Goal: Task Accomplishment & Management: Use online tool/utility

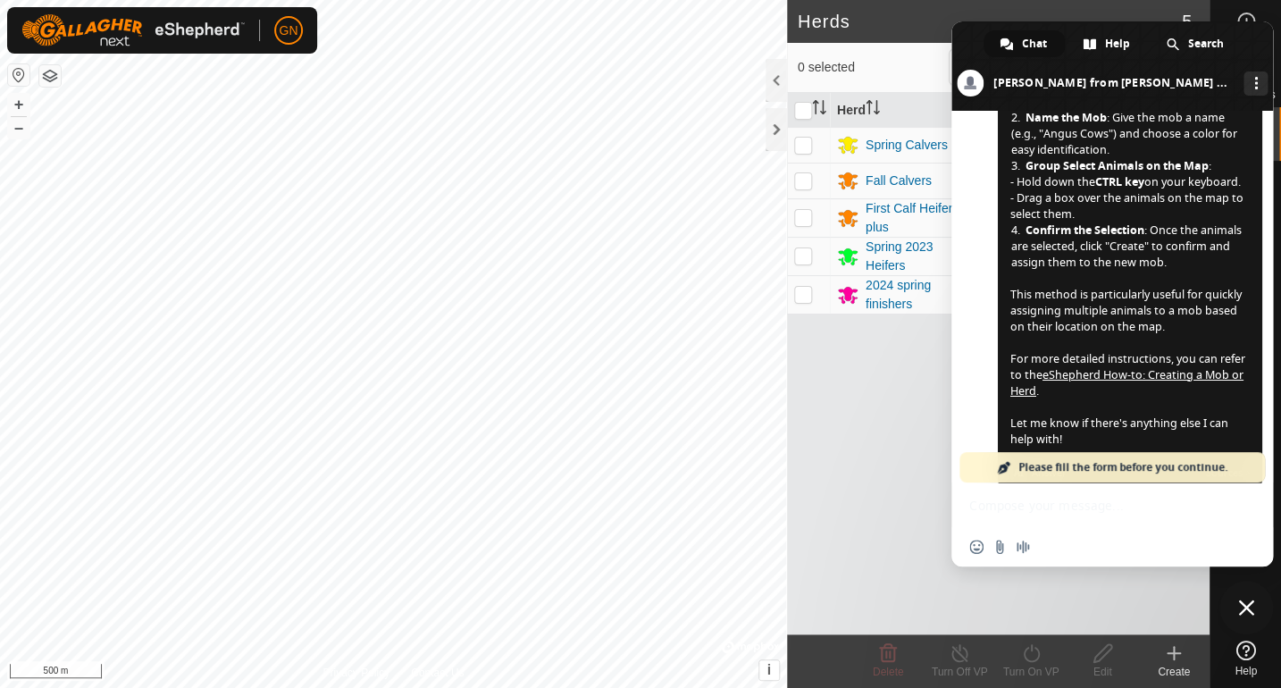
scroll to position [2233, 0]
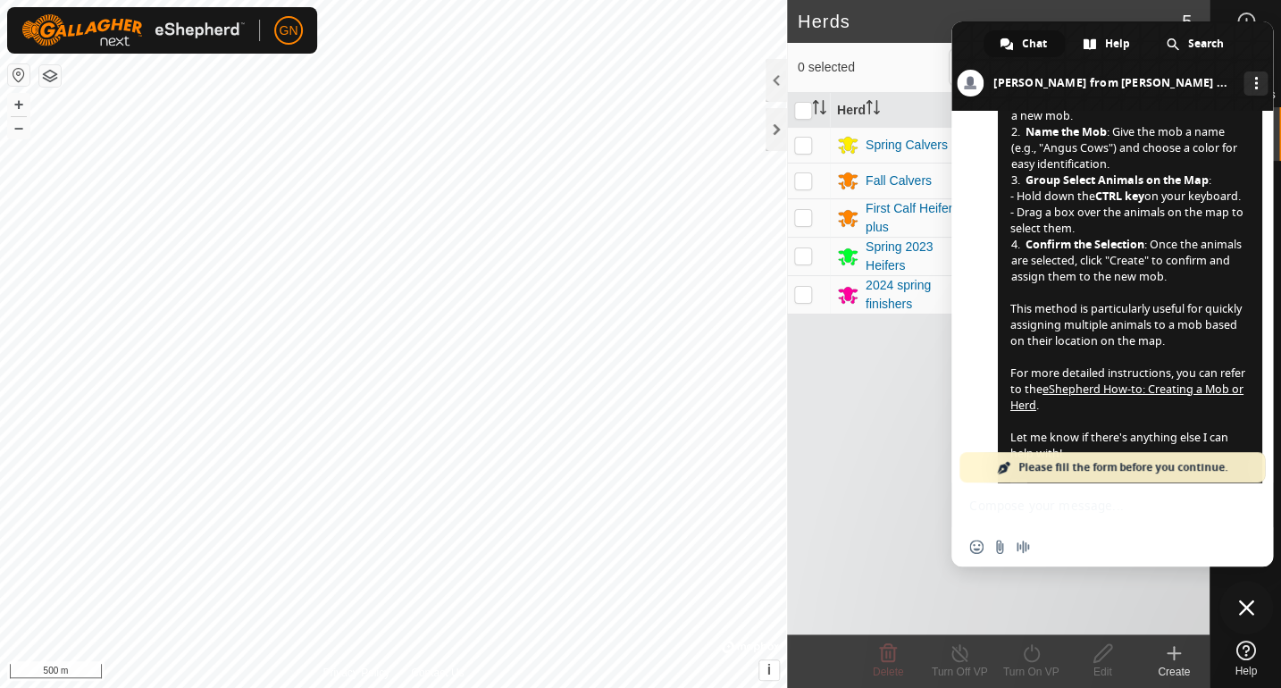
click at [1097, 574] on div "Herd Head VP Spring Calvers 37 Multiple VPs Fall Calvers 0 - First Calf Heifers…" at bounding box center [998, 363] width 422 height 541
click at [1245, 606] on span "Close chat" at bounding box center [1246, 607] width 16 height 16
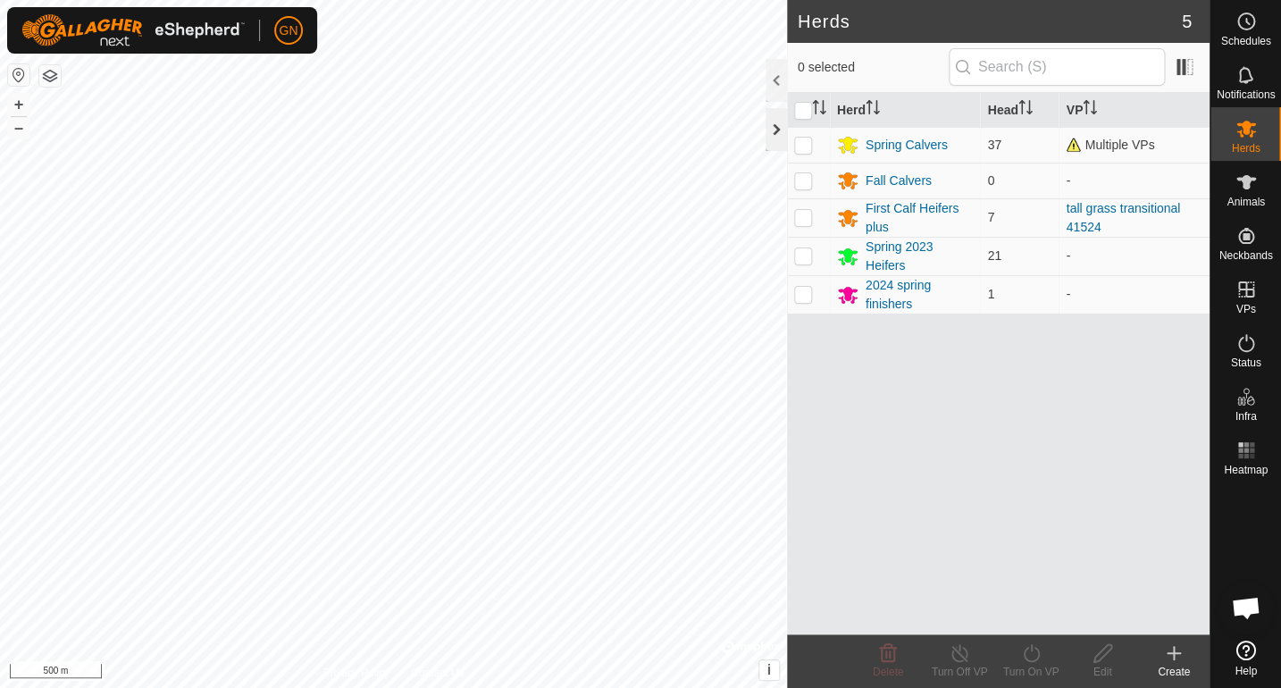
click at [772, 130] on div at bounding box center [775, 129] width 21 height 43
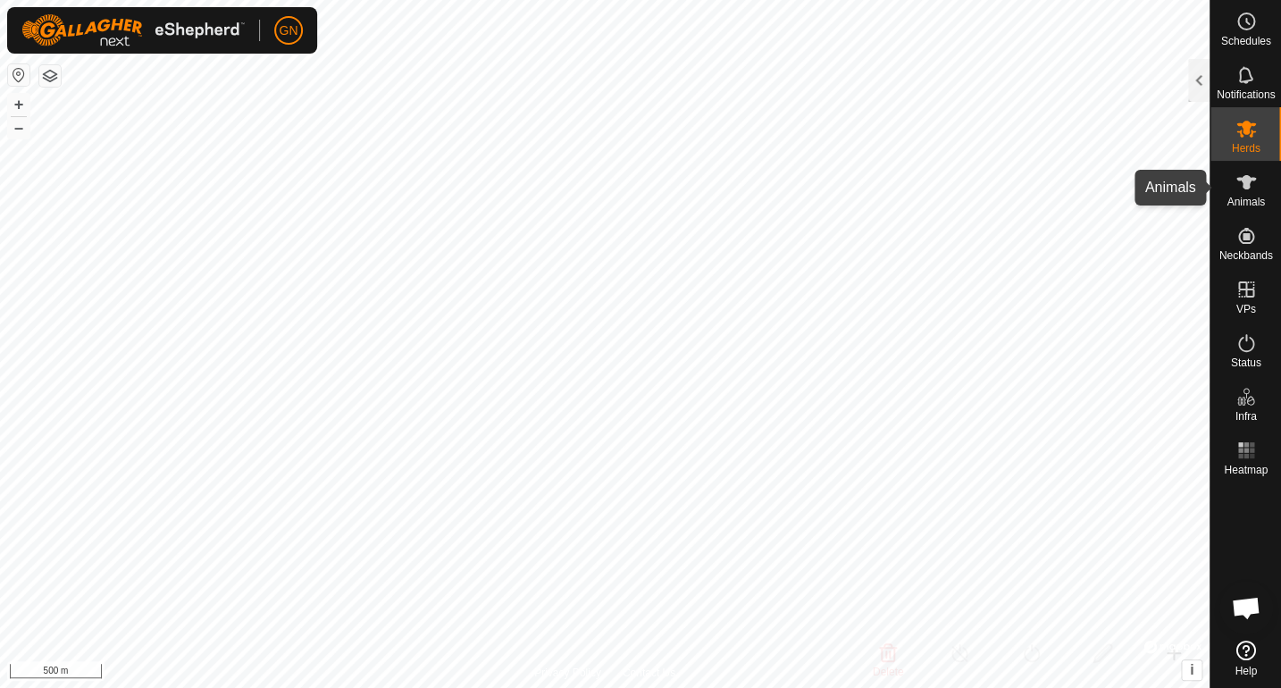
click at [1247, 185] on icon at bounding box center [1246, 182] width 20 height 14
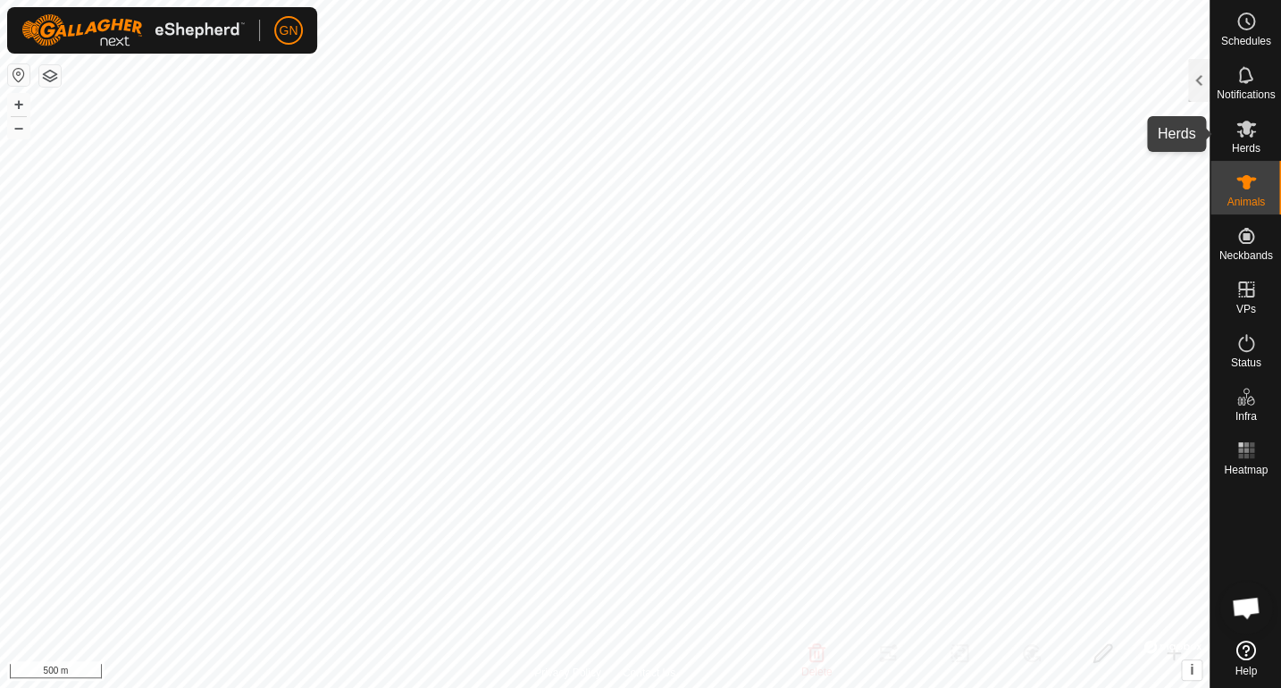
click at [1239, 138] on icon at bounding box center [1245, 128] width 21 height 21
click at [1196, 80] on div at bounding box center [1198, 80] width 21 height 43
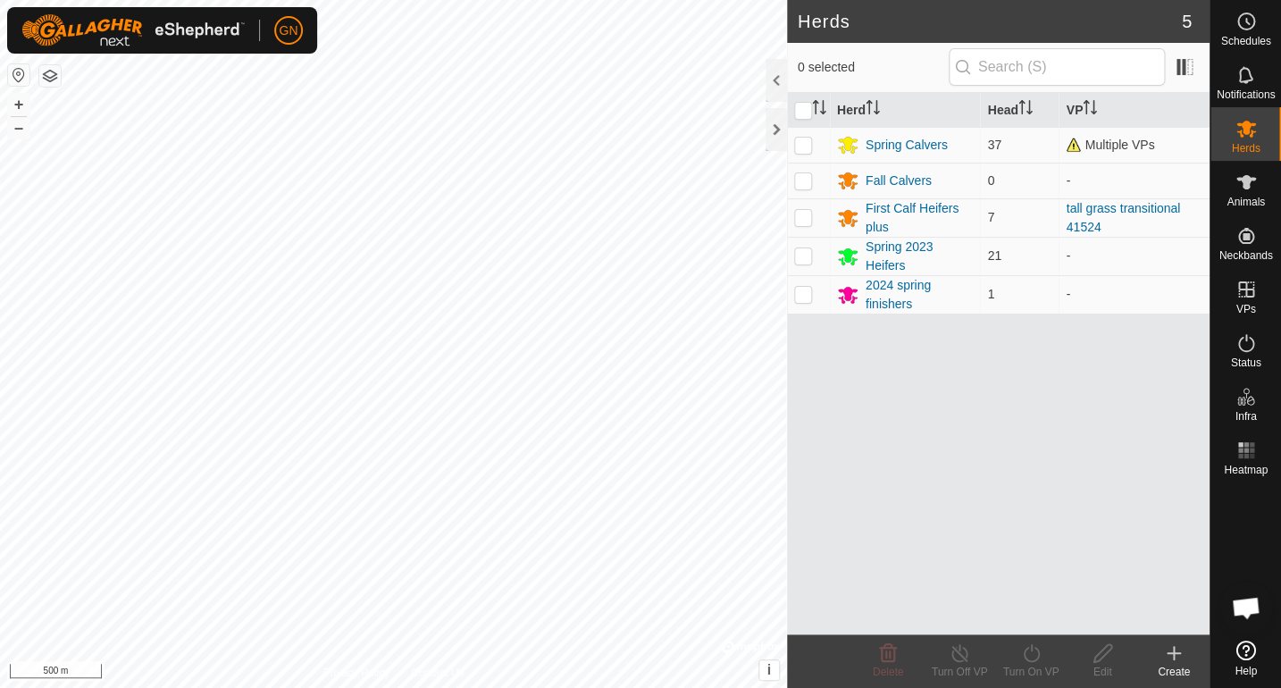
click at [1173, 656] on icon at bounding box center [1173, 653] width 0 height 13
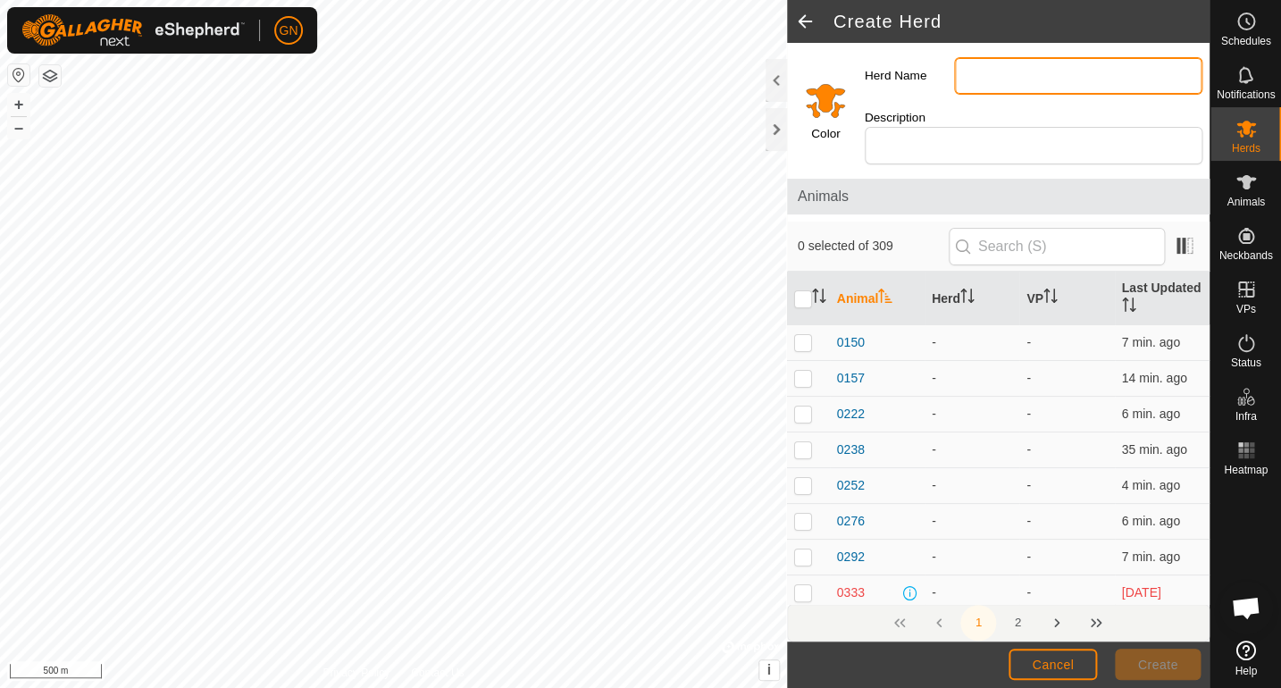
click at [970, 79] on input "Herd Name" at bounding box center [1078, 76] width 248 height 38
type input "IRBG mostly falls"
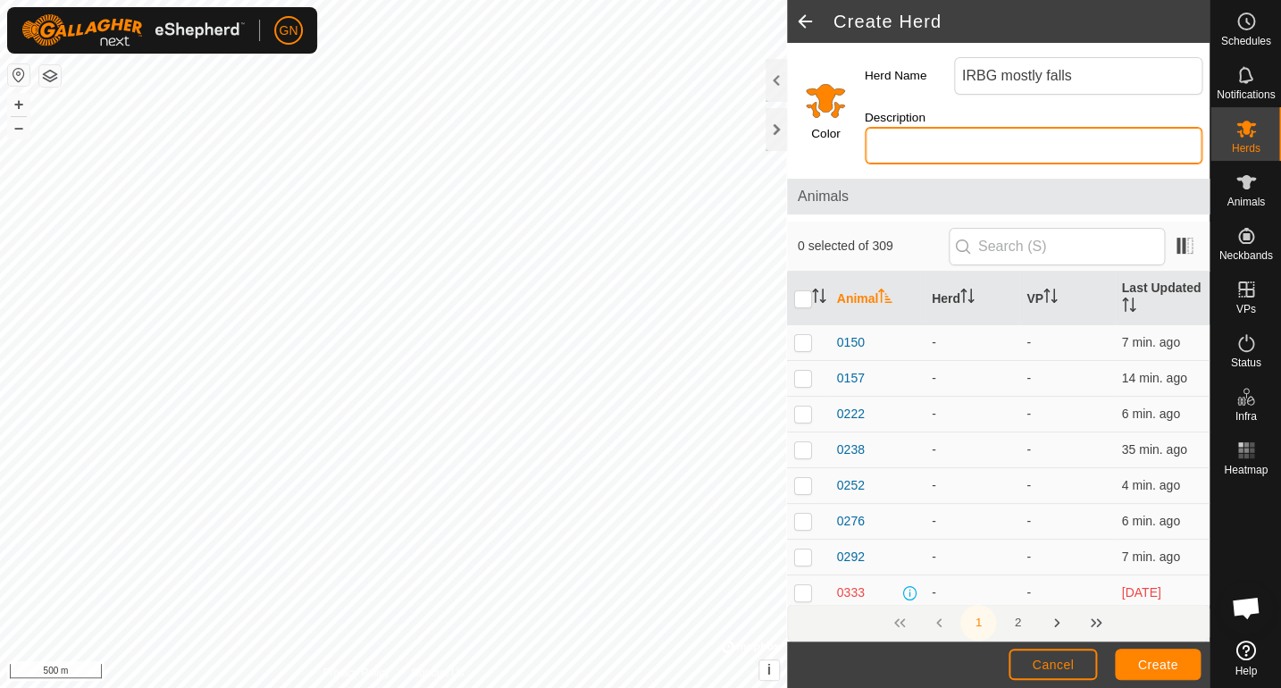
click at [884, 145] on input "Description" at bounding box center [1033, 146] width 338 height 38
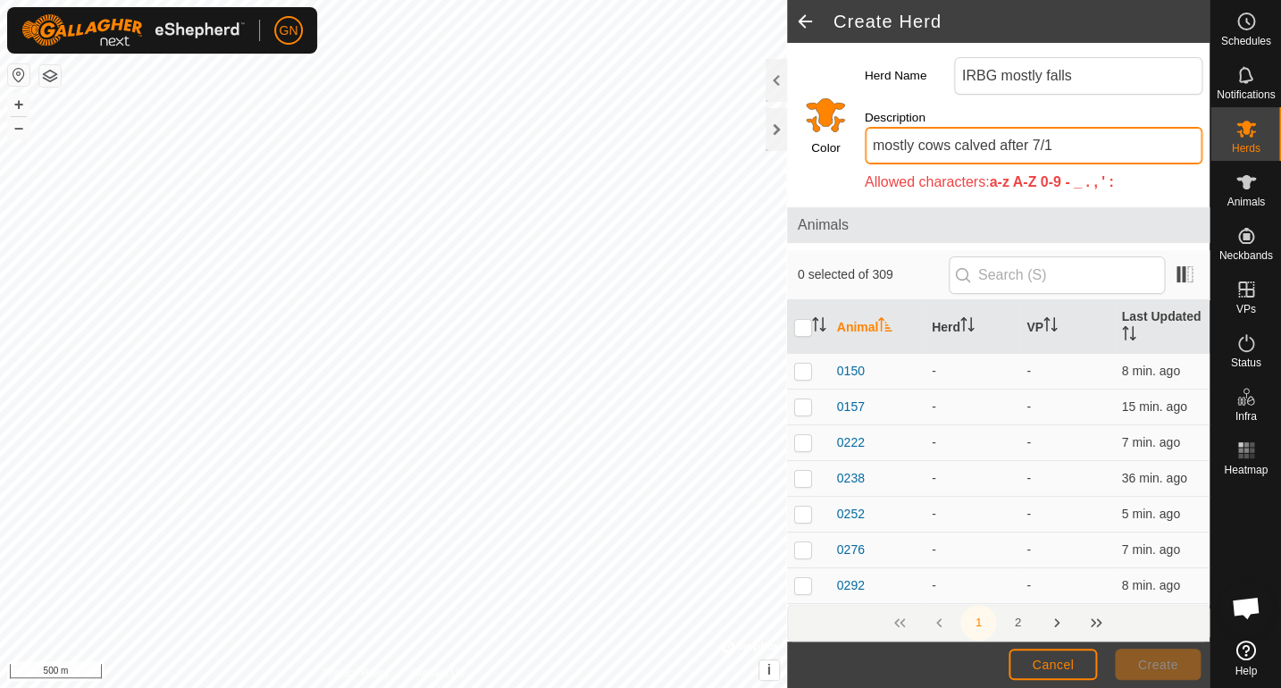
drag, startPoint x: 1042, startPoint y: 146, endPoint x: 1039, endPoint y: 177, distance: 31.5
click at [1031, 146] on input "mostly cows calved after 7/1" at bounding box center [1033, 146] width 338 height 38
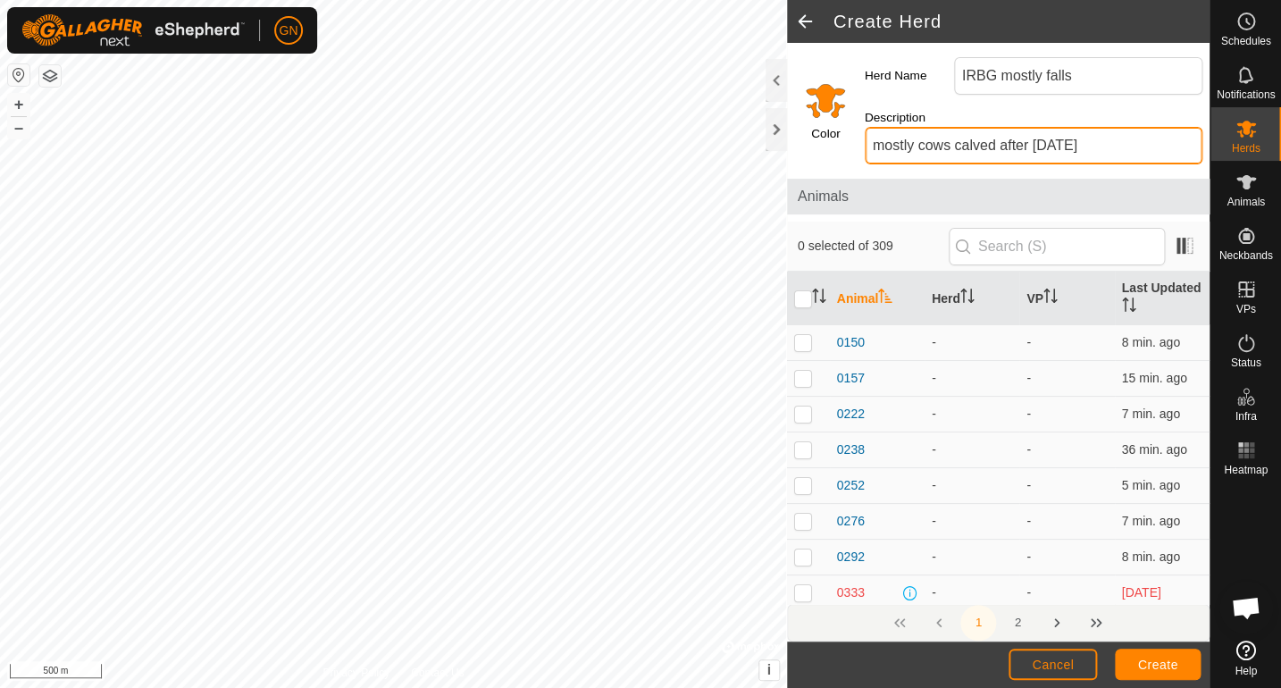
type input "mostly cows calved after [DATE]"
click at [1049, 666] on span "Cancel" at bounding box center [1052, 664] width 42 height 14
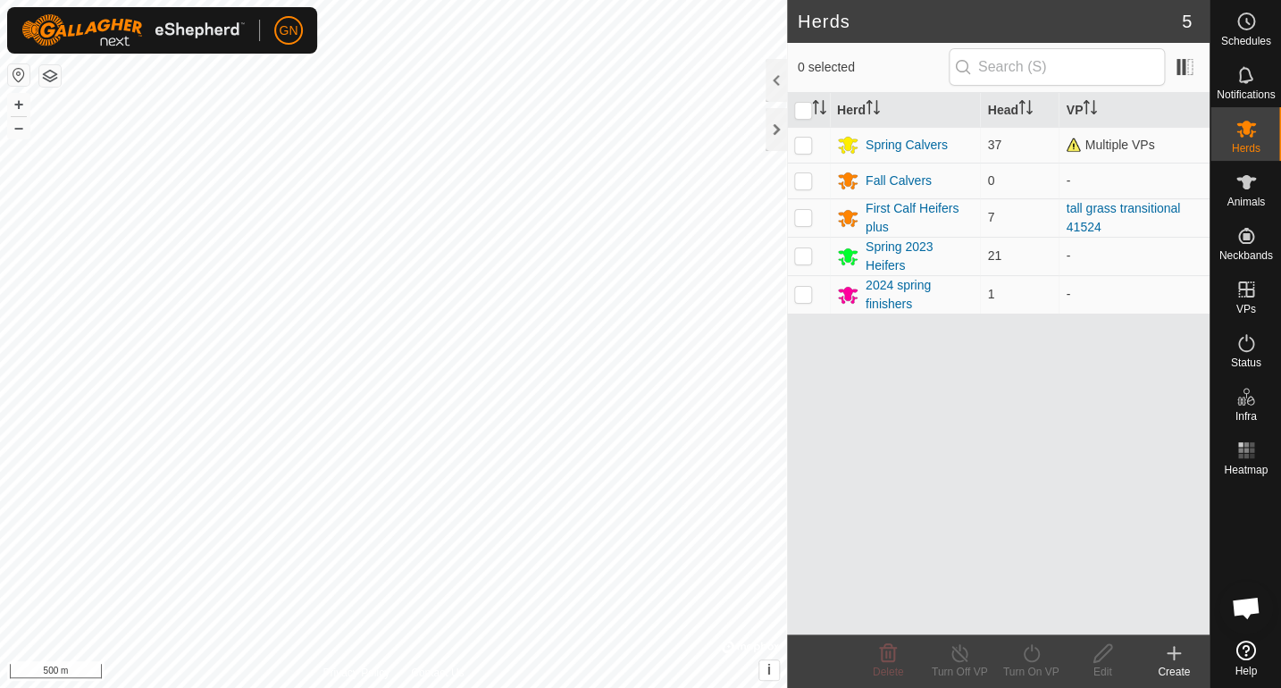
click at [1173, 655] on icon at bounding box center [1173, 653] width 0 height 13
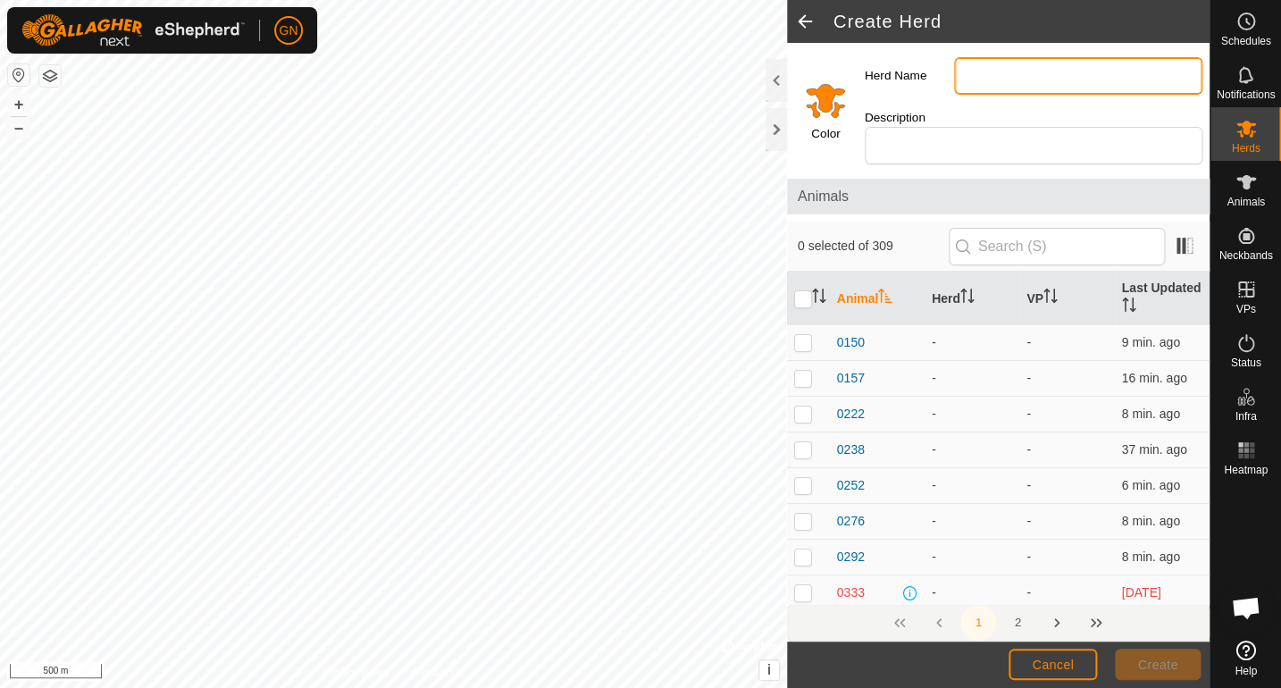
click at [992, 73] on input "Herd Name" at bounding box center [1078, 76] width 248 height 38
type input "IRBG mostly falls"
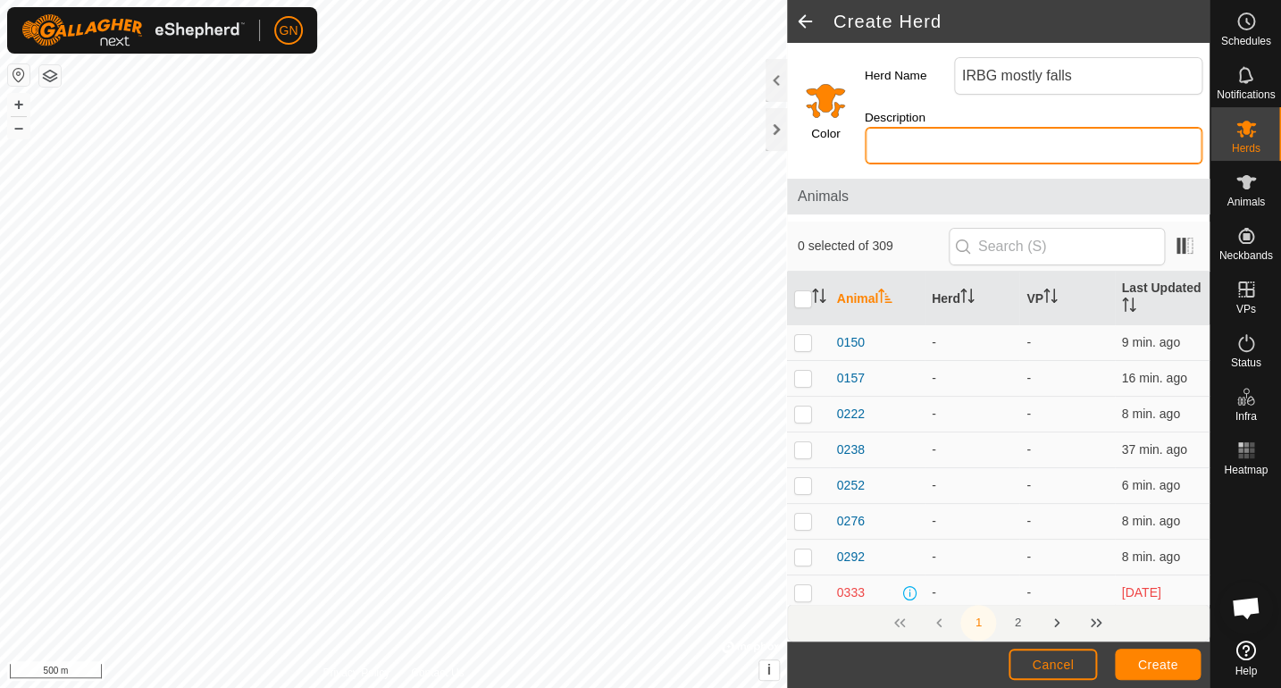
click at [942, 151] on input "Description" at bounding box center [1033, 146] width 338 height 38
type input "mostly cows calving after 070125"
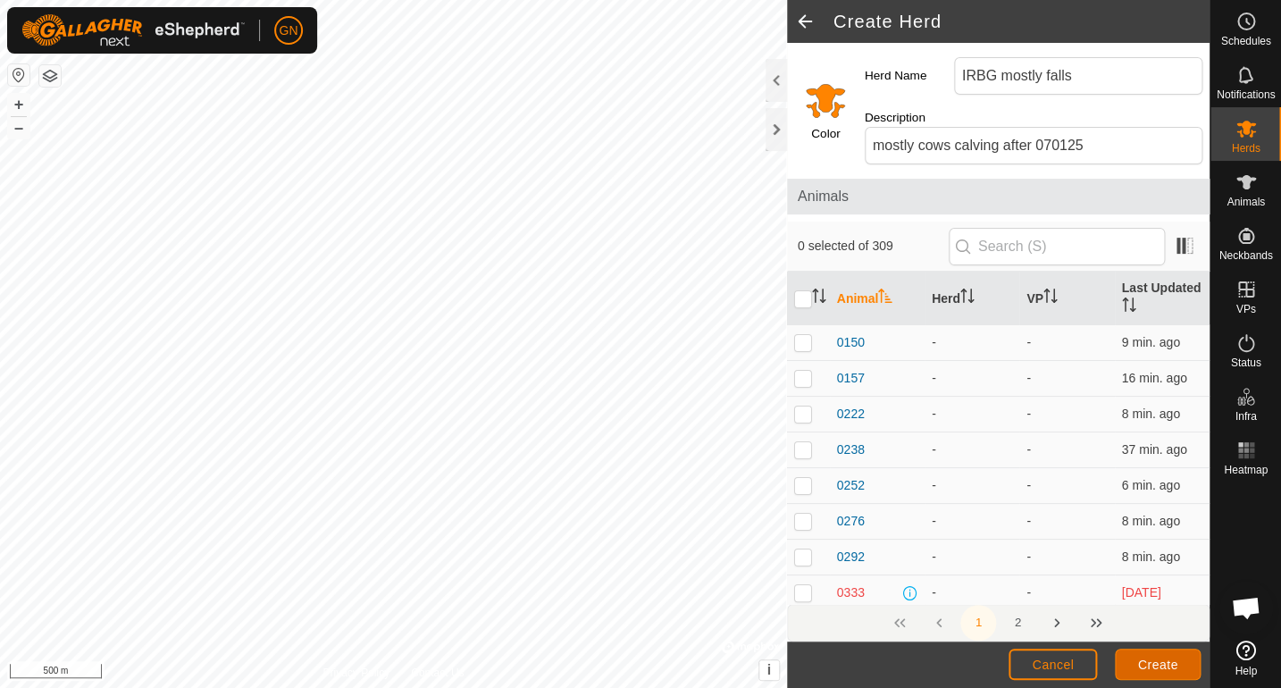
click at [1148, 663] on span "Create" at bounding box center [1158, 664] width 40 height 14
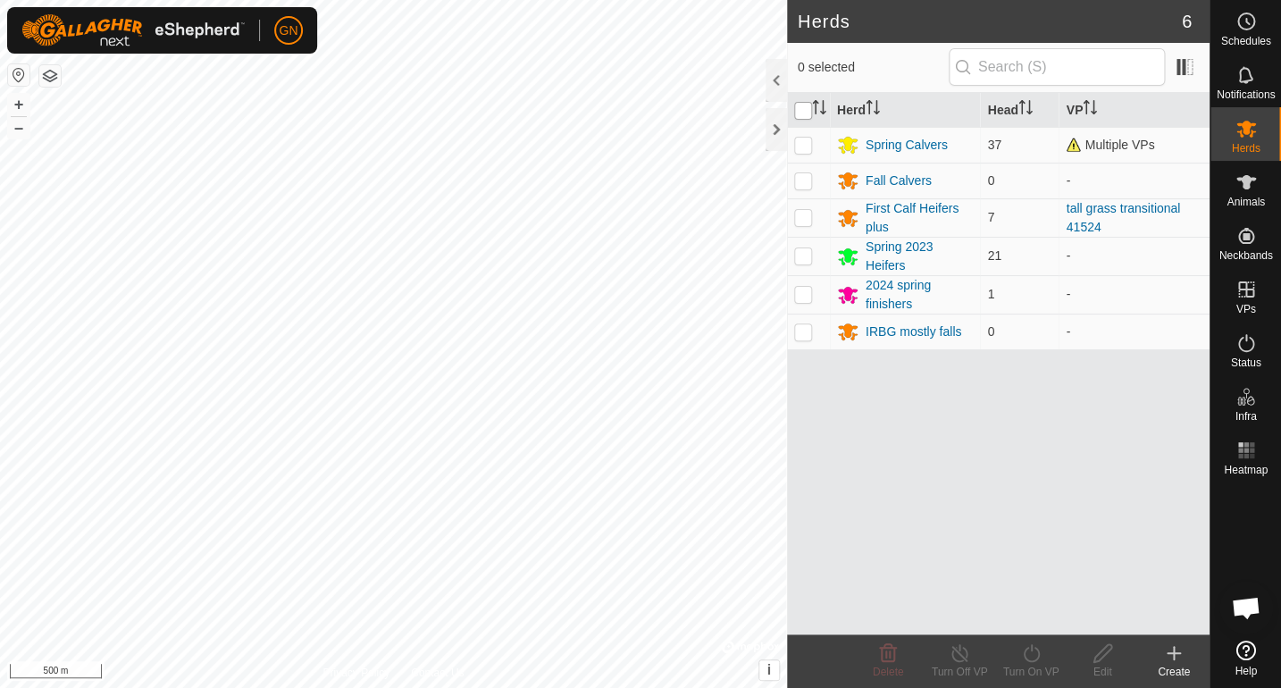
click at [796, 112] on input "checkbox" at bounding box center [803, 111] width 18 height 18
checkbox input "true"
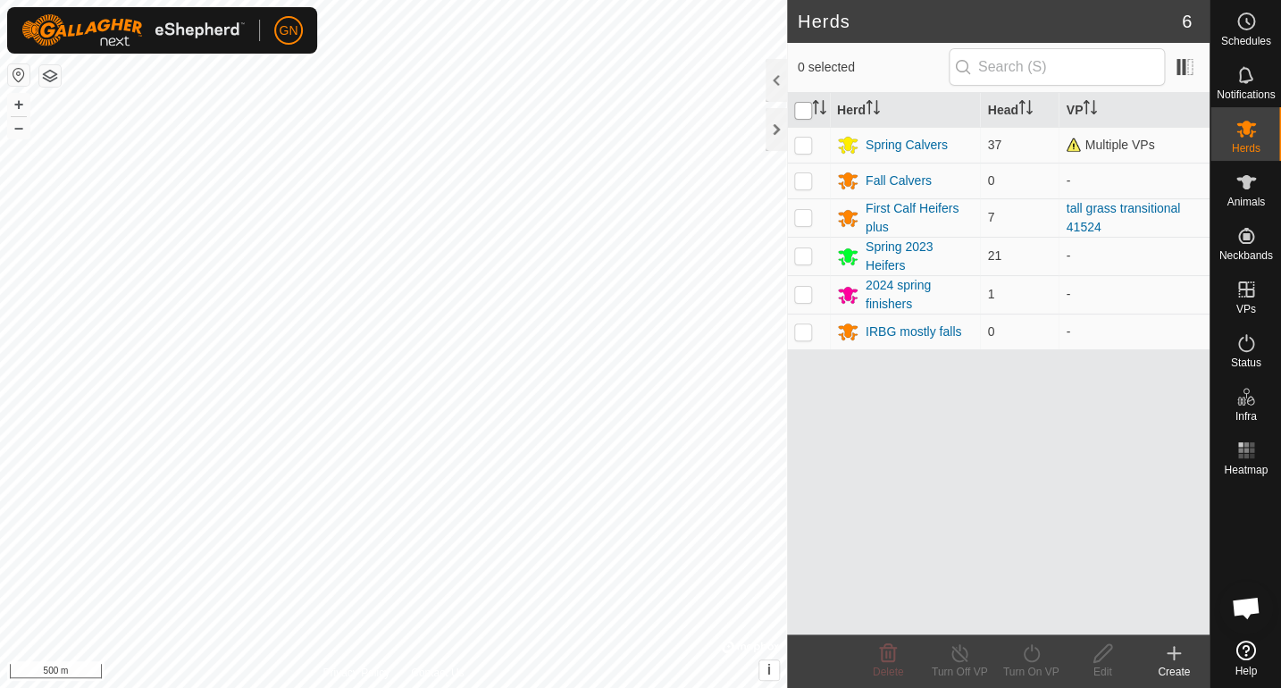
checkbox input "true"
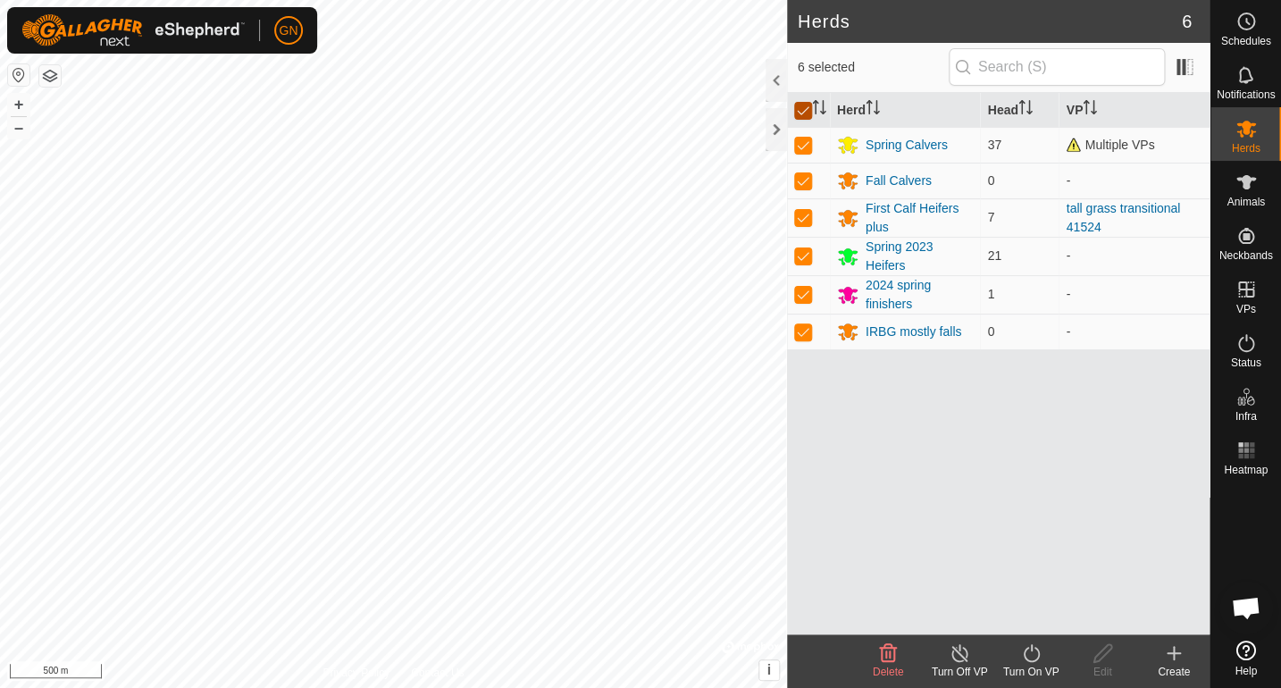
click at [801, 109] on input "checkbox" at bounding box center [803, 111] width 18 height 18
checkbox input "false"
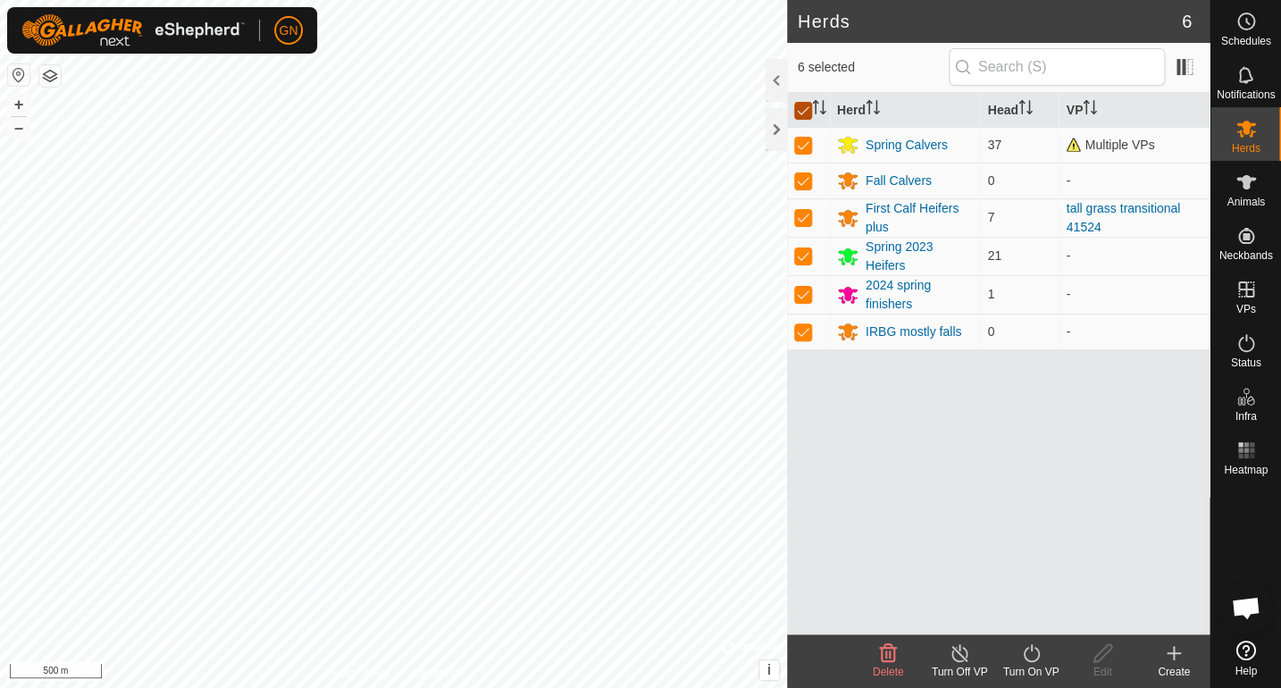
checkbox input "false"
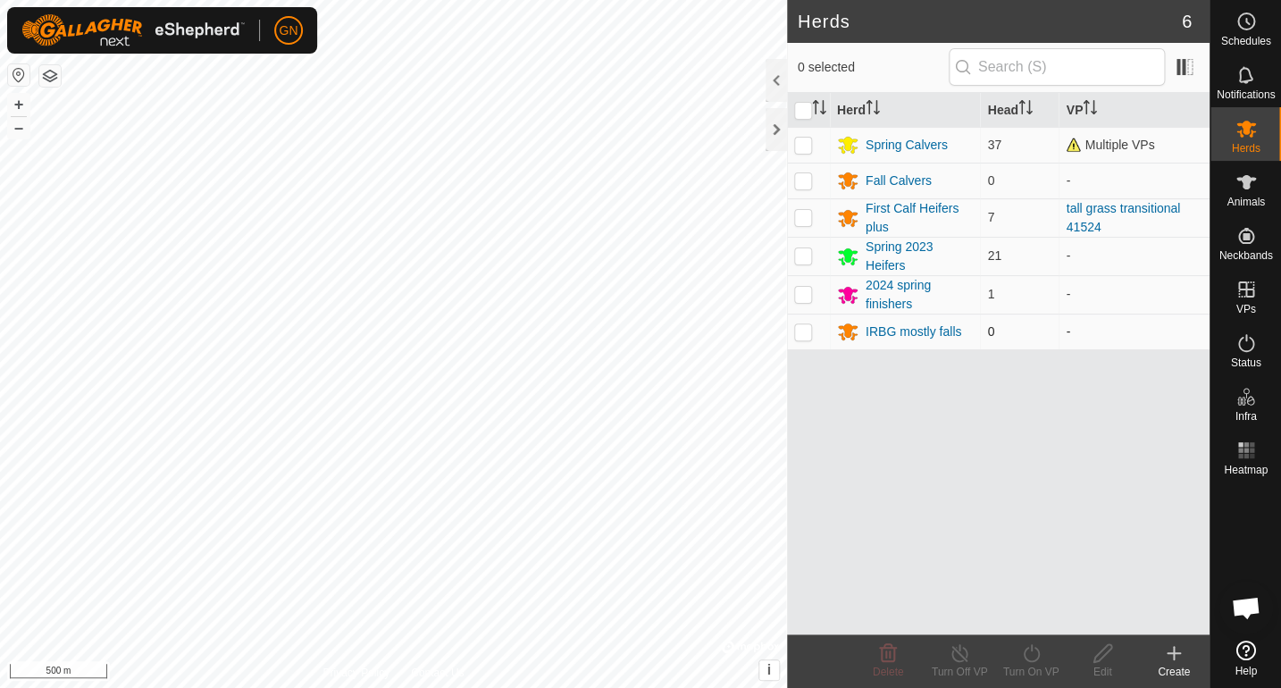
click at [830, 331] on td "IRBG mostly falls" at bounding box center [905, 331] width 151 height 36
click at [1246, 606] on span "Open chat" at bounding box center [1245, 609] width 29 height 25
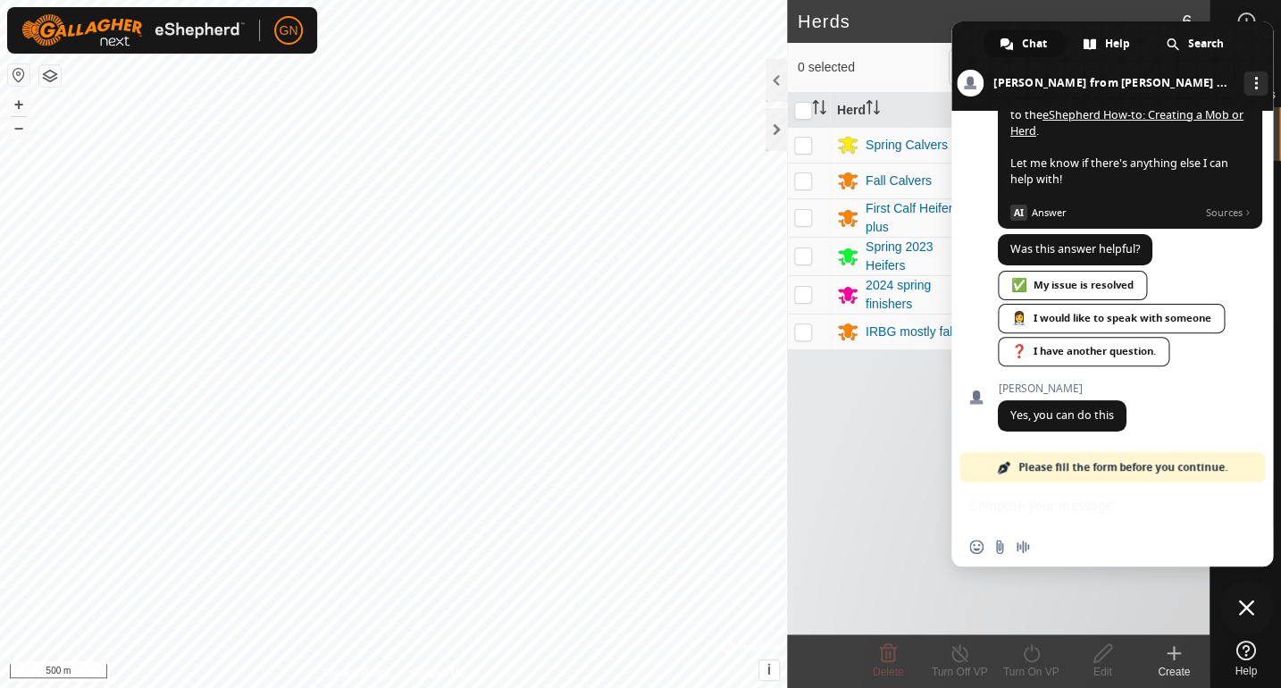
scroll to position [2449, 0]
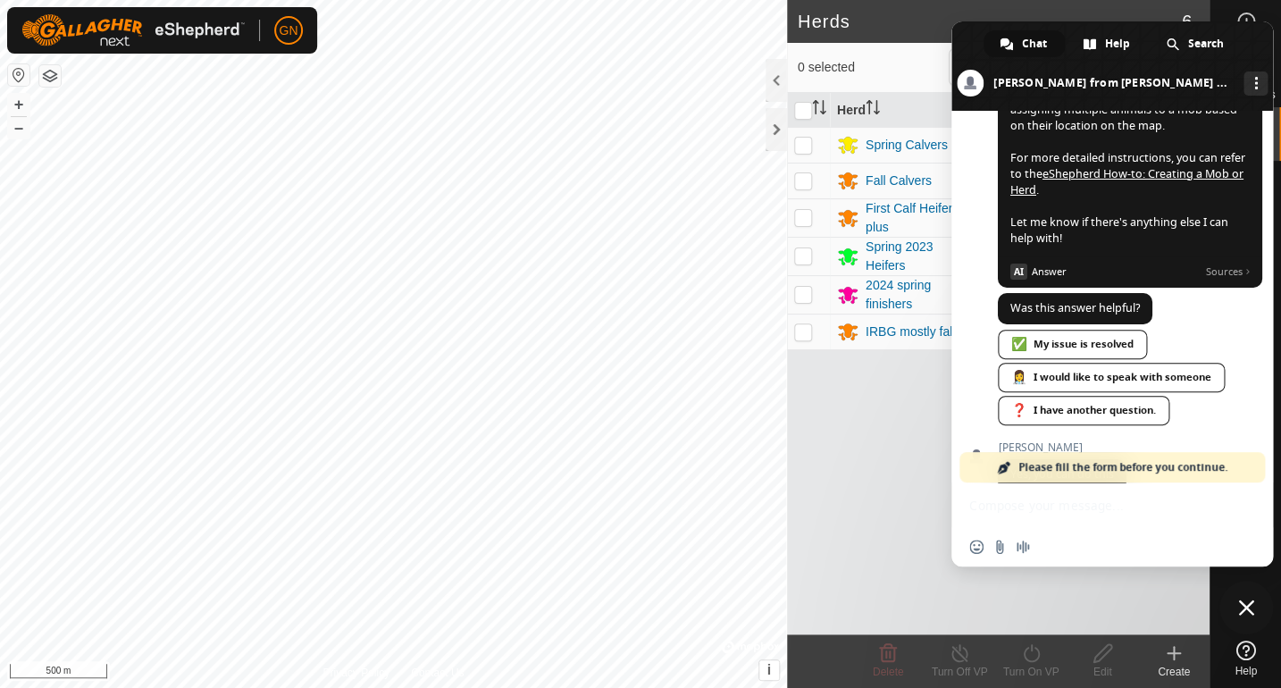
click at [1136, 197] on link "eShepherd How-to: Creating a Mob or Herd" at bounding box center [1126, 181] width 233 height 31
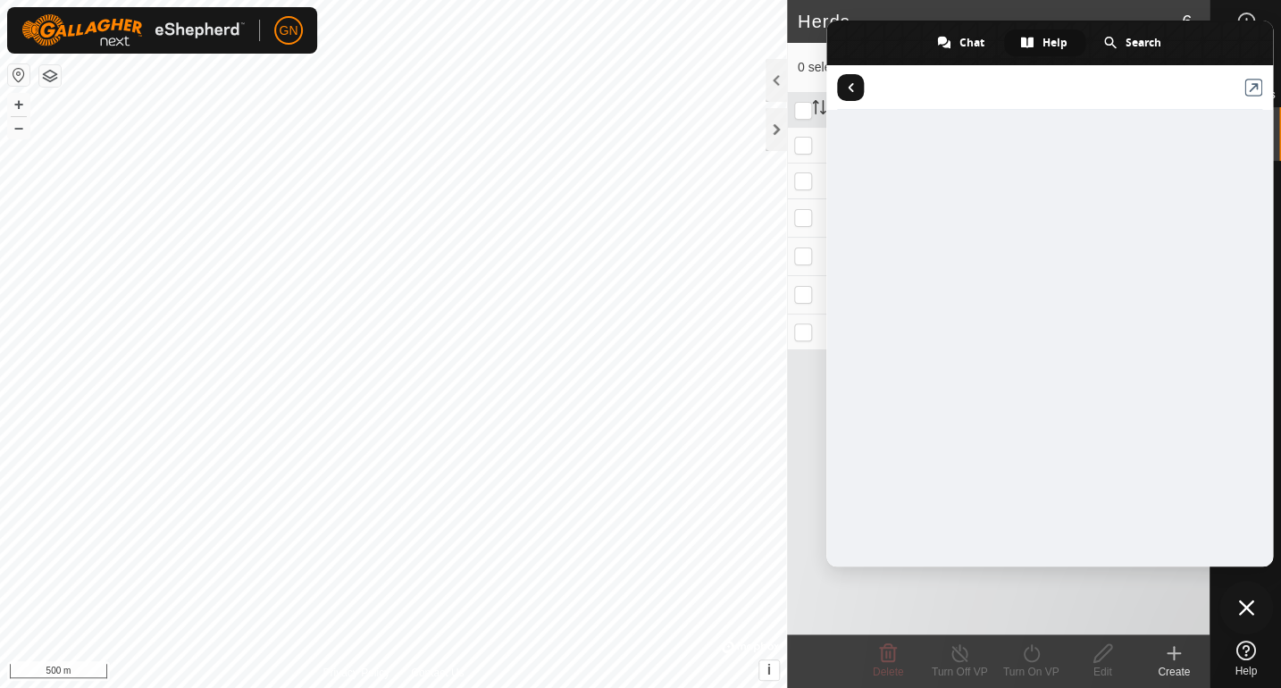
click at [807, 431] on div "Herd Head VP Spring Calvers 37 Multiple VPs Fall Calvers 0 - First Calf Heifers…" at bounding box center [998, 363] width 422 height 541
click at [847, 90] on span "Return to articles" at bounding box center [850, 87] width 6 height 9
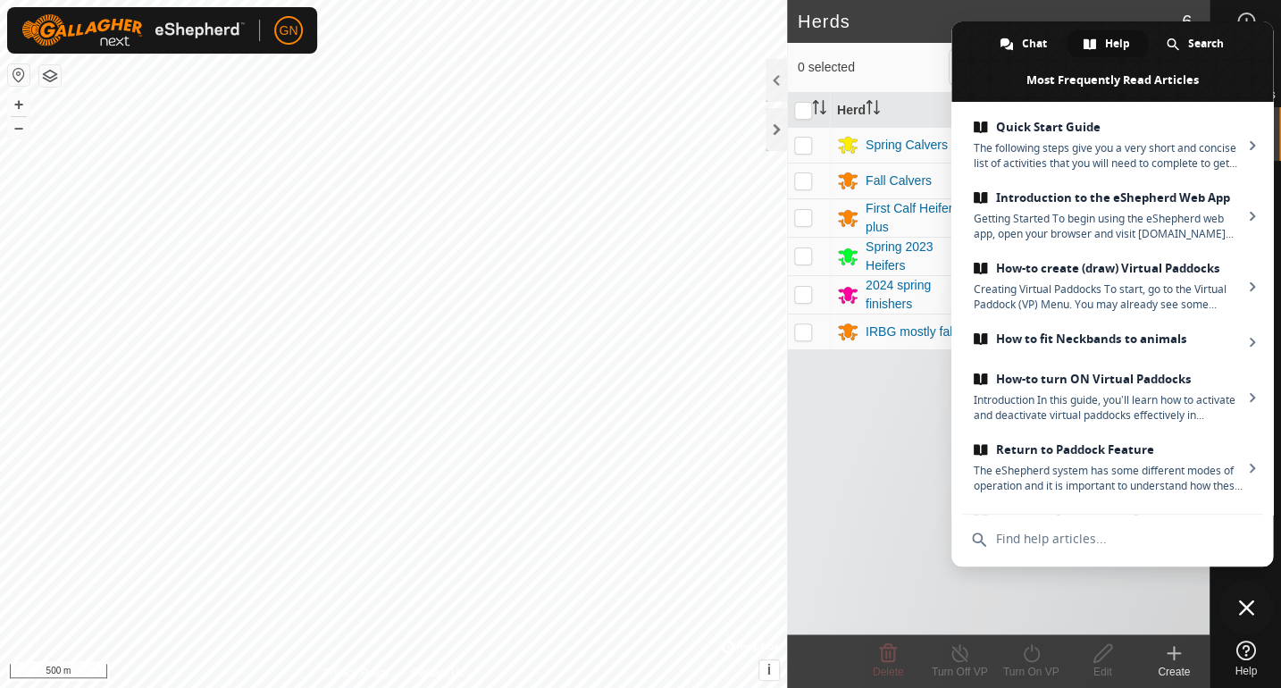
click at [797, 334] on p-checkbox at bounding box center [803, 331] width 18 height 14
checkbox input "true"
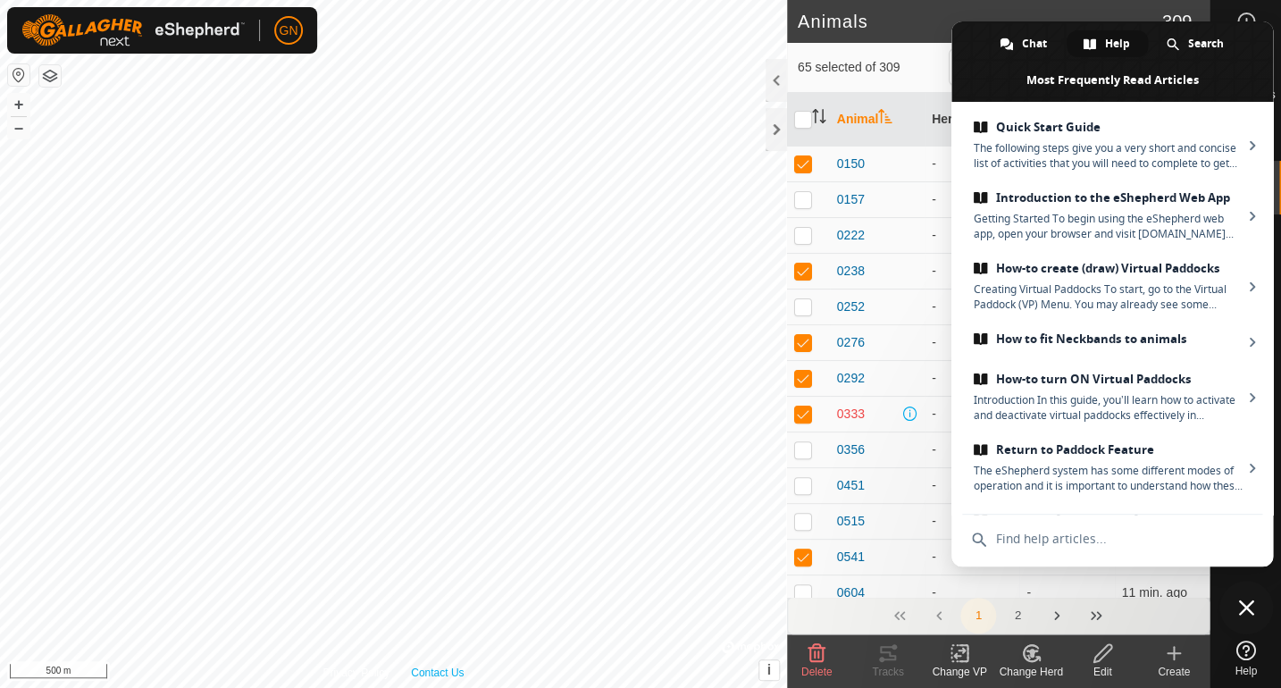
checkbox input "true"
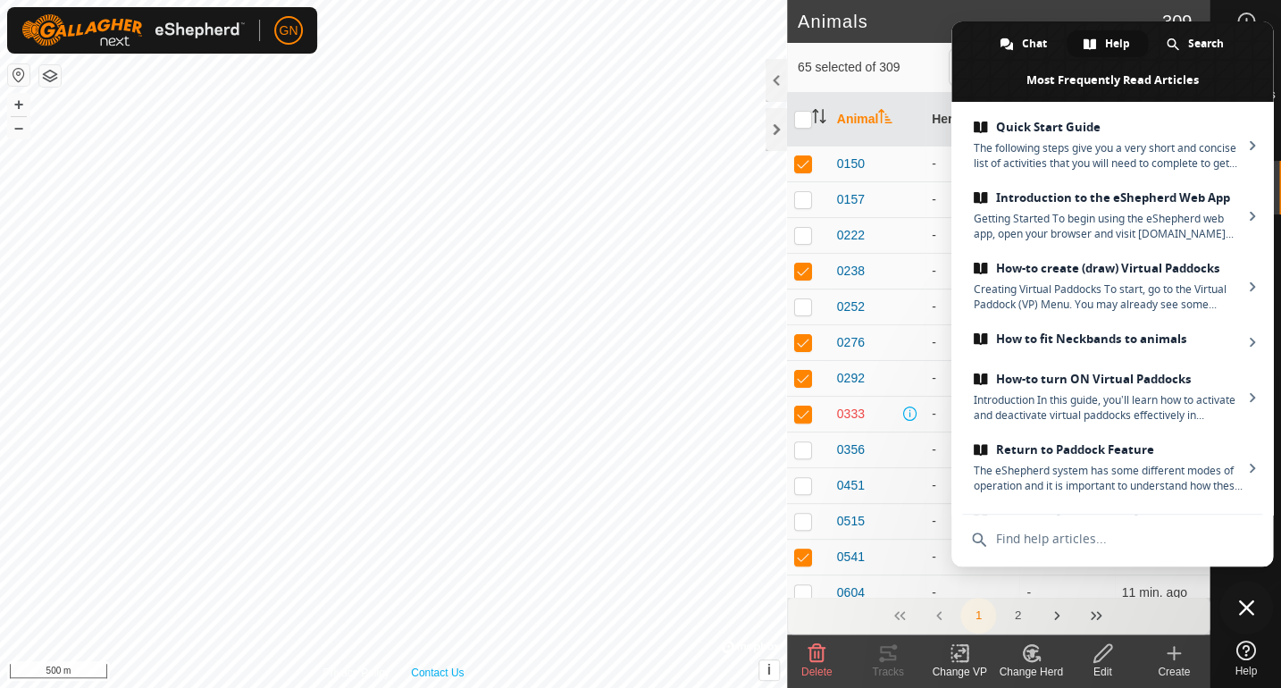
checkbox input "true"
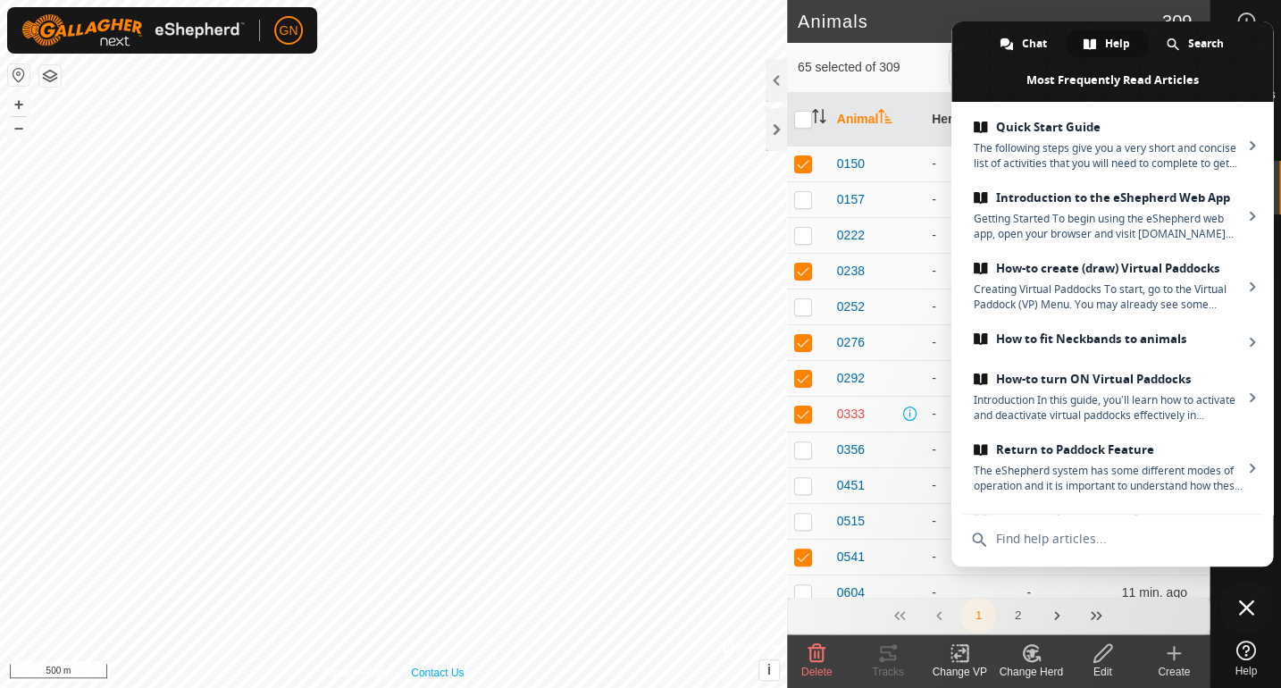
checkbox input "true"
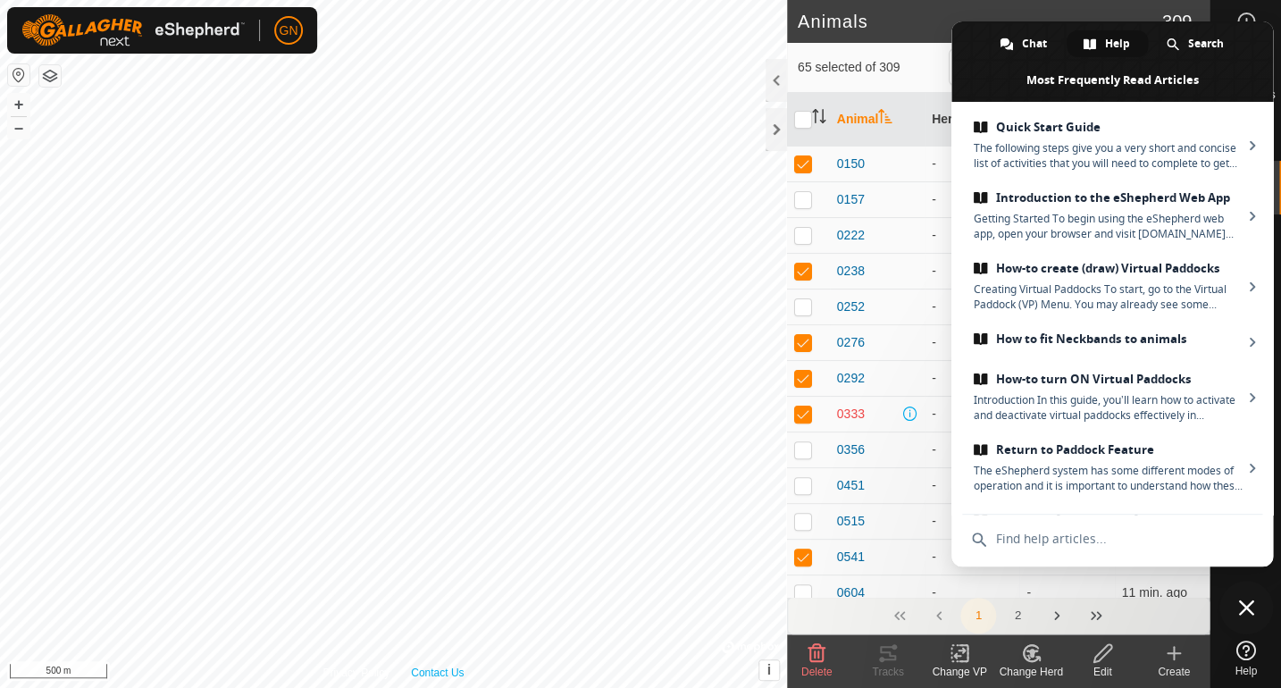
checkbox input "true"
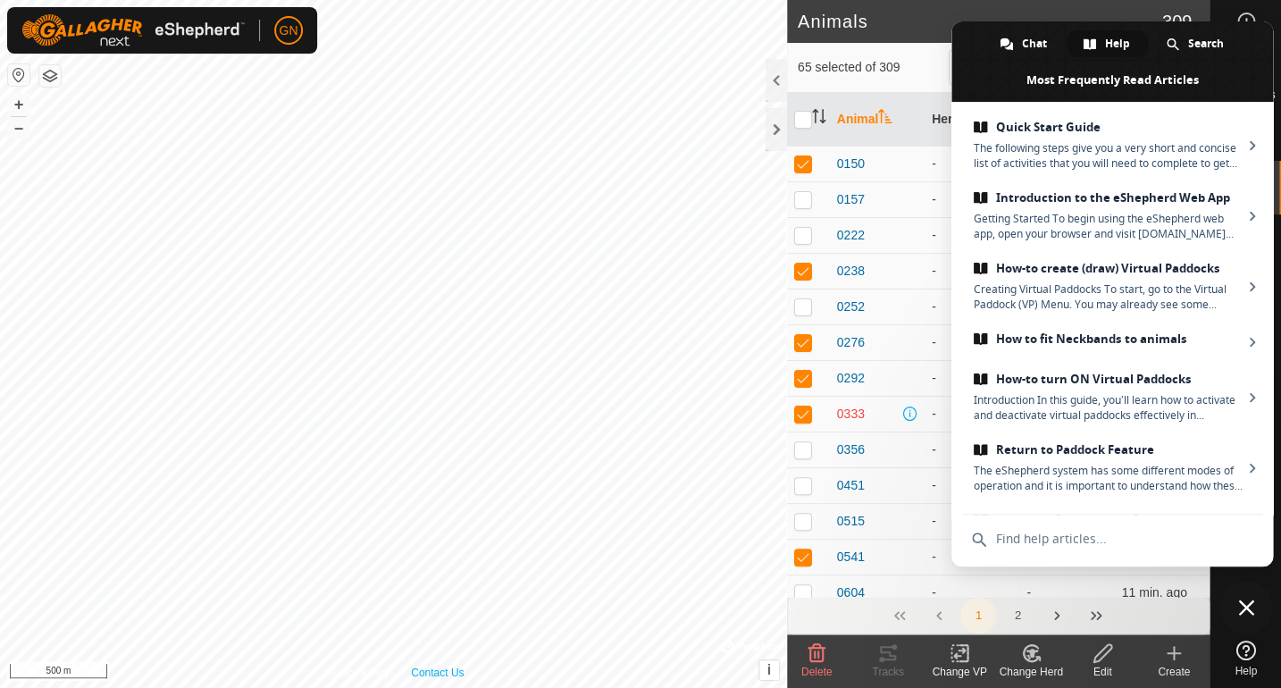
checkbox input "true"
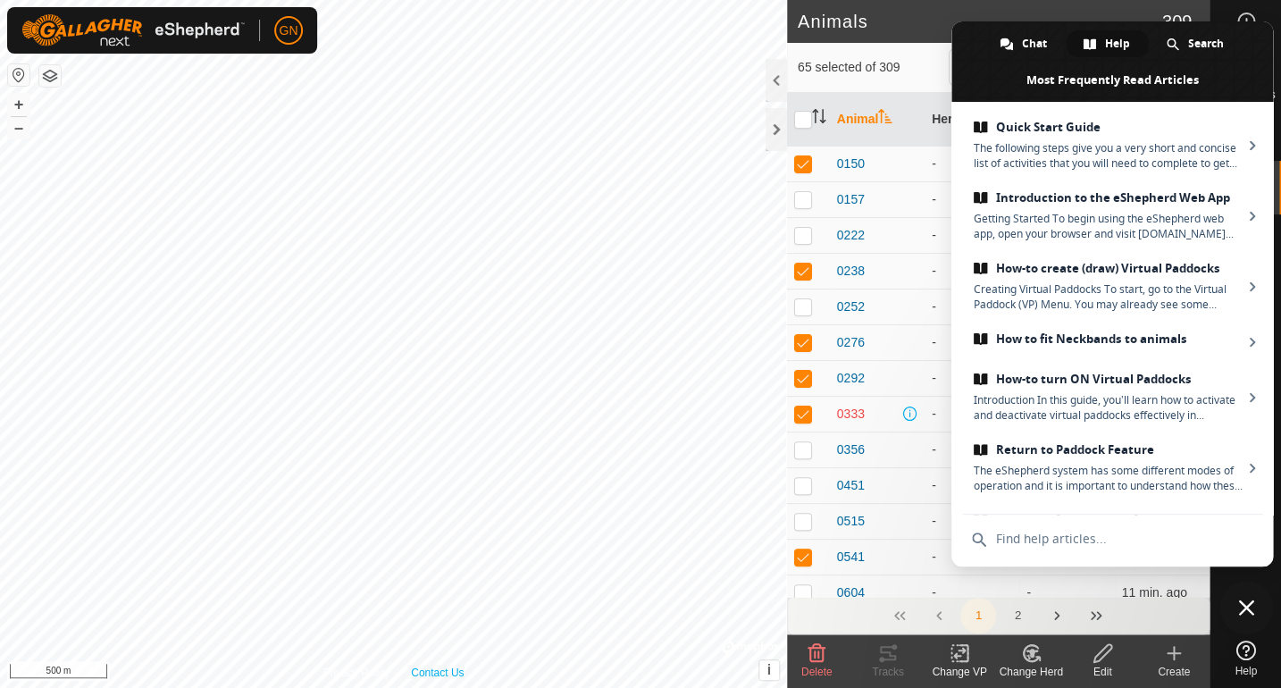
checkbox input "true"
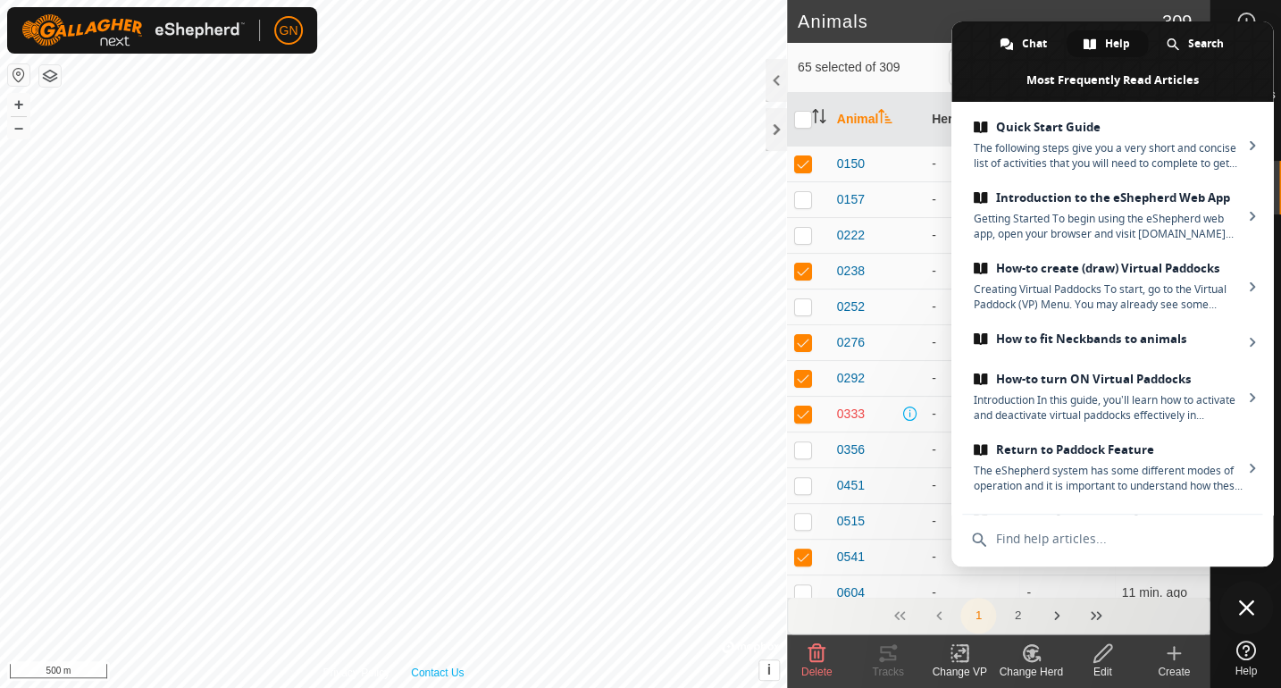
checkbox input "true"
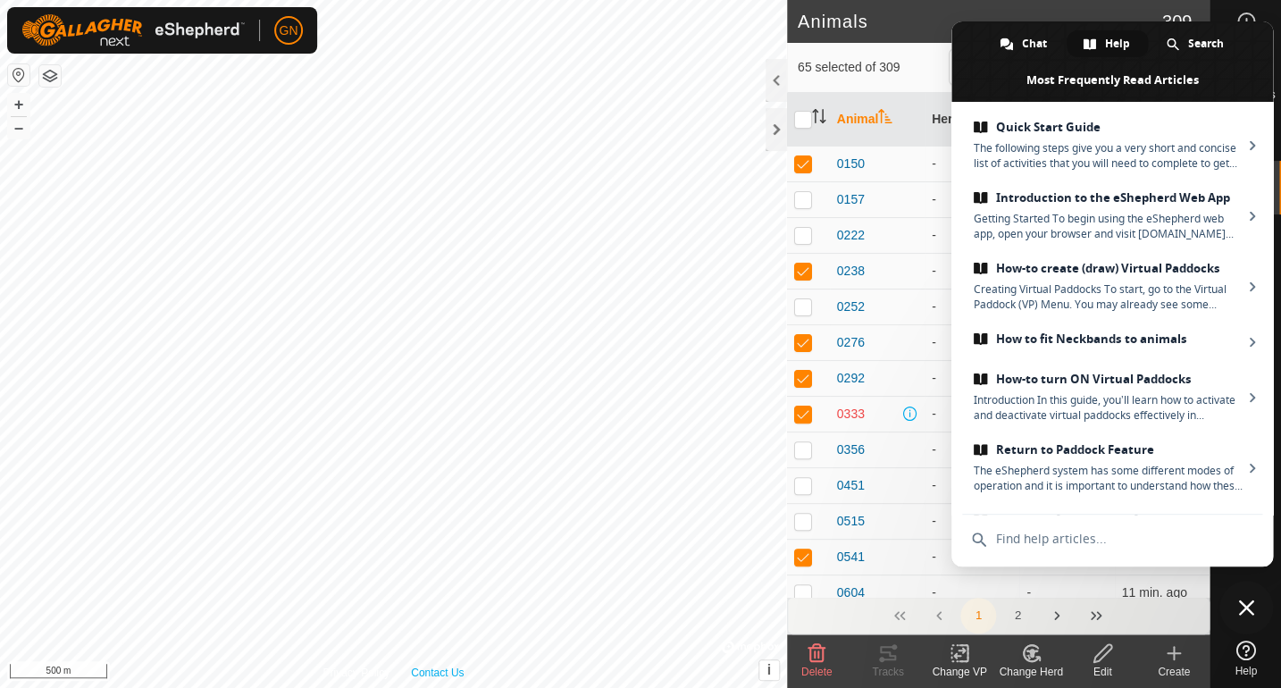
checkbox input "true"
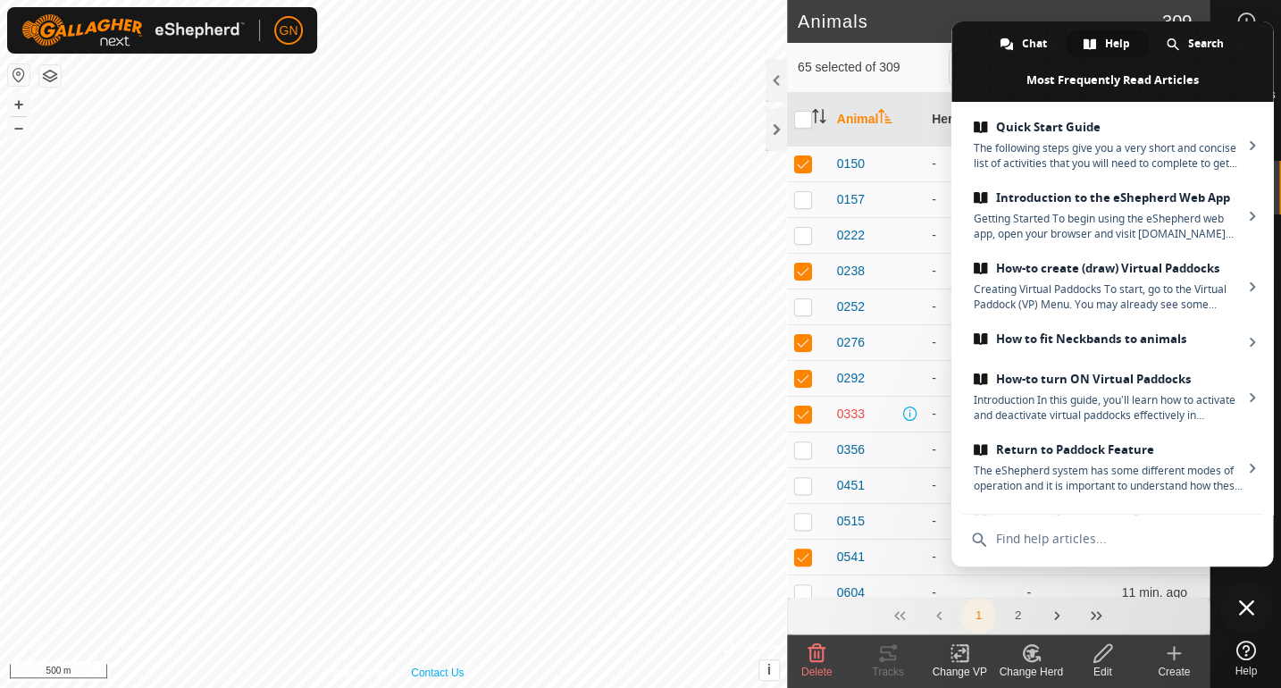
checkbox input "true"
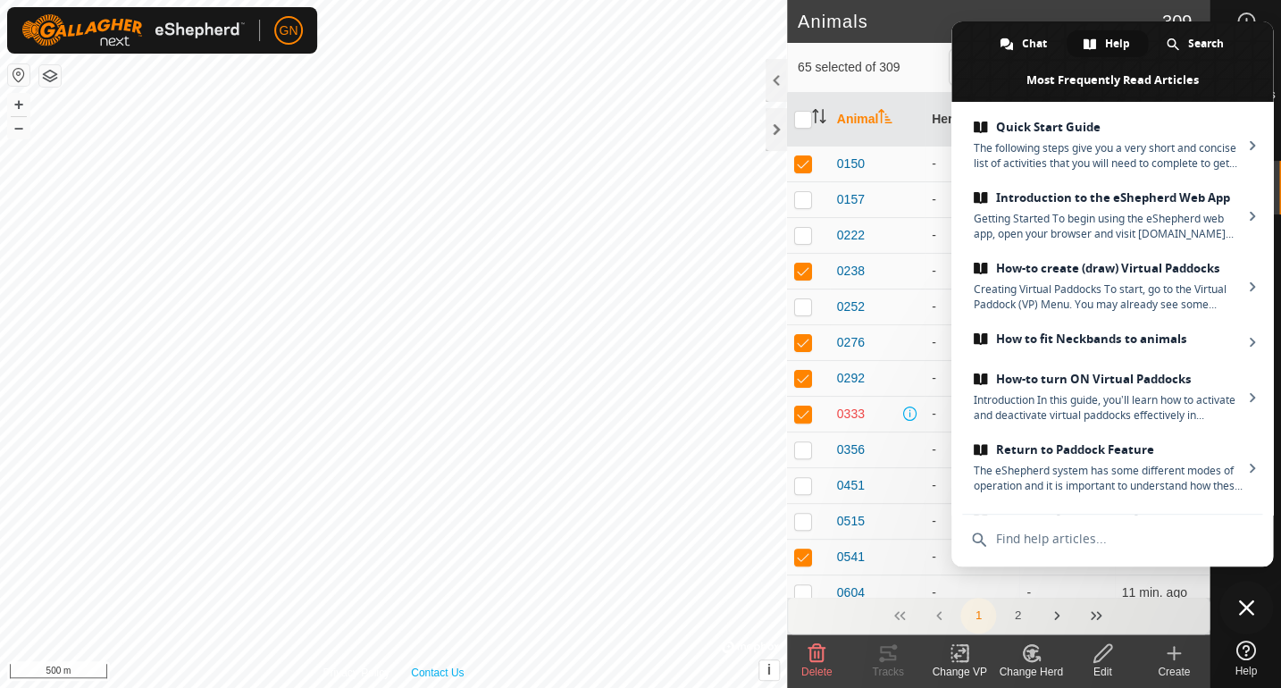
checkbox input "true"
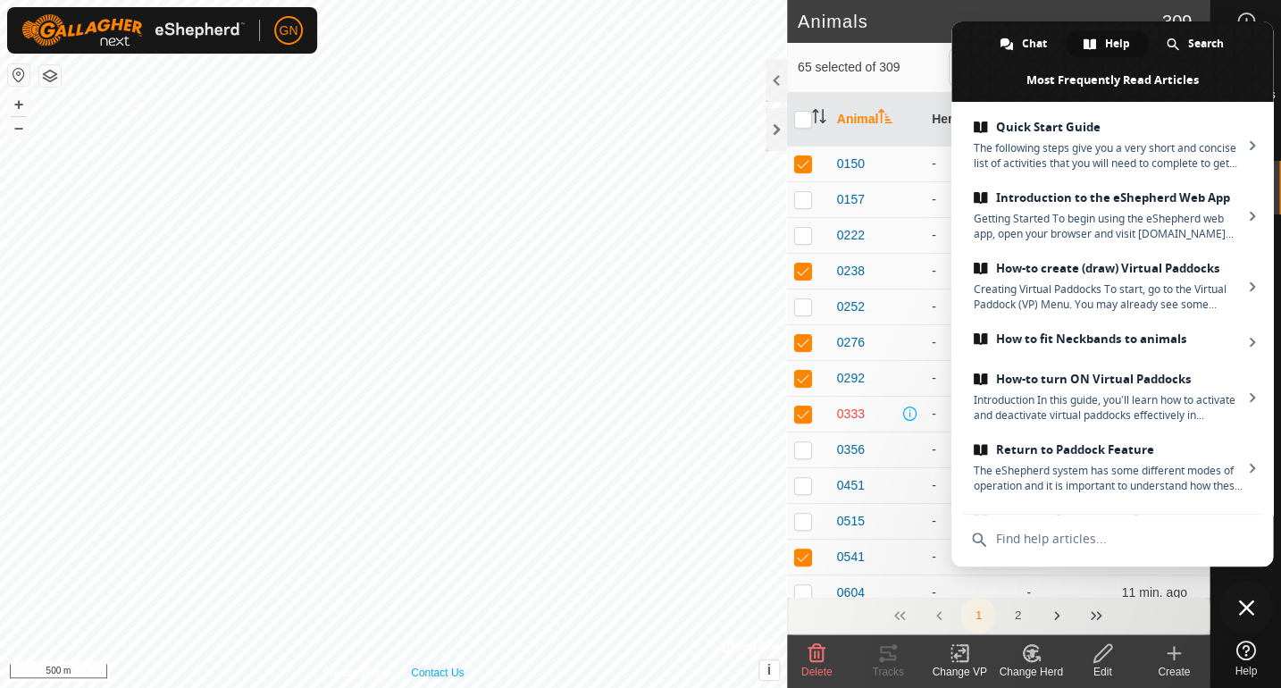
checkbox input "true"
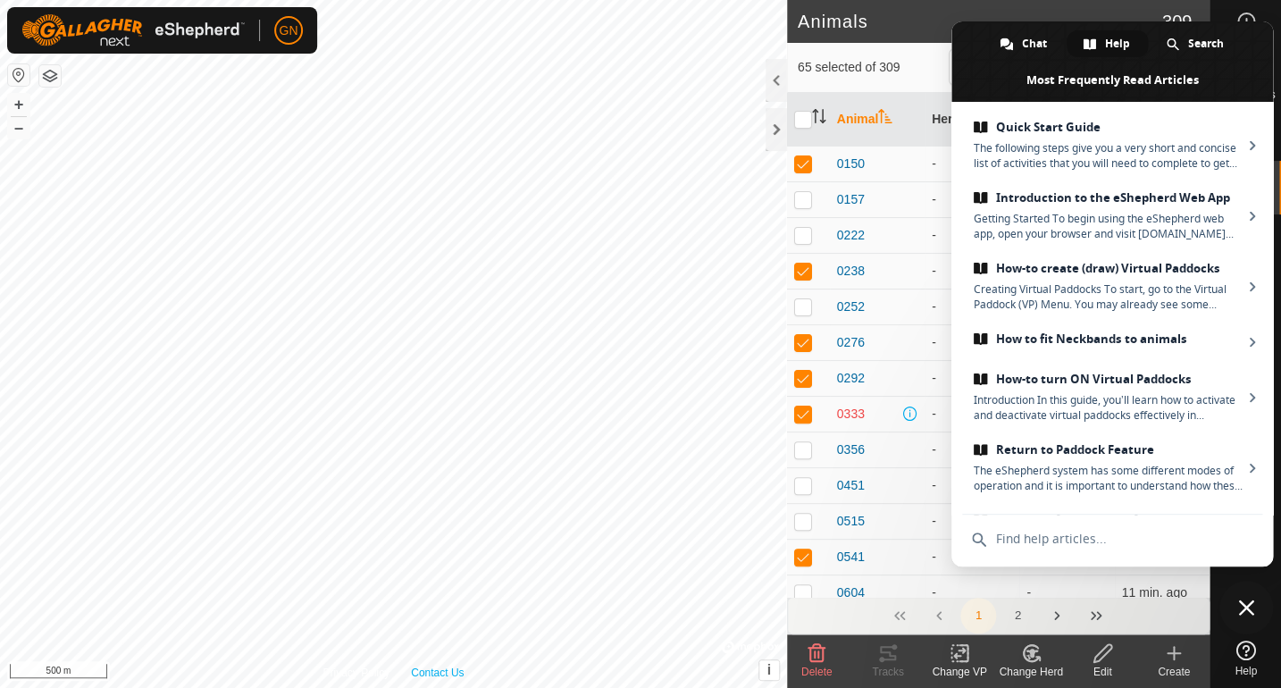
checkbox input "true"
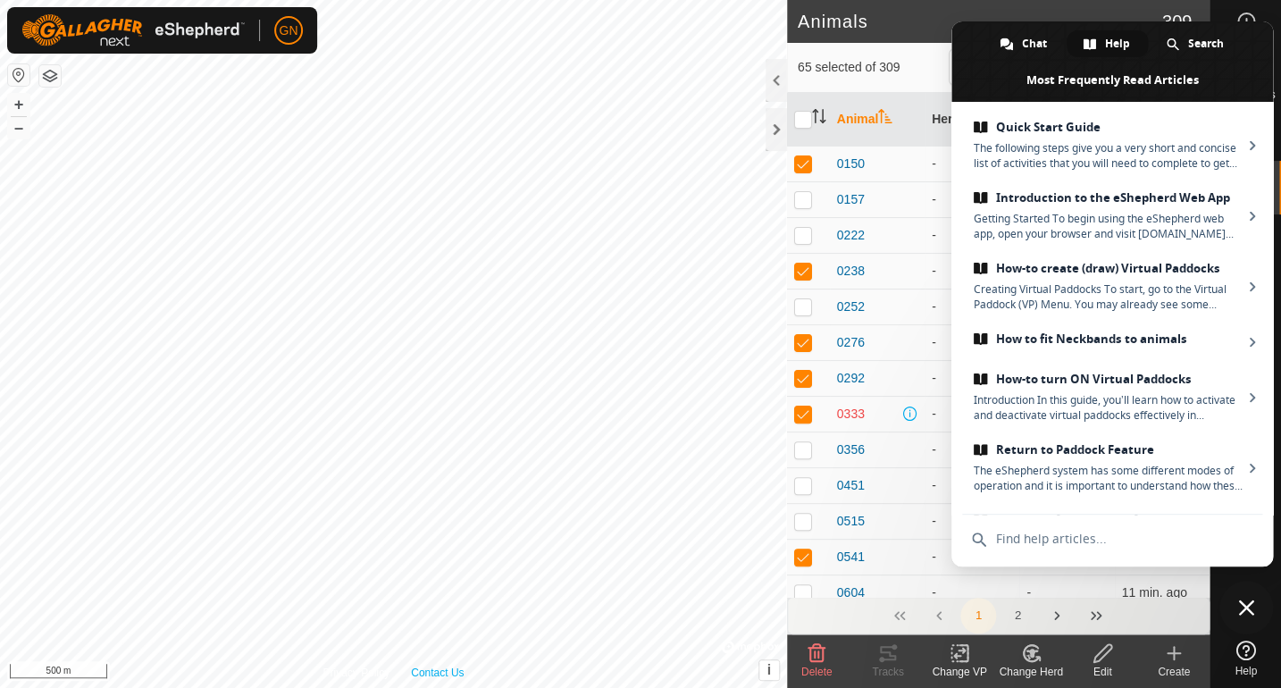
checkbox input "true"
click at [1246, 606] on span "Close chat" at bounding box center [1246, 607] width 16 height 16
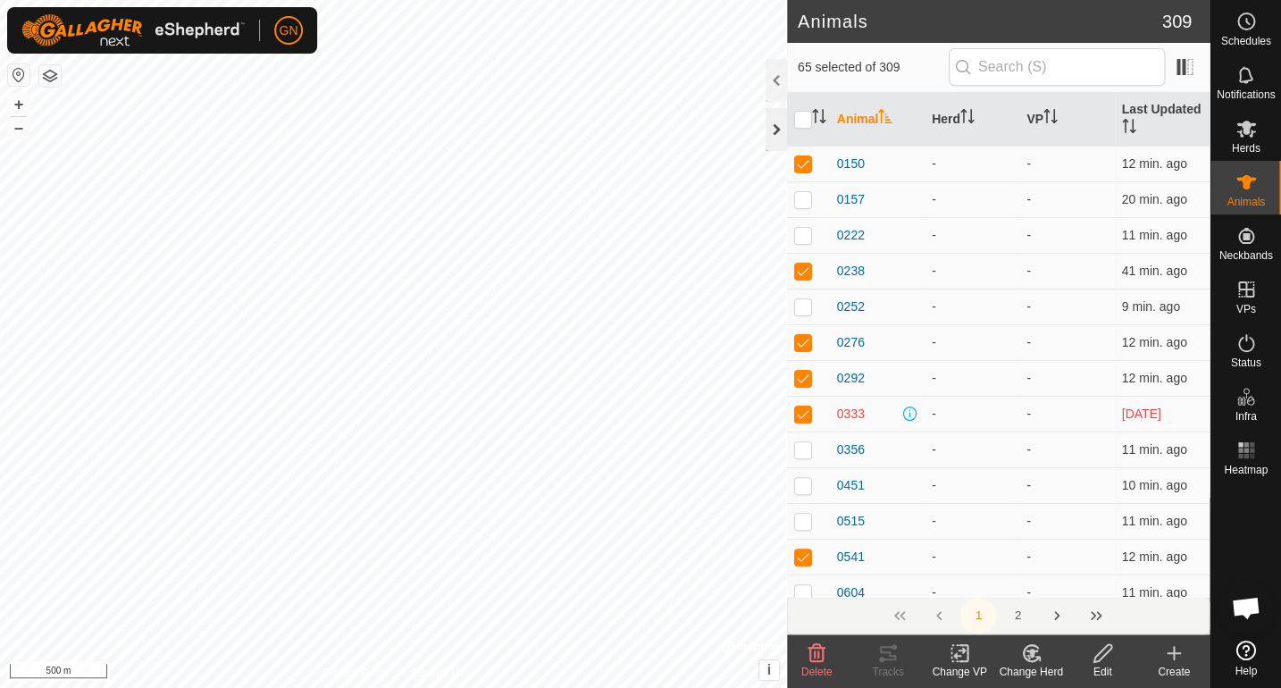
click at [772, 129] on div at bounding box center [775, 129] width 21 height 43
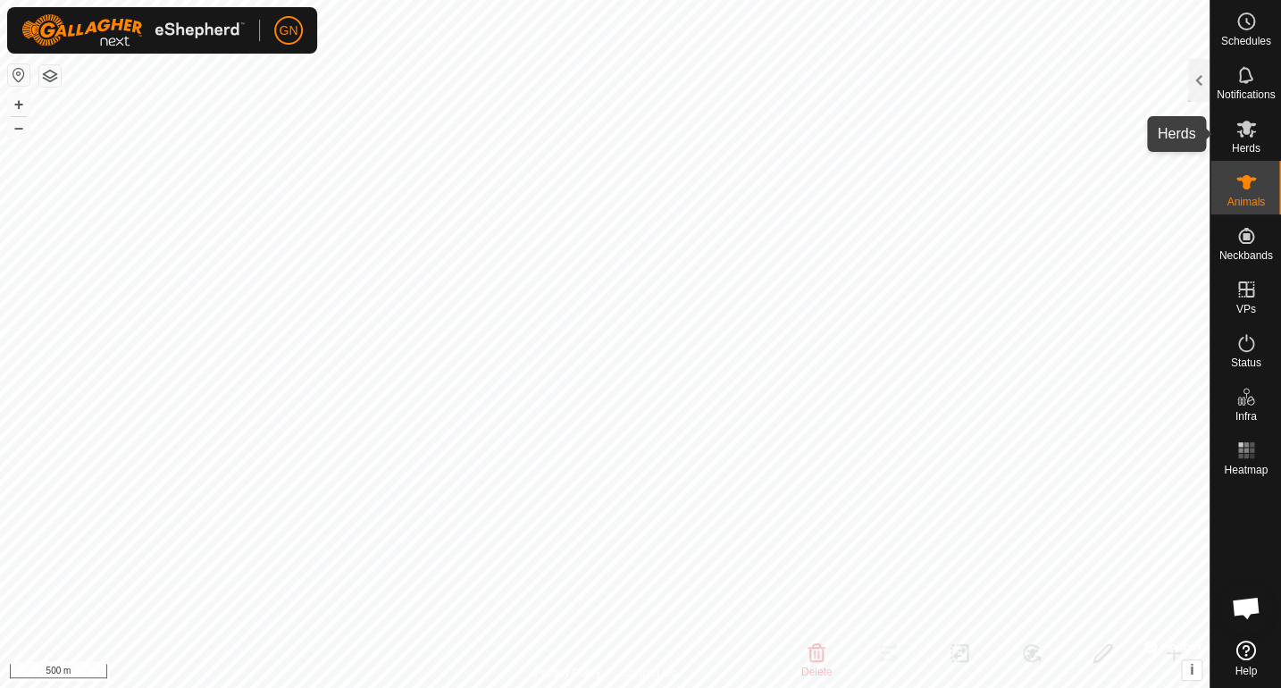
click at [1239, 138] on icon at bounding box center [1245, 128] width 21 height 21
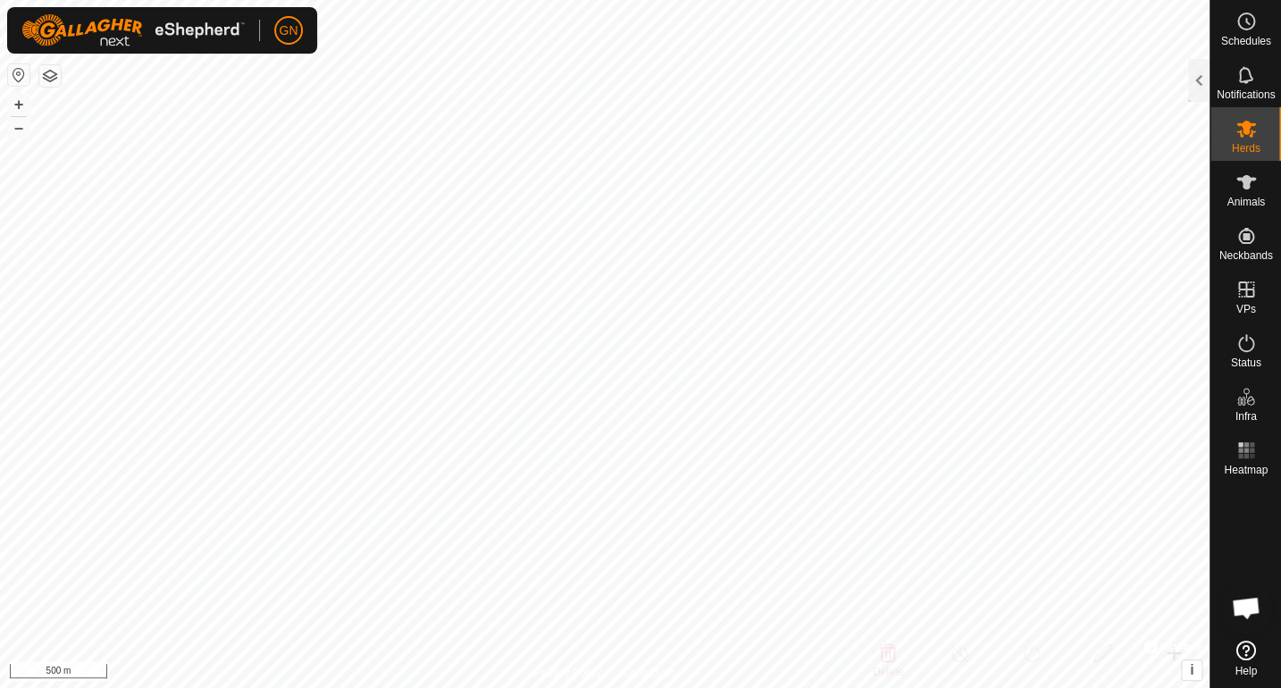
click at [1238, 138] on icon at bounding box center [1245, 128] width 21 height 21
click at [1196, 85] on div at bounding box center [1198, 80] width 21 height 43
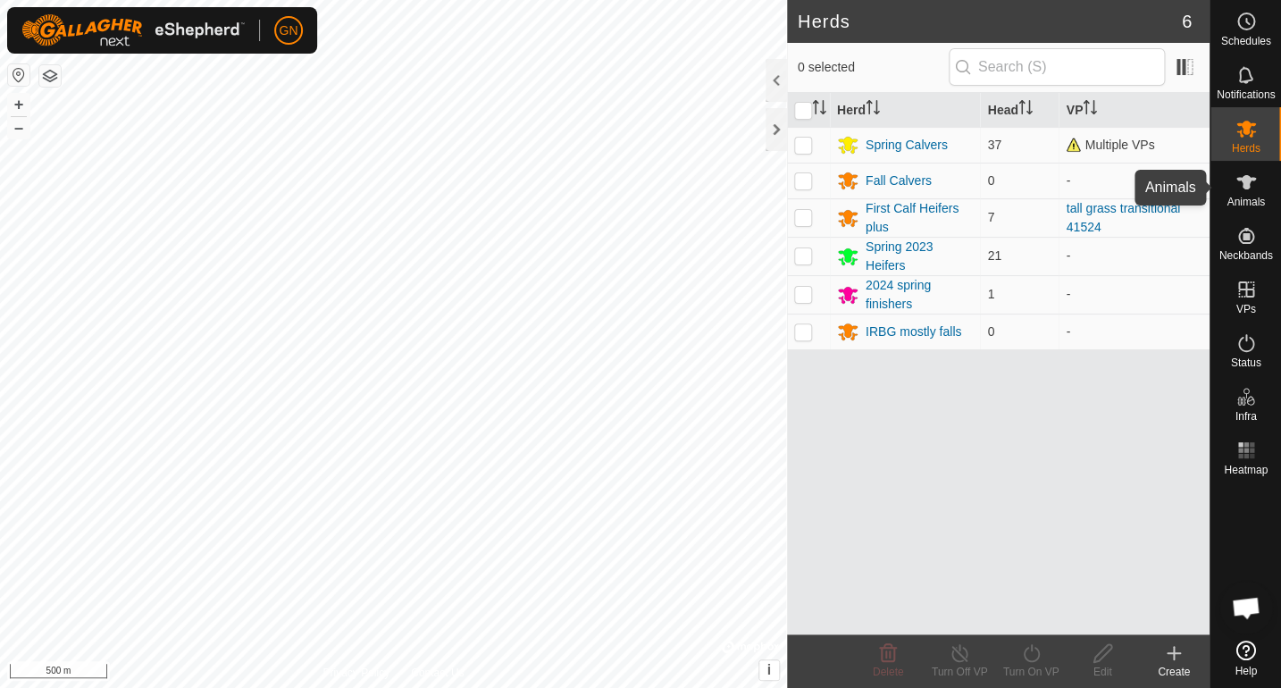
click at [1240, 192] on icon at bounding box center [1245, 181] width 21 height 21
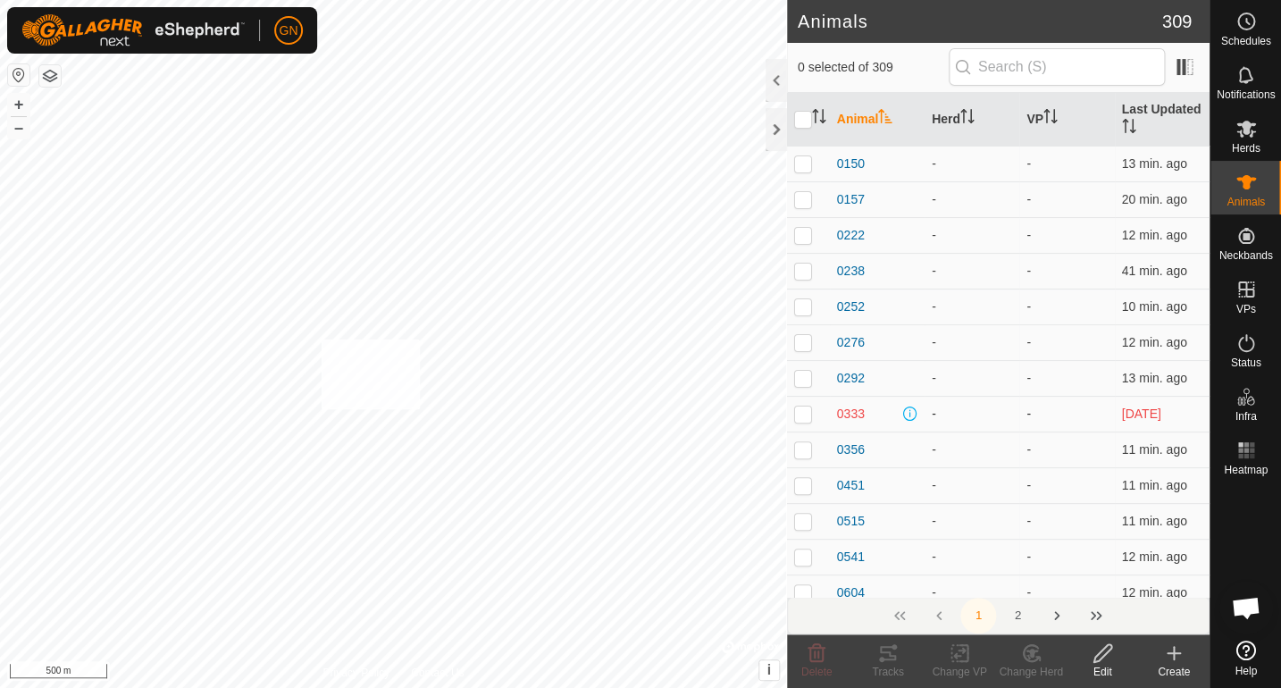
checkbox input "true"
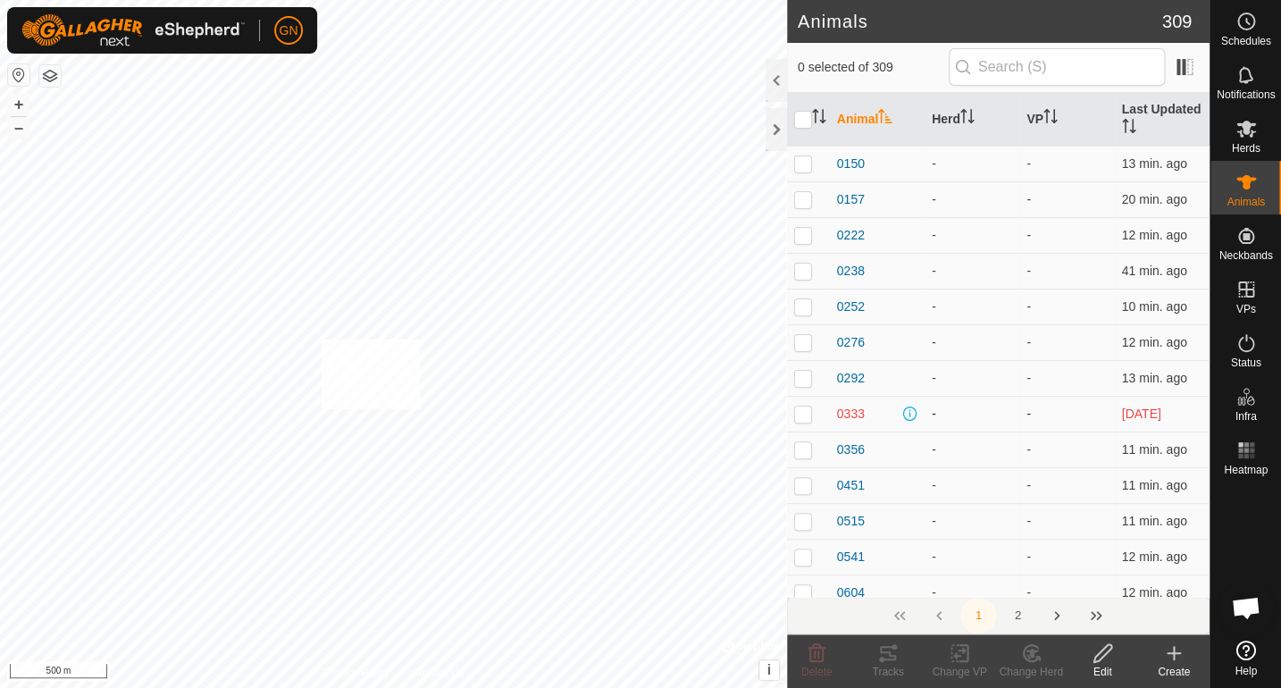
checkbox input "true"
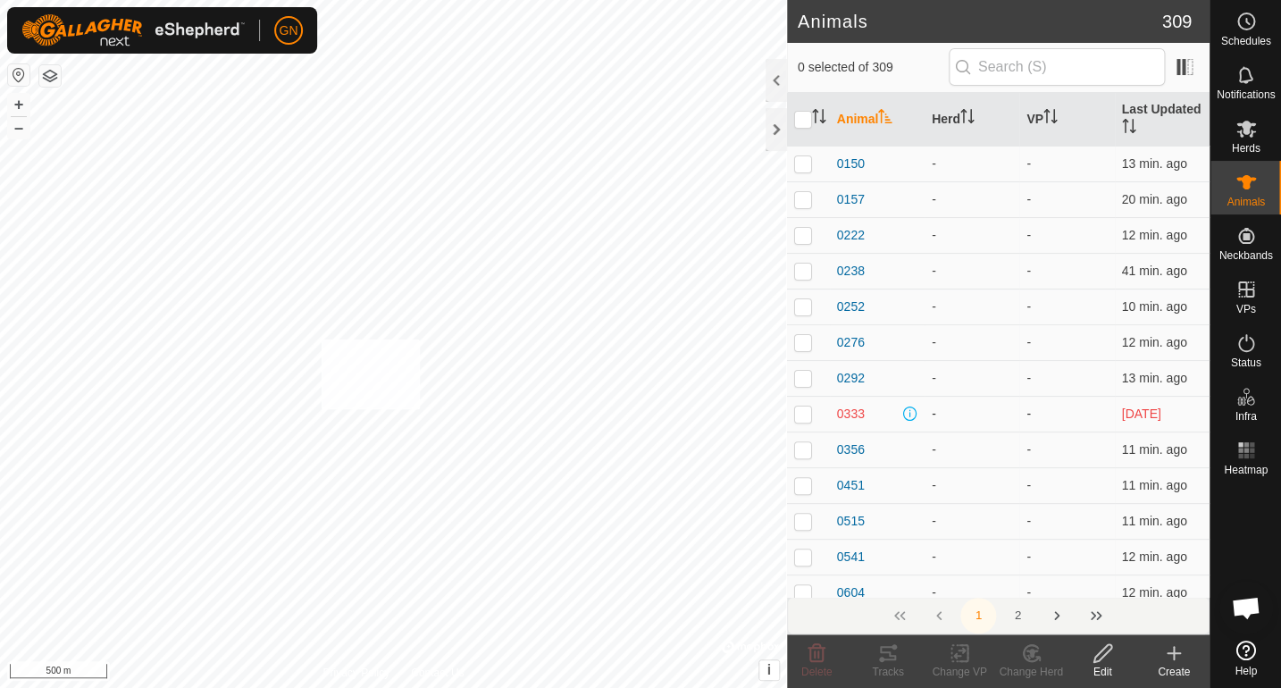
checkbox input "true"
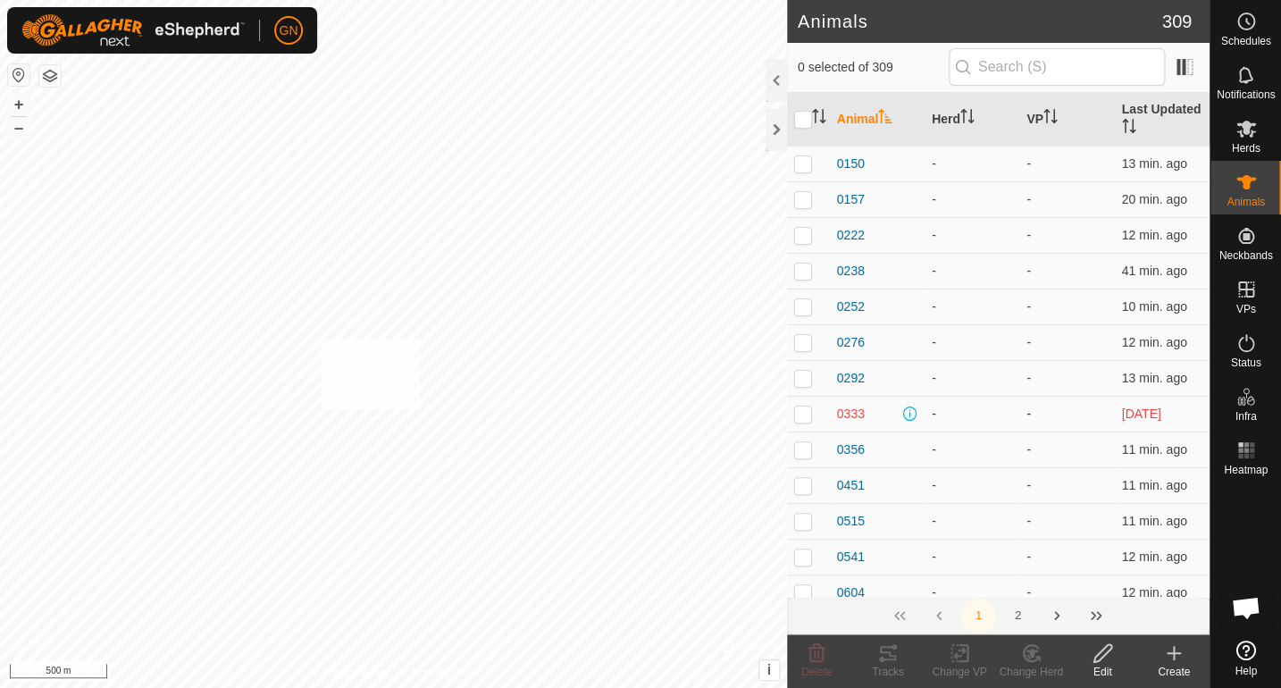
checkbox input "true"
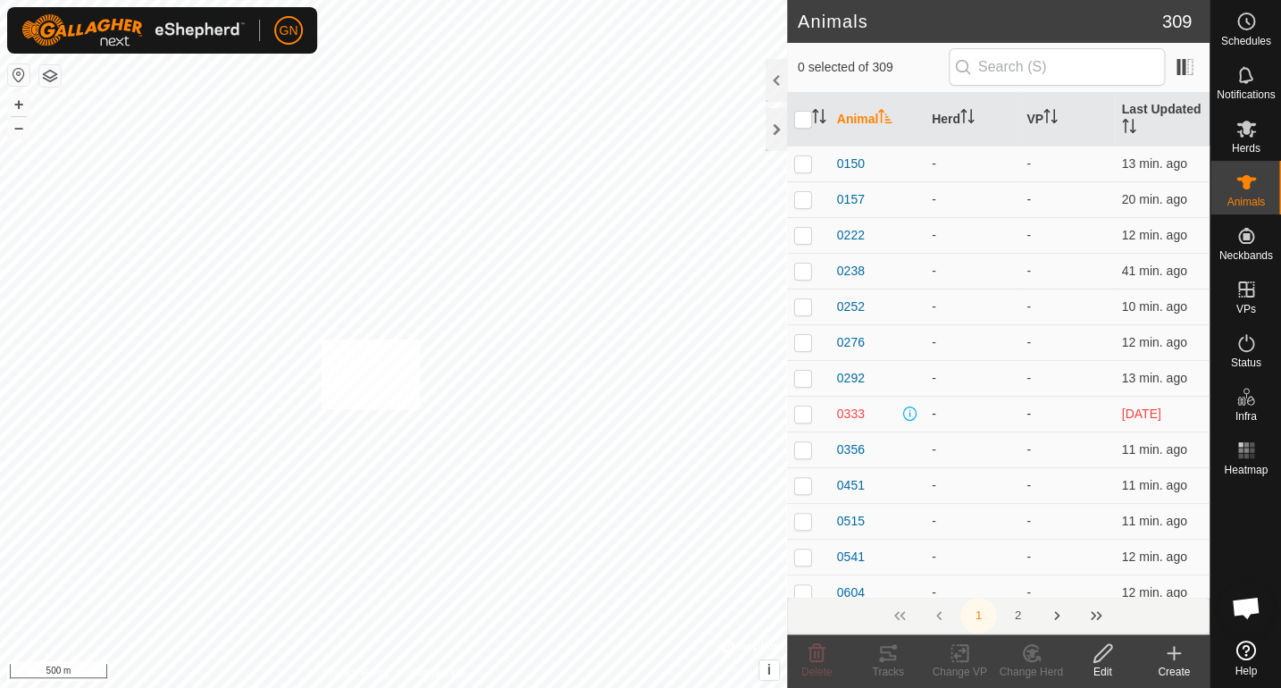
checkbox input "true"
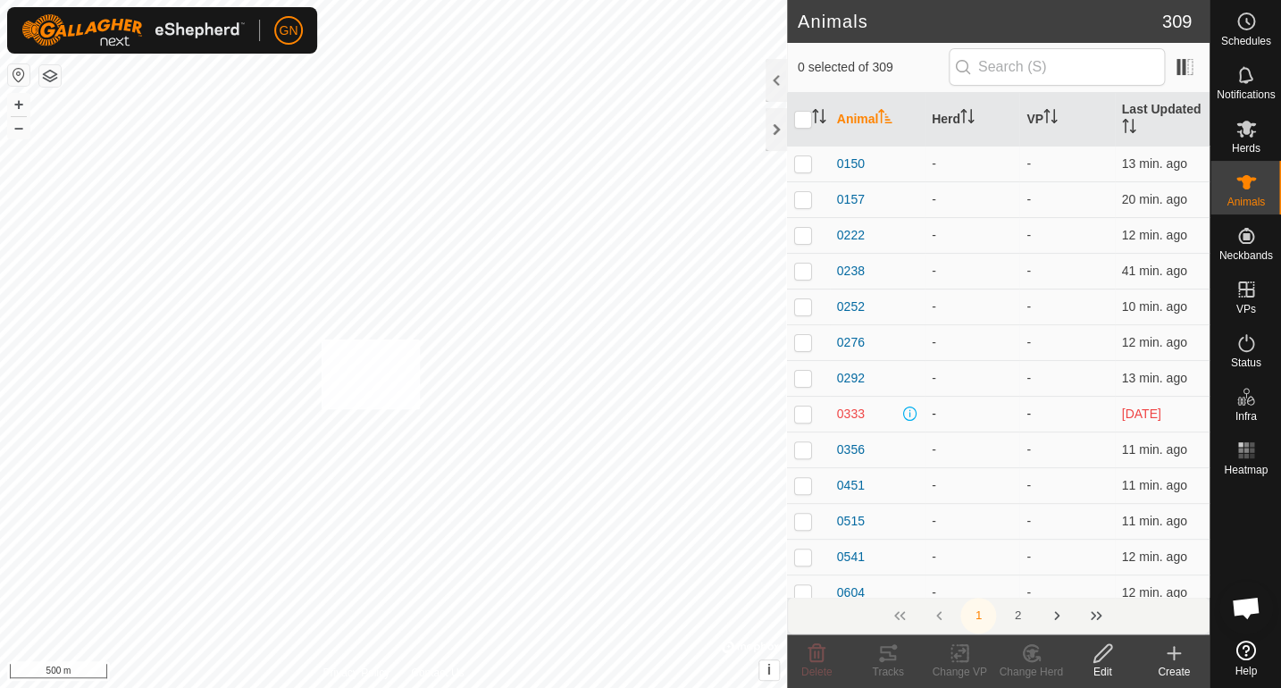
checkbox input "true"
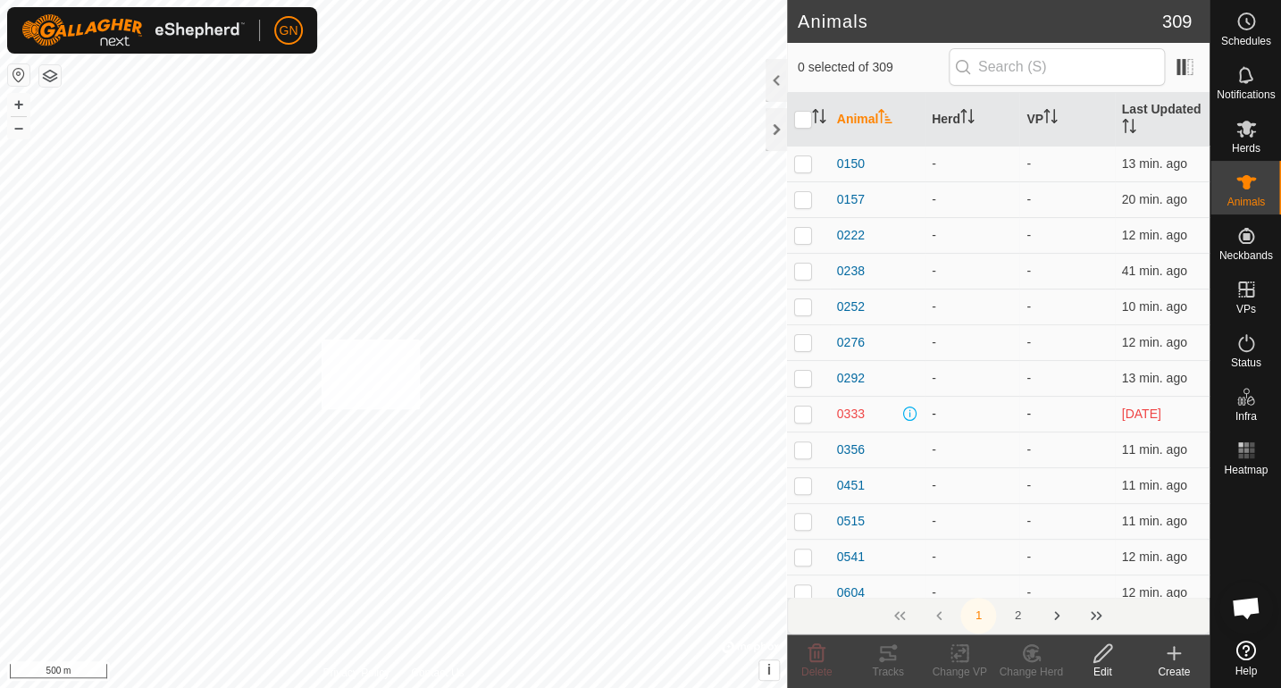
checkbox input "true"
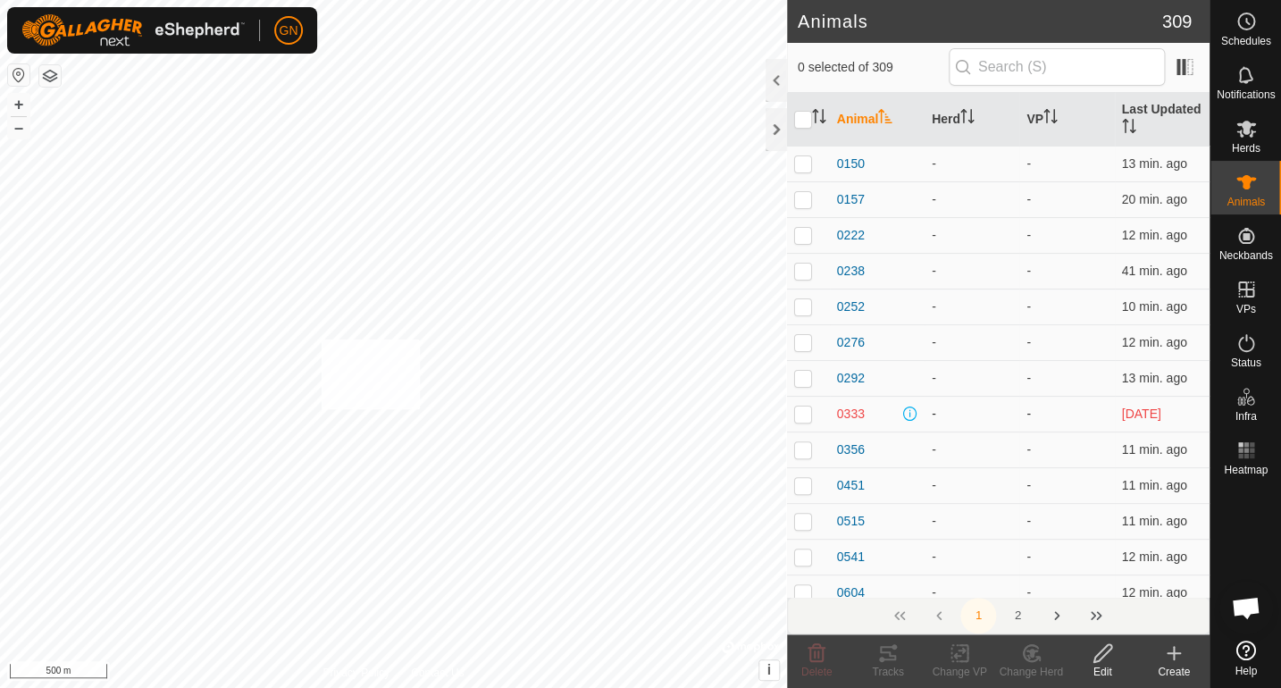
checkbox input "true"
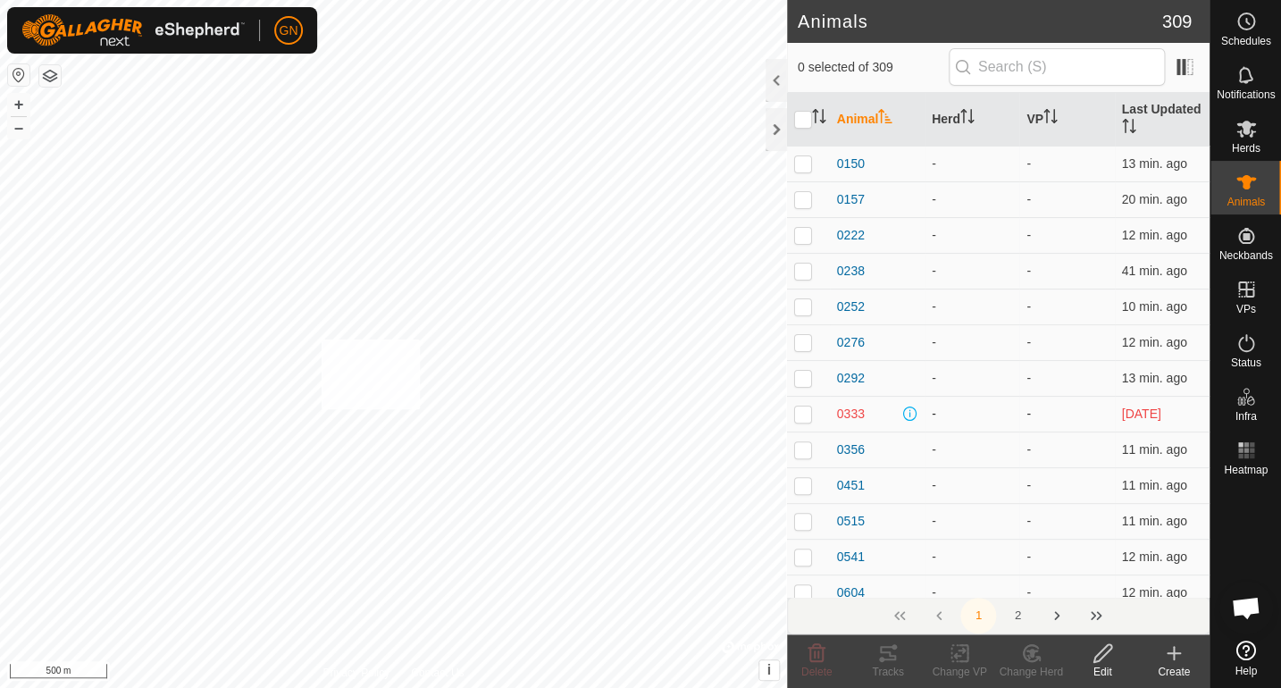
checkbox input "true"
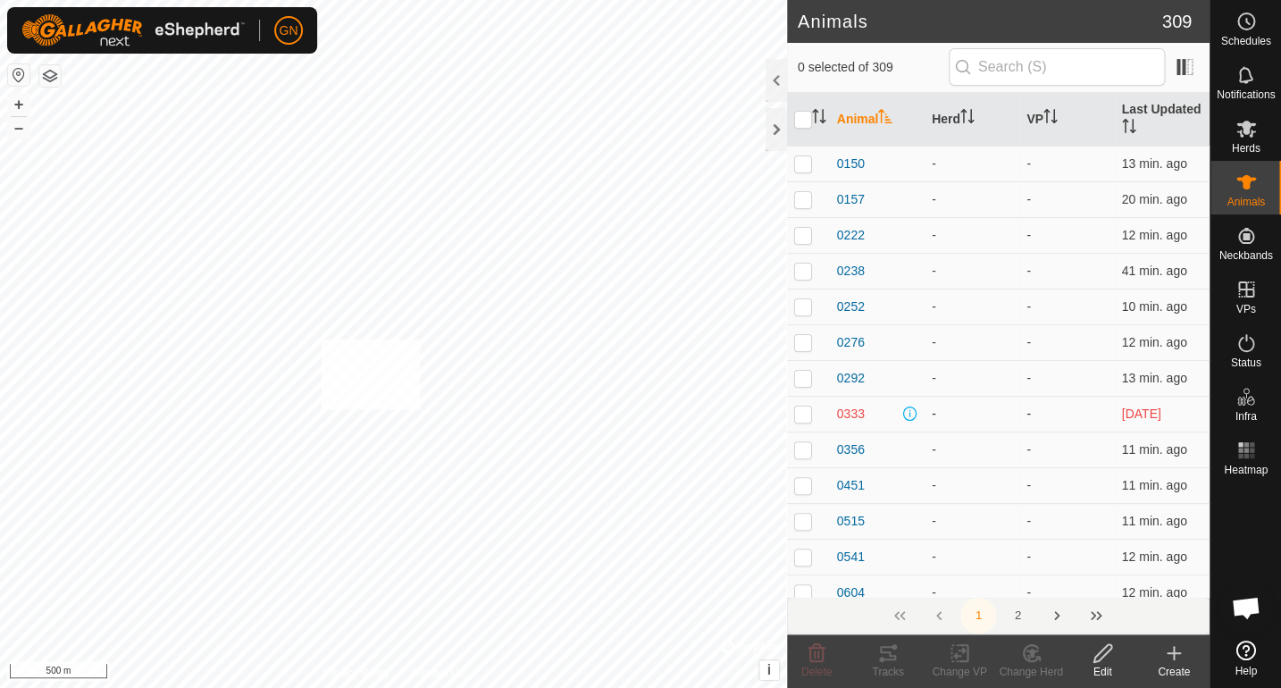
checkbox input "true"
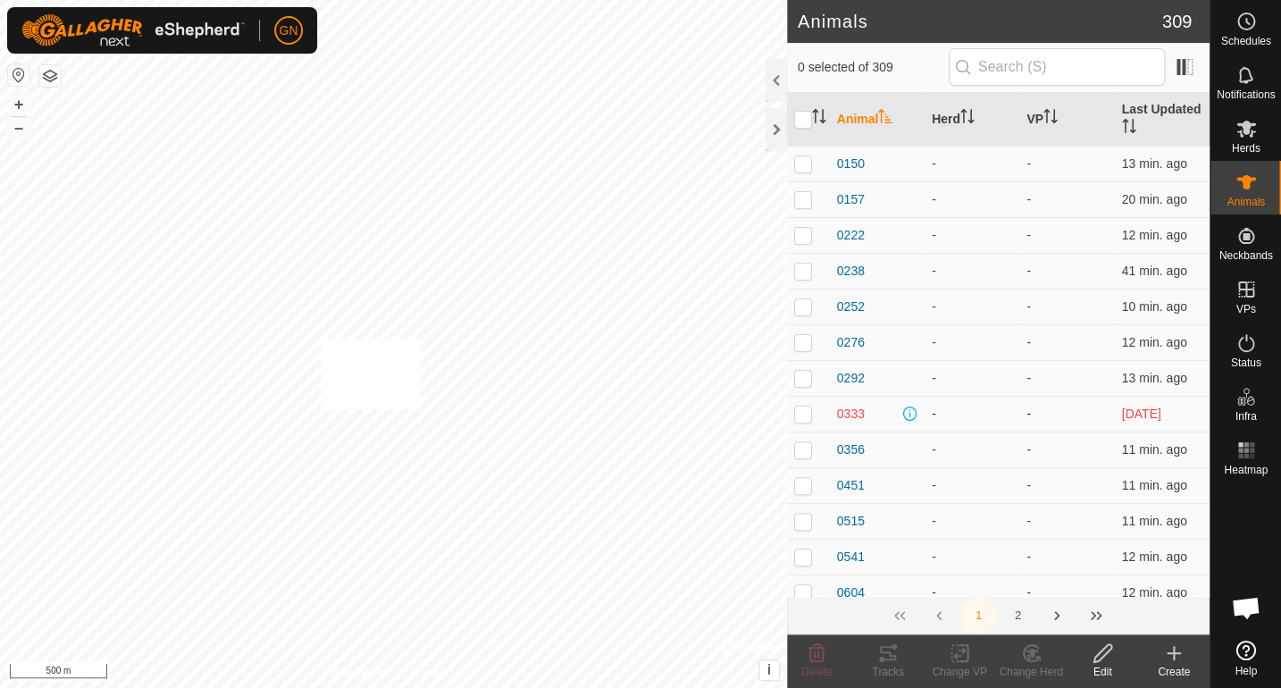
checkbox input "true"
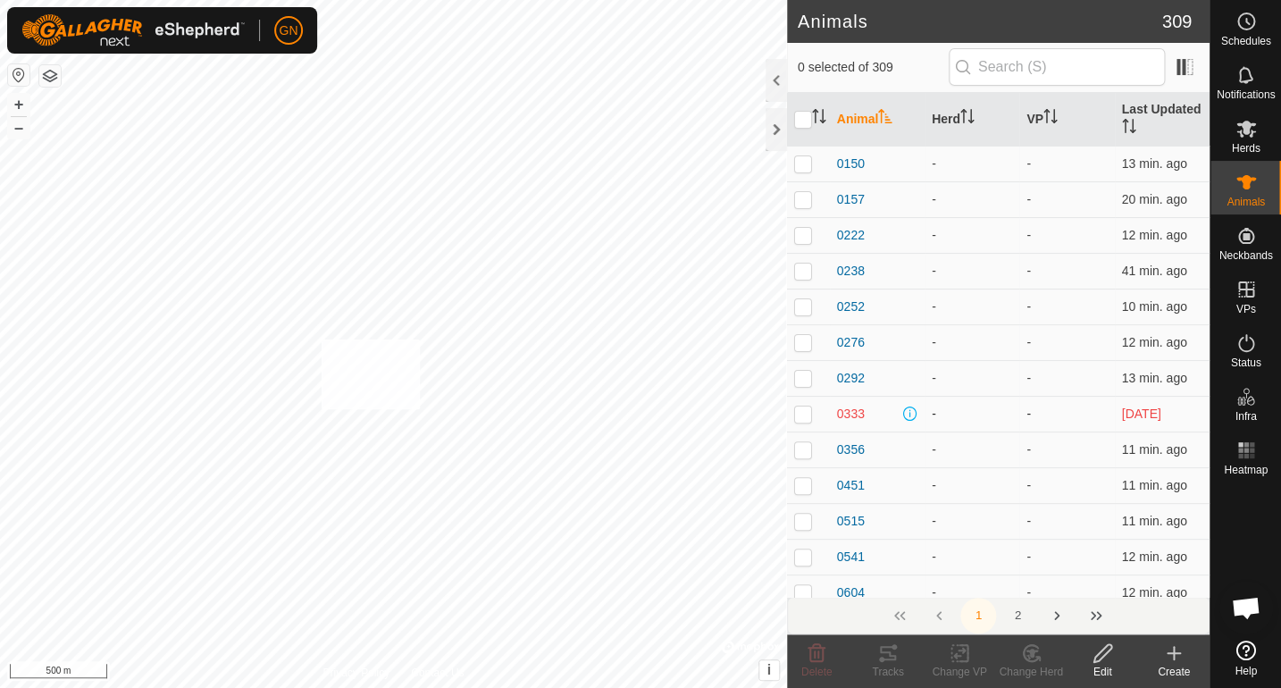
checkbox input "true"
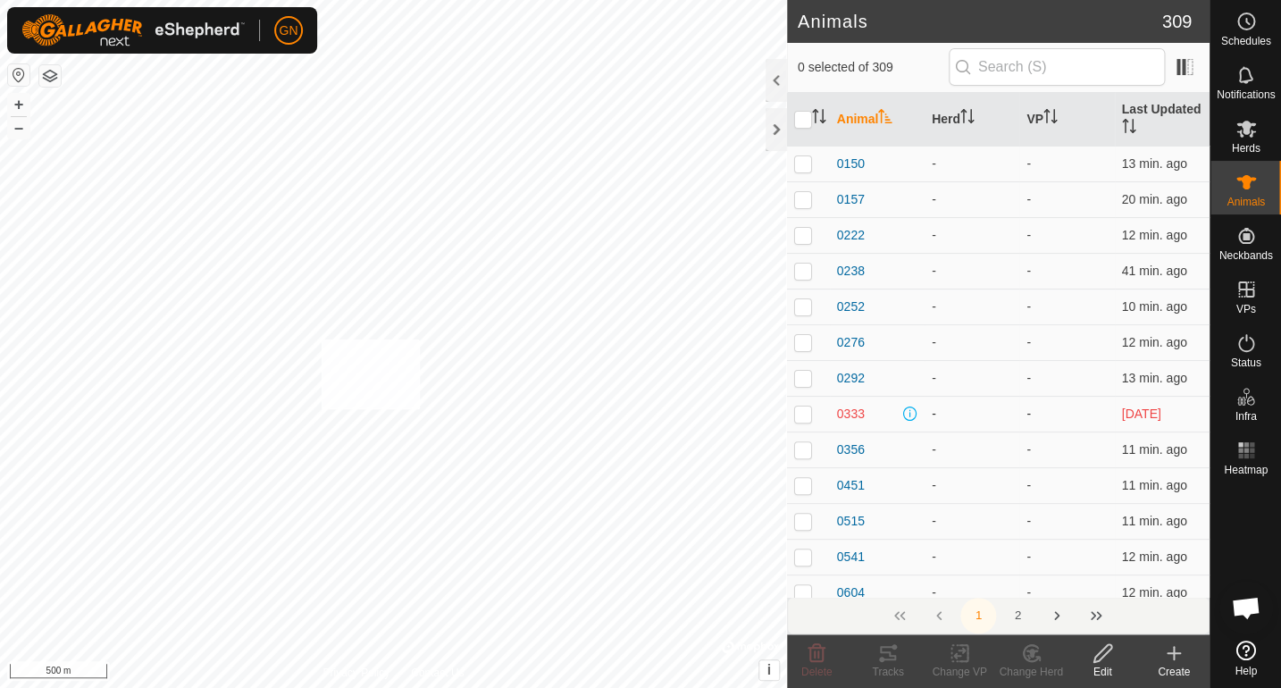
checkbox input "true"
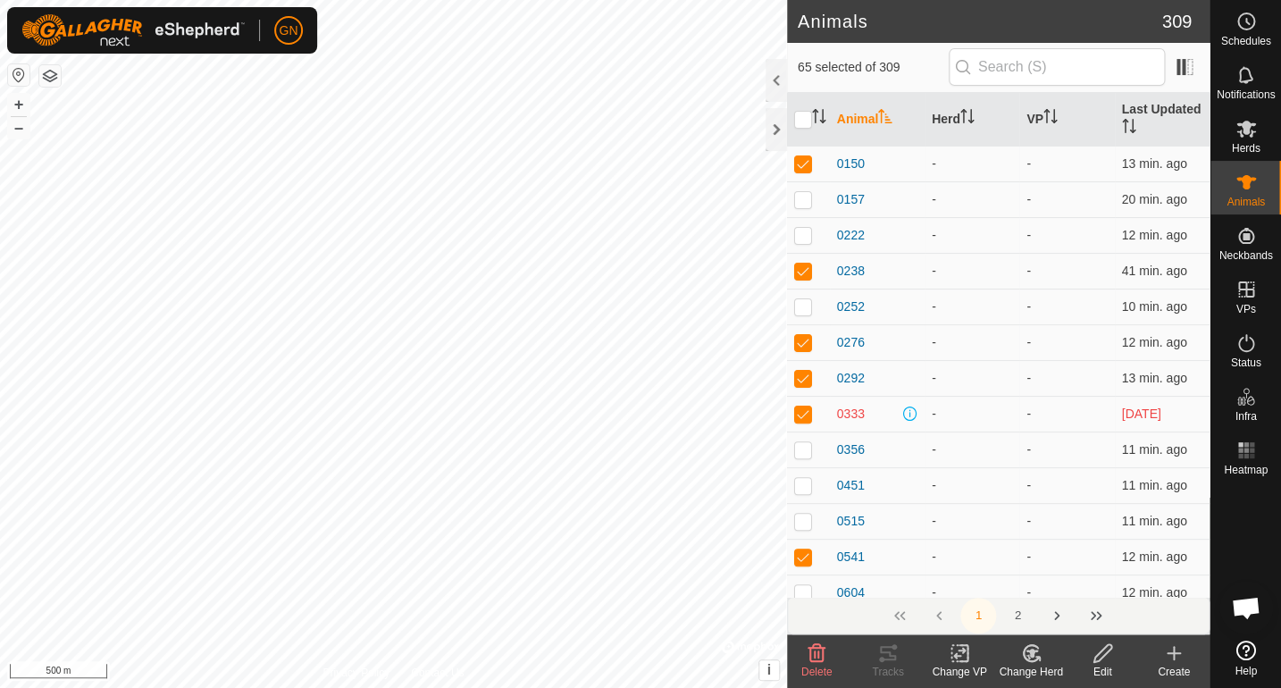
click at [1174, 655] on icon at bounding box center [1173, 652] width 21 height 21
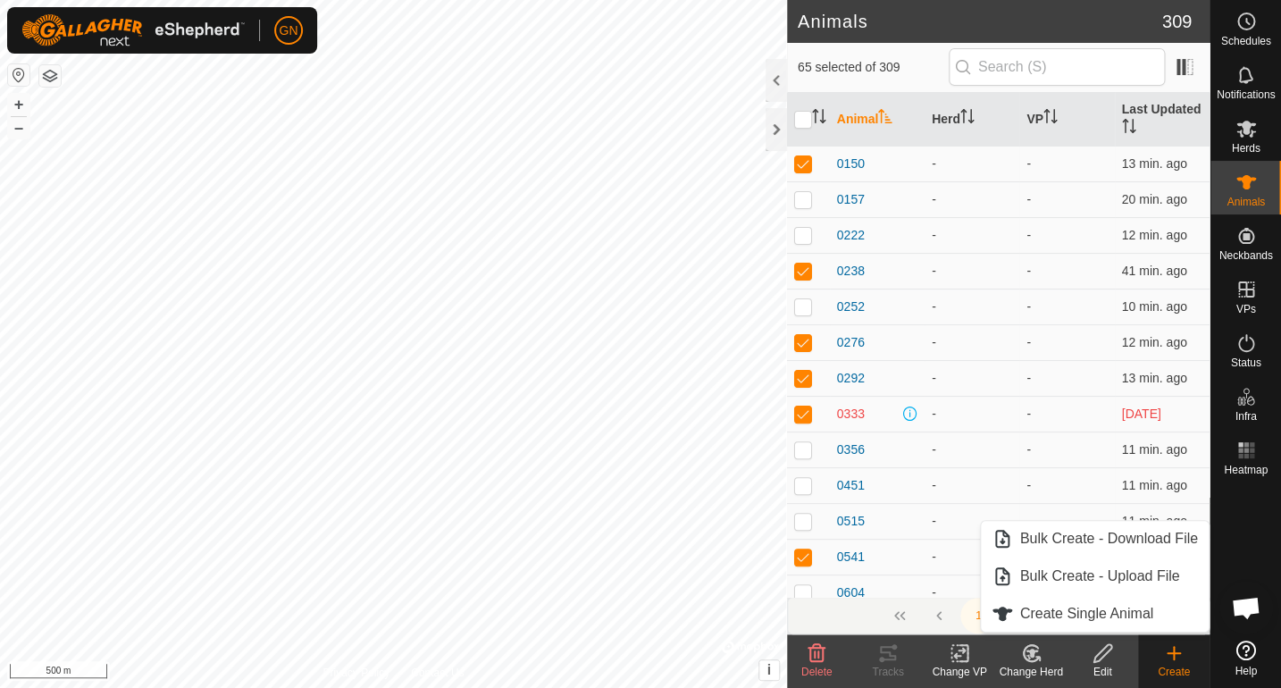
click at [1173, 657] on icon at bounding box center [1173, 653] width 0 height 13
click at [1027, 653] on icon at bounding box center [1031, 652] width 22 height 21
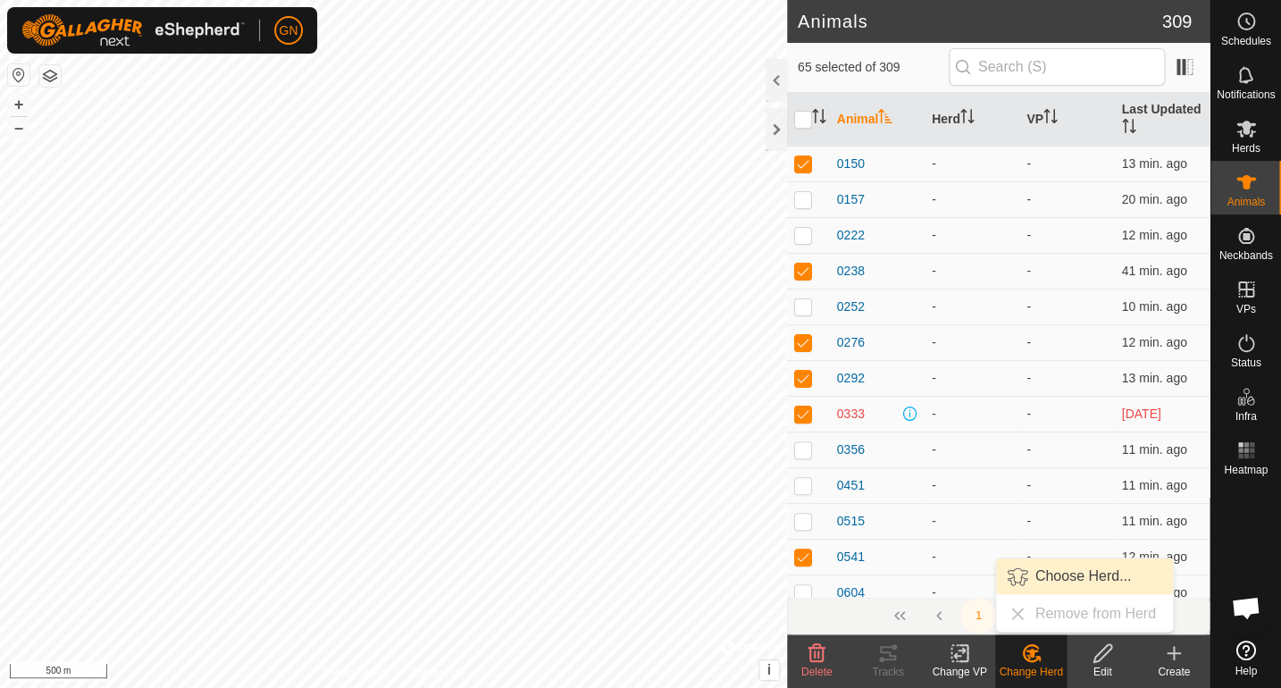
click at [1035, 572] on link "Choose Herd..." at bounding box center [1084, 576] width 177 height 36
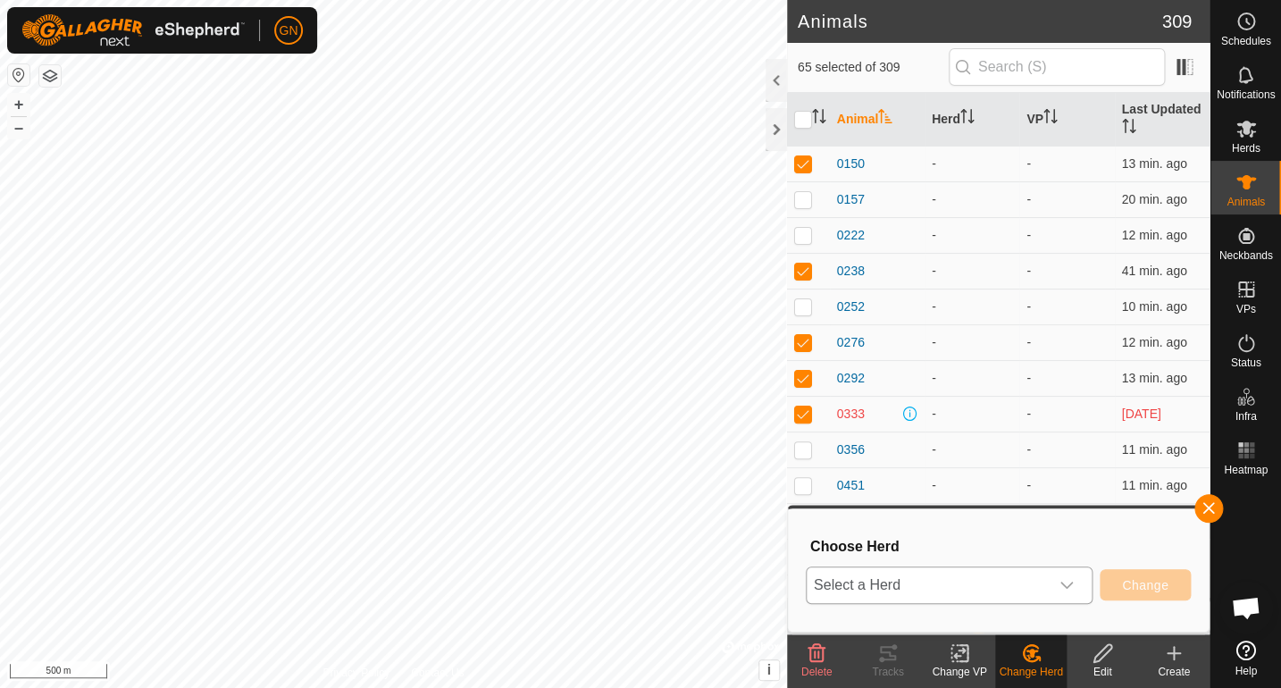
click at [1064, 581] on icon "dropdown trigger" at bounding box center [1066, 585] width 14 height 14
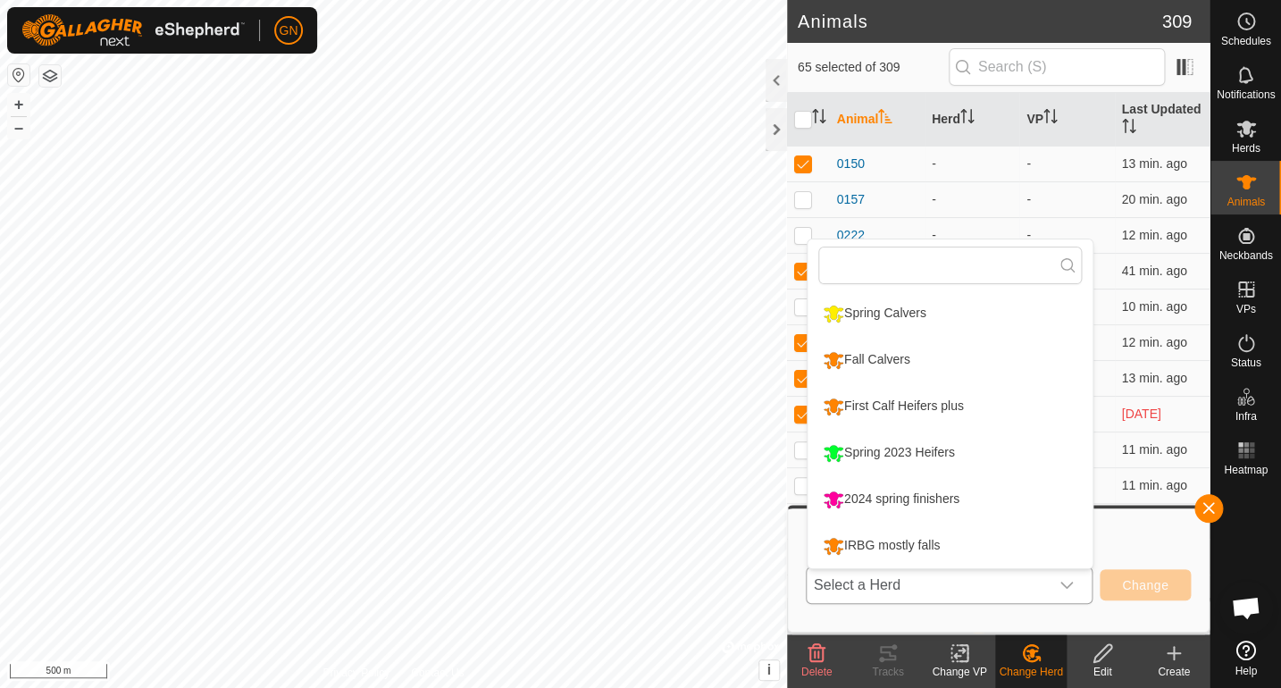
click at [913, 538] on li "IRBG mostly falls" at bounding box center [949, 545] width 285 height 45
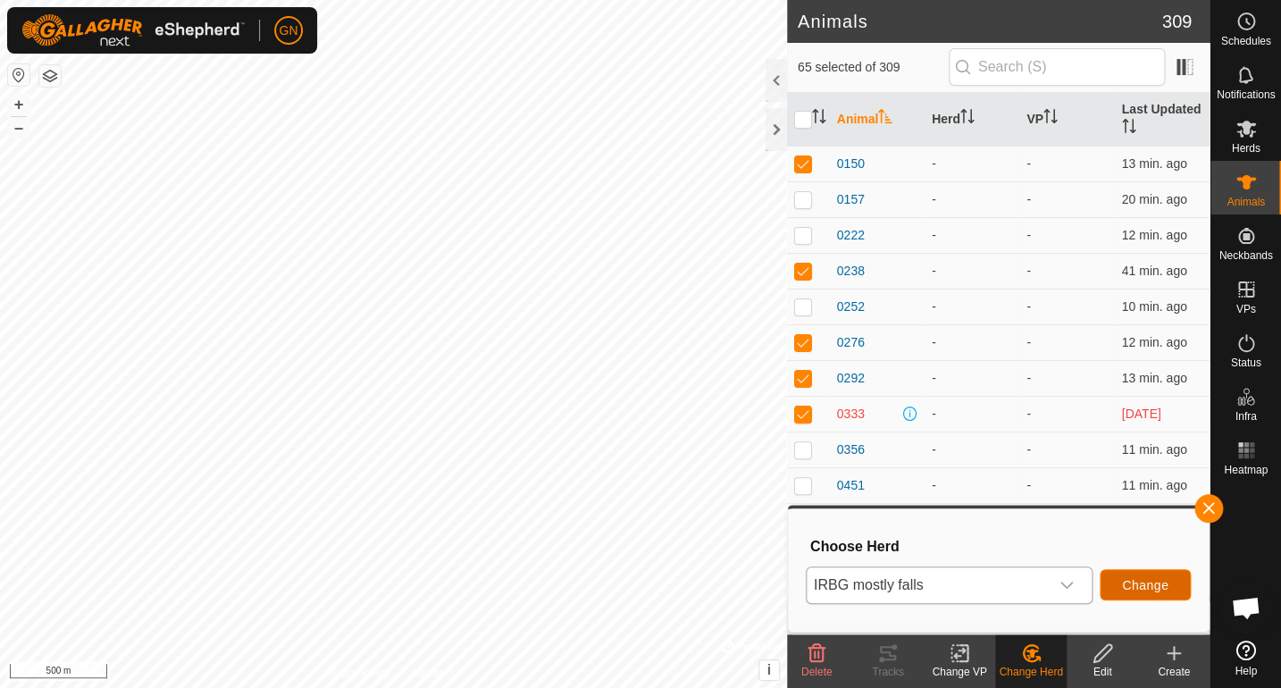
click at [1122, 583] on span "Change" at bounding box center [1145, 585] width 46 height 14
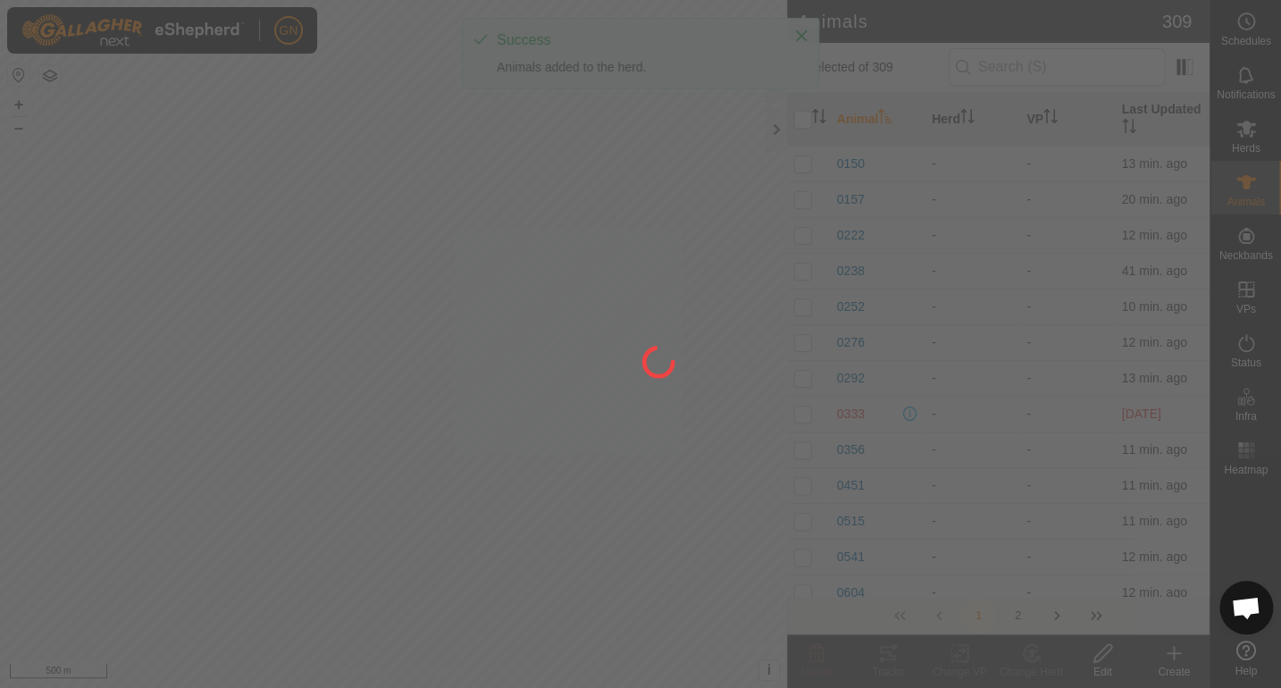
checkbox input "false"
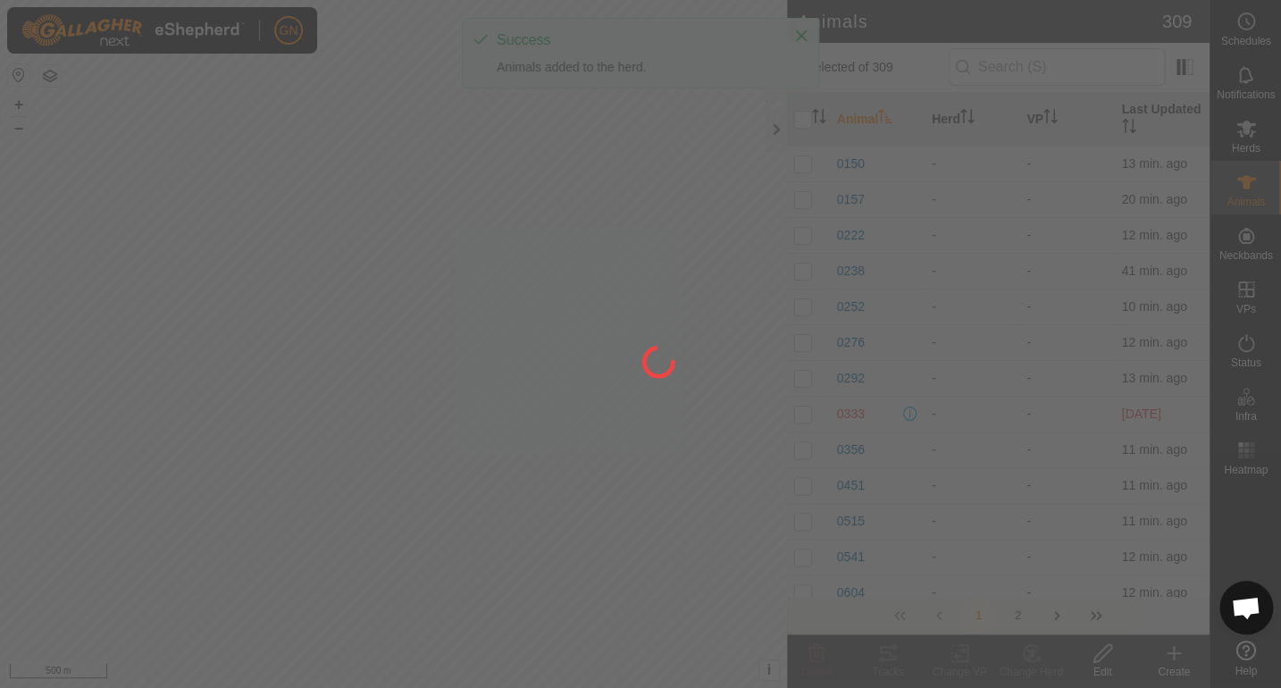
checkbox input "false"
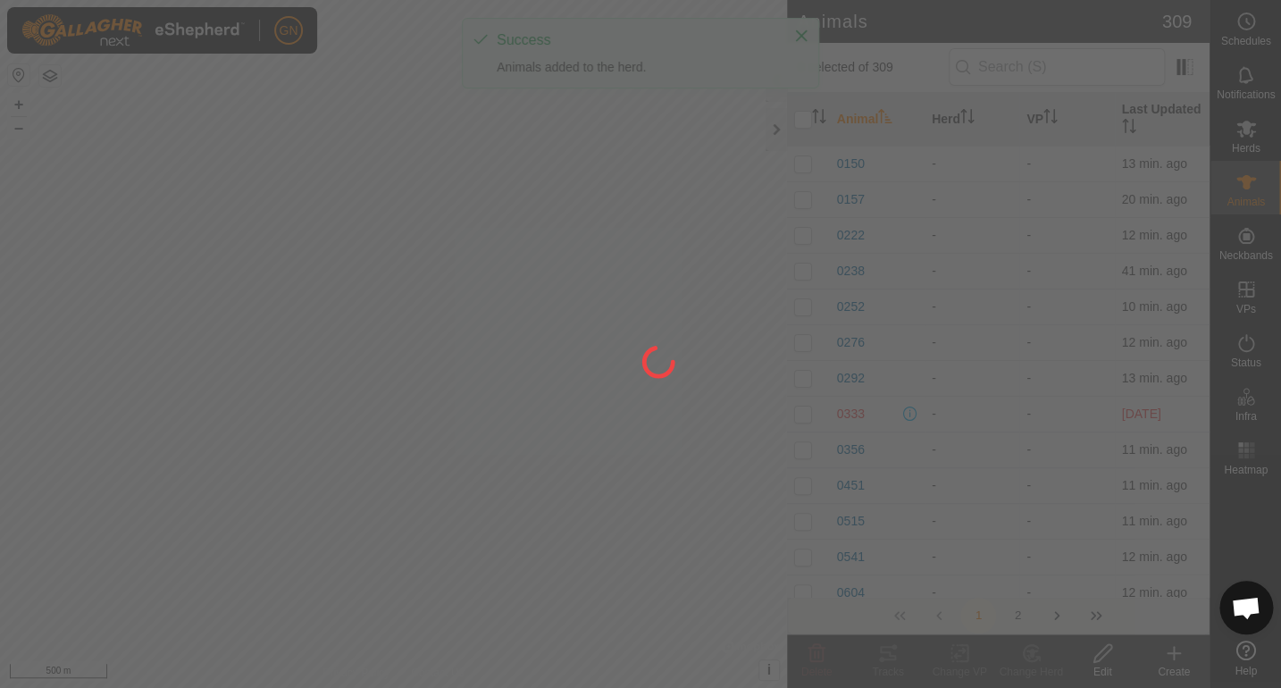
checkbox input "false"
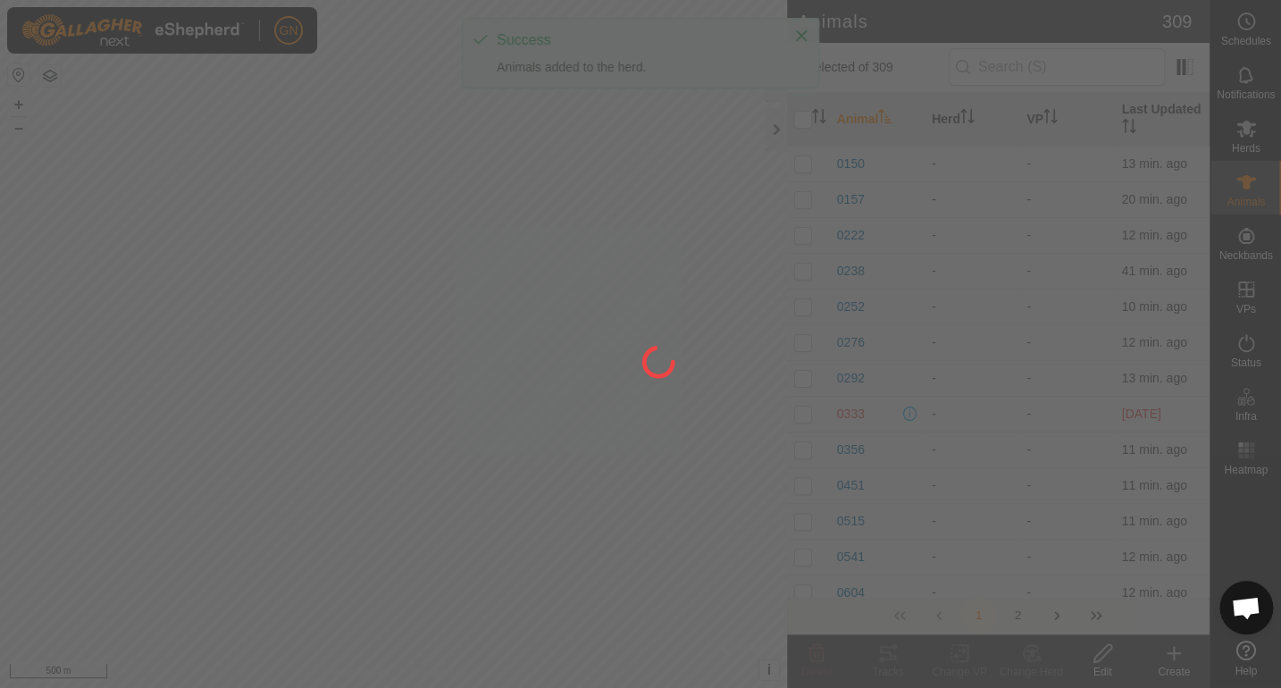
checkbox input "false"
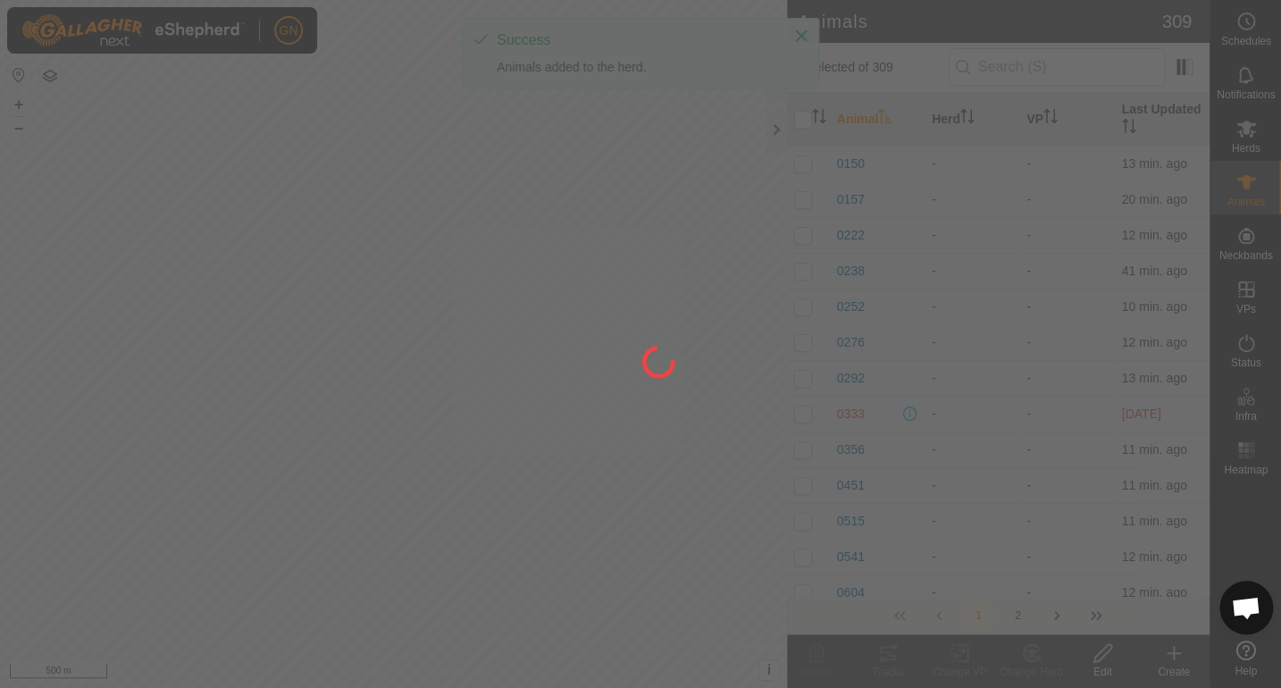
checkbox input "false"
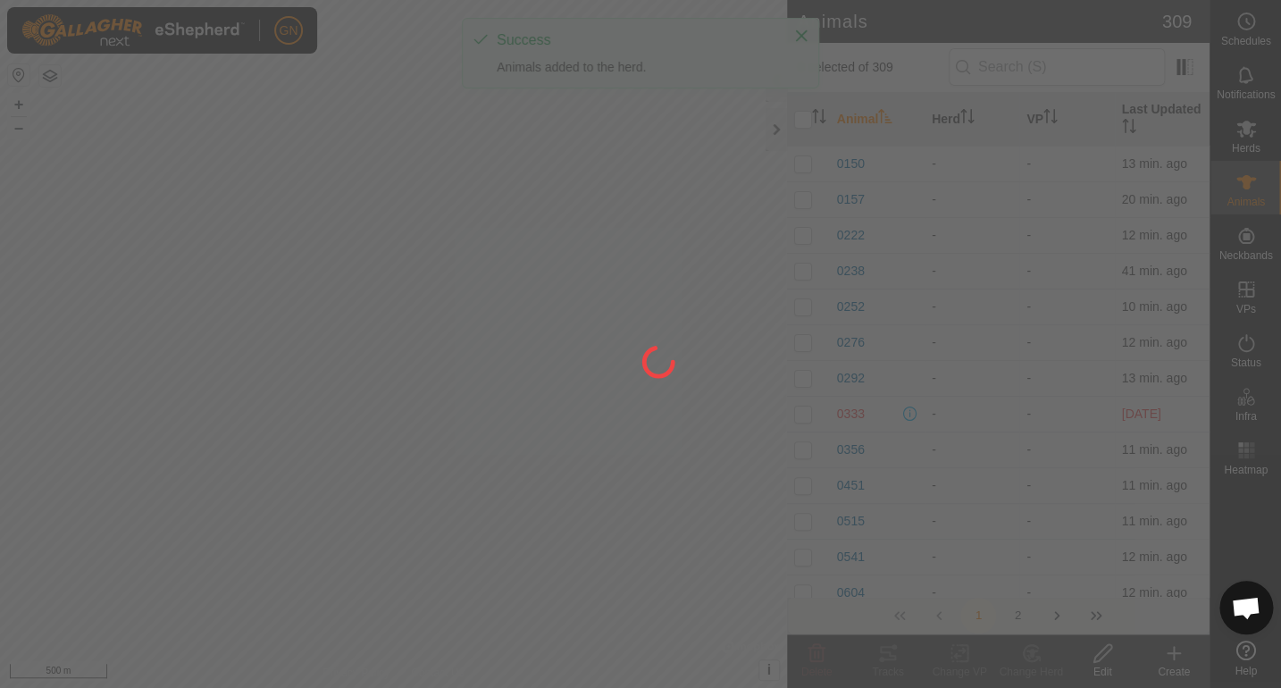
checkbox input "false"
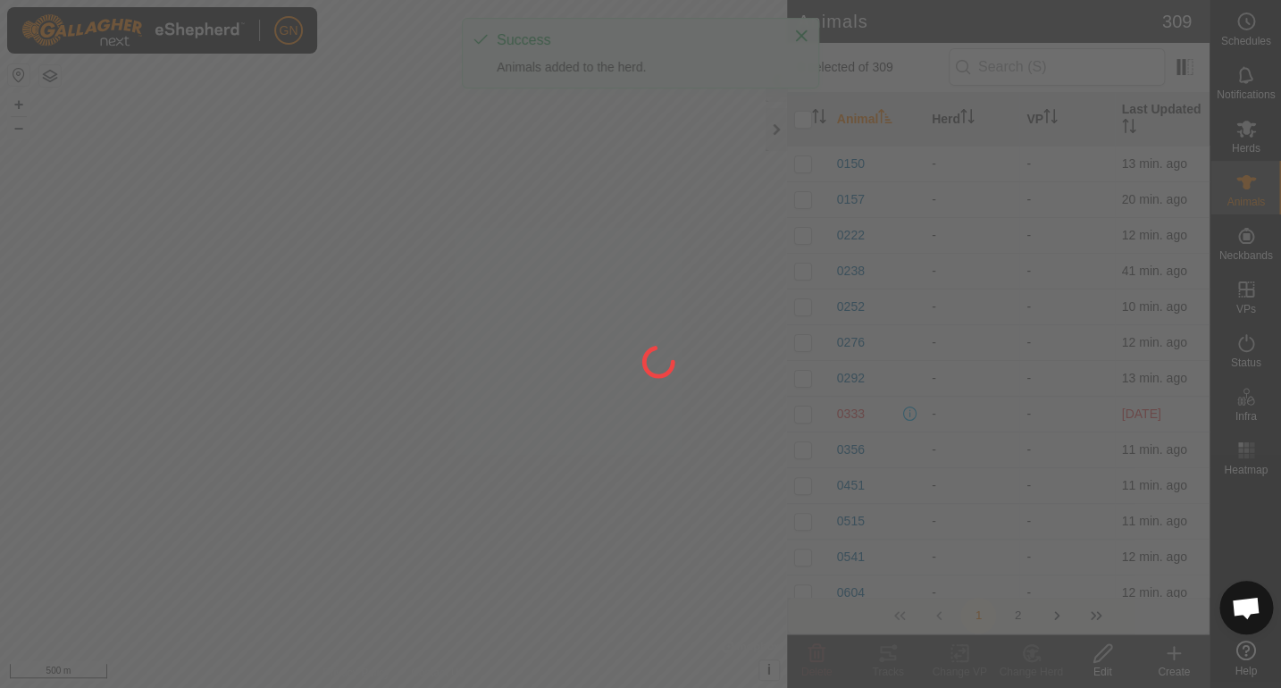
checkbox input "false"
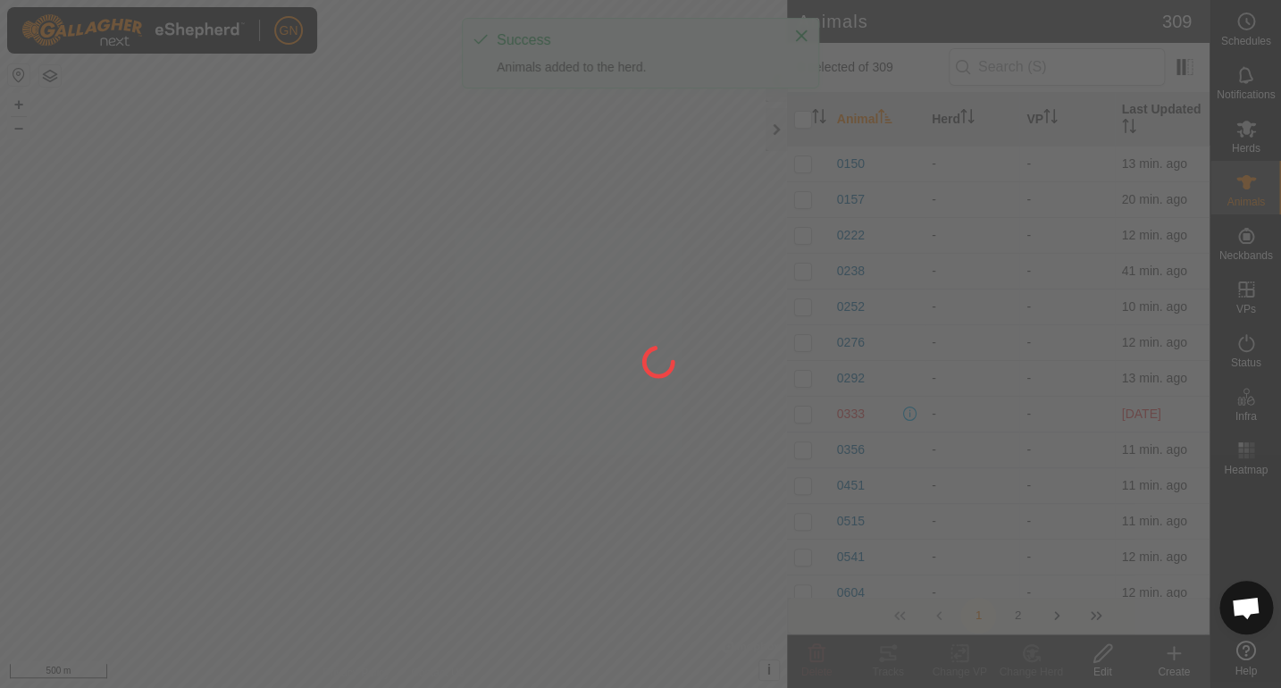
checkbox input "false"
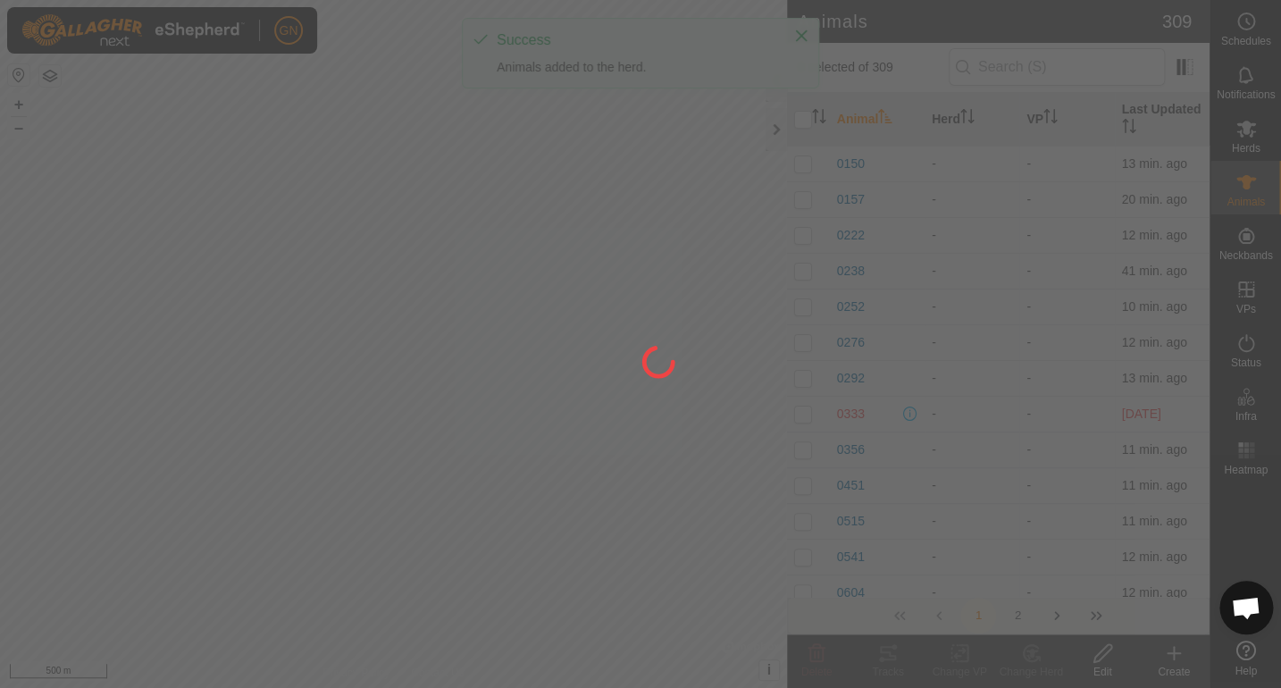
checkbox input "false"
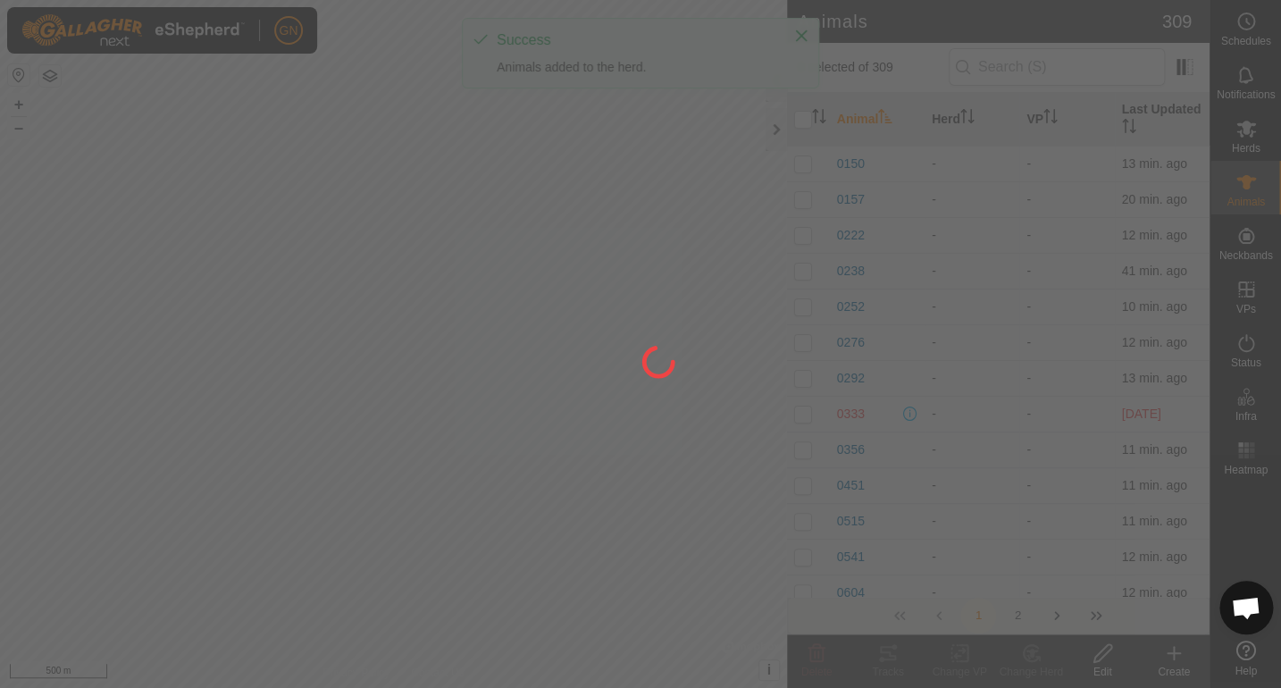
checkbox input "false"
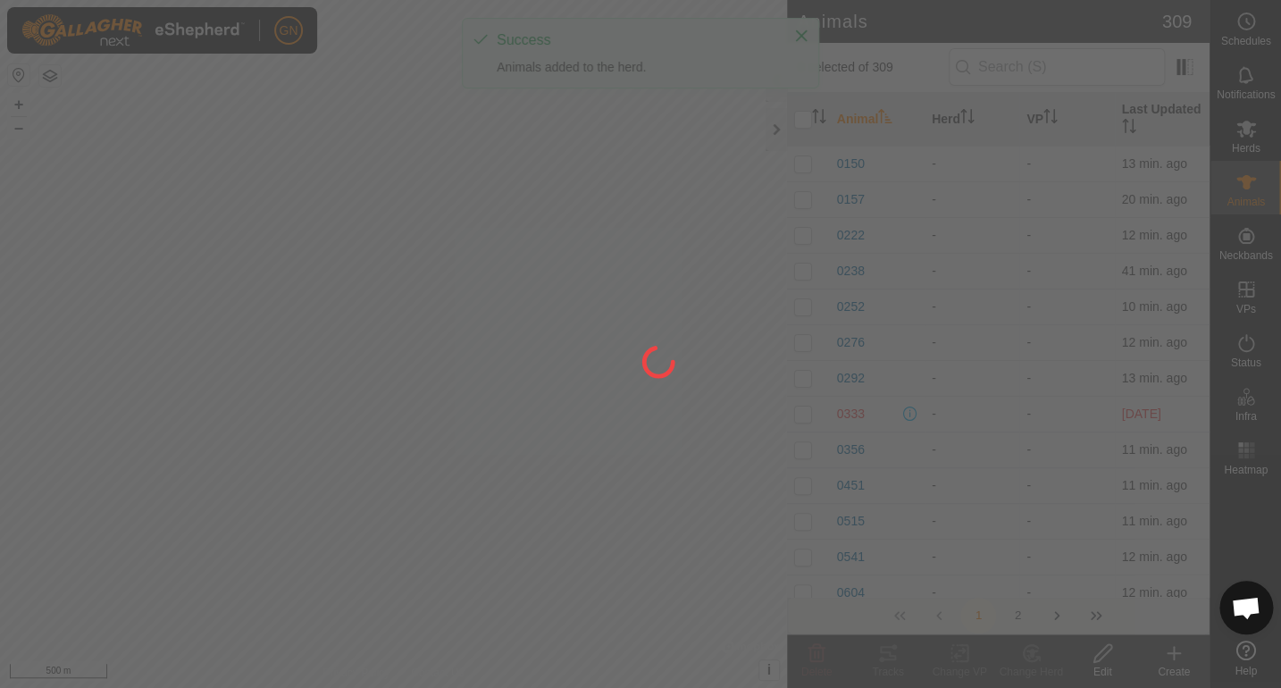
checkbox input "false"
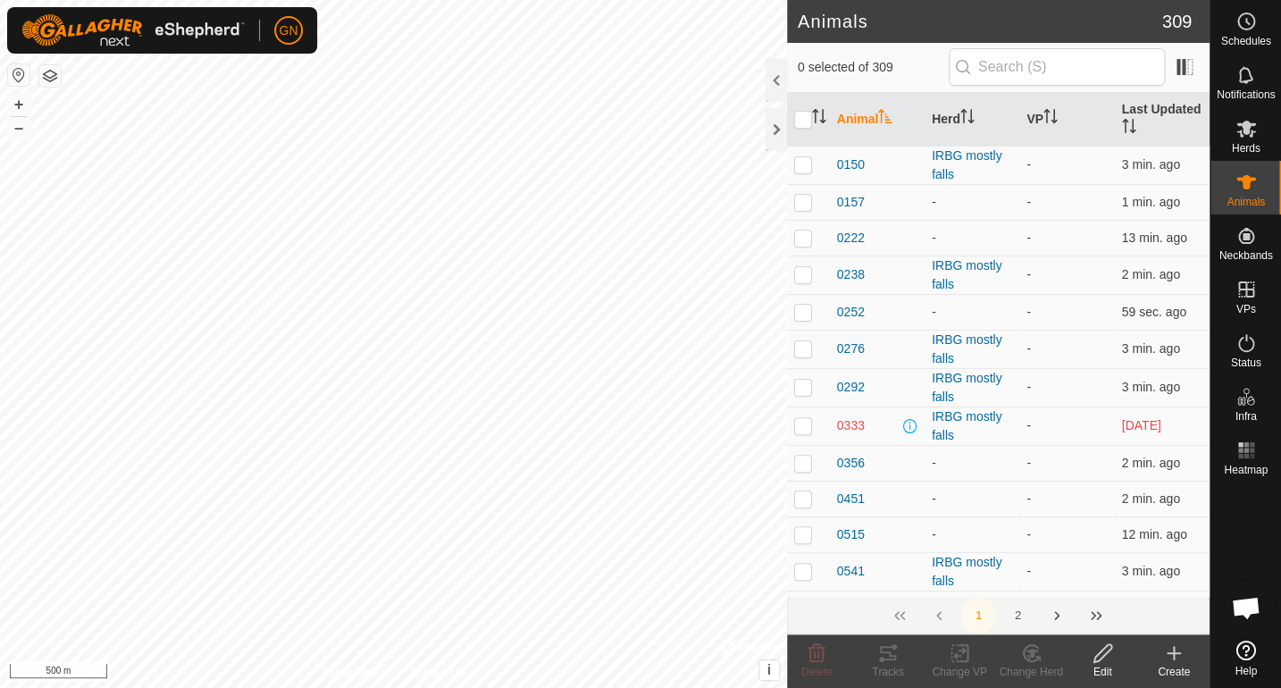
click at [1244, 610] on span "Open chat" at bounding box center [1245, 609] width 29 height 25
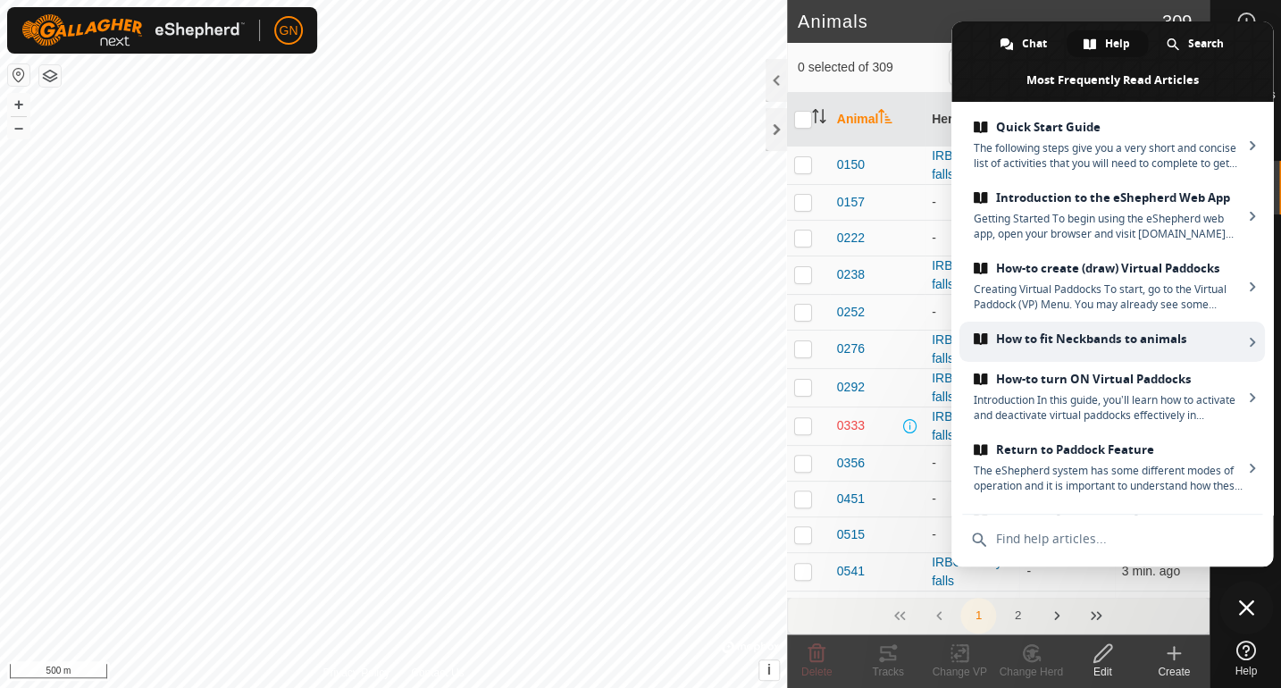
scroll to position [355, 0]
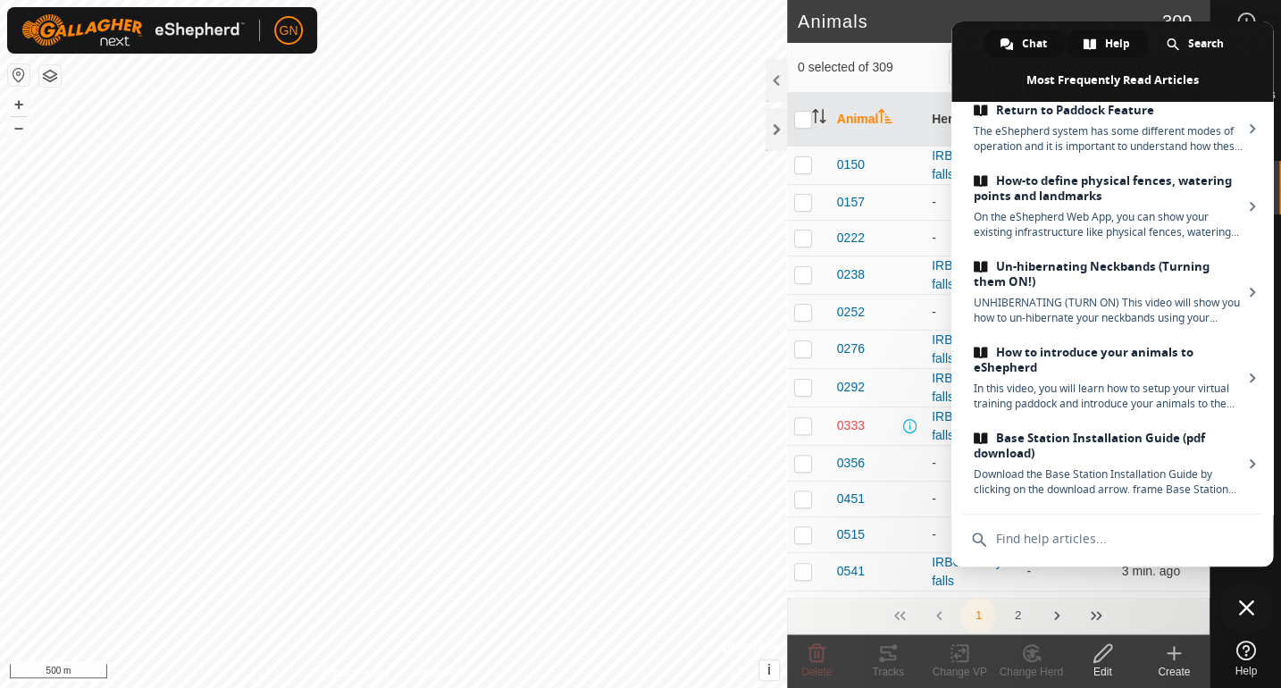
click at [1027, 38] on span "Chat" at bounding box center [1034, 43] width 25 height 27
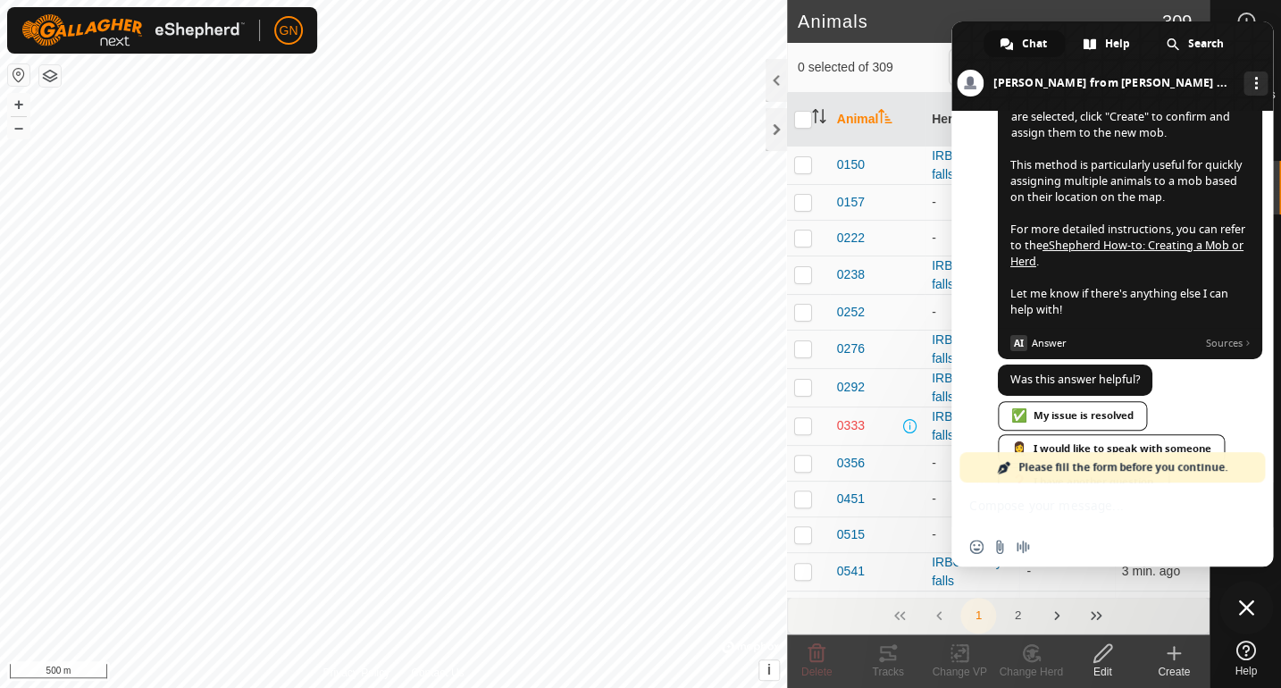
scroll to position [2549, 0]
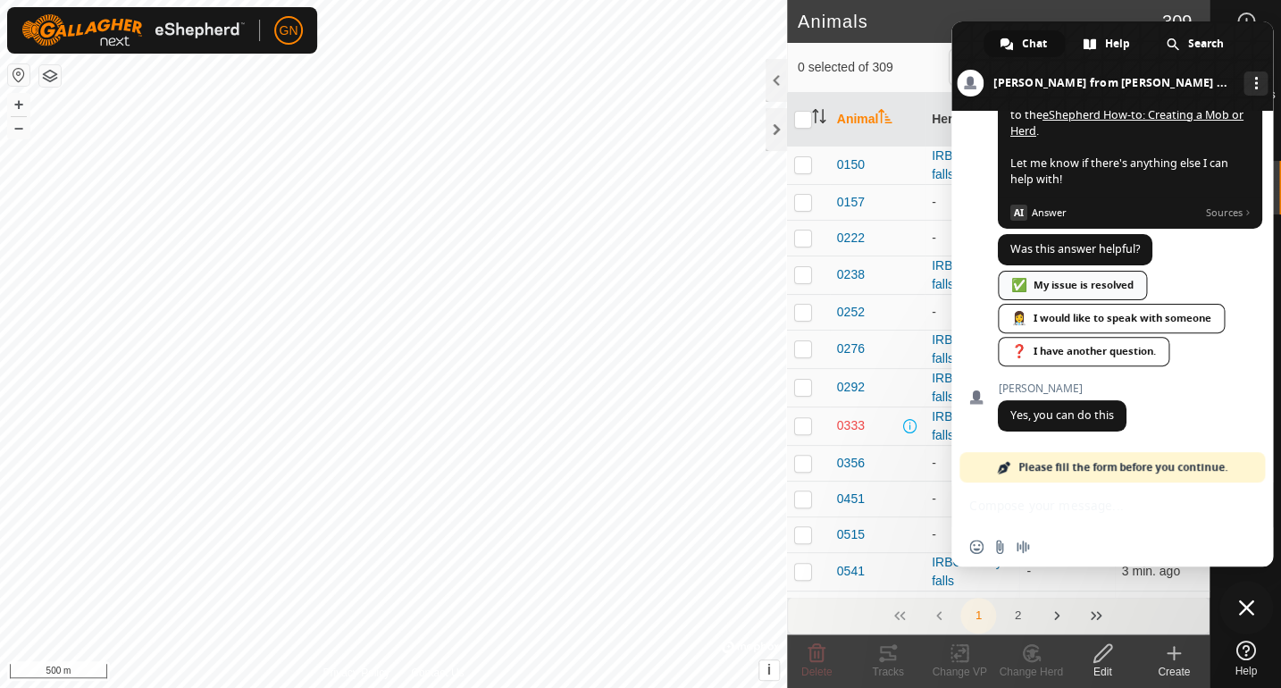
click at [1057, 300] on div "✅ My issue is resolved" at bounding box center [1071, 285] width 149 height 29
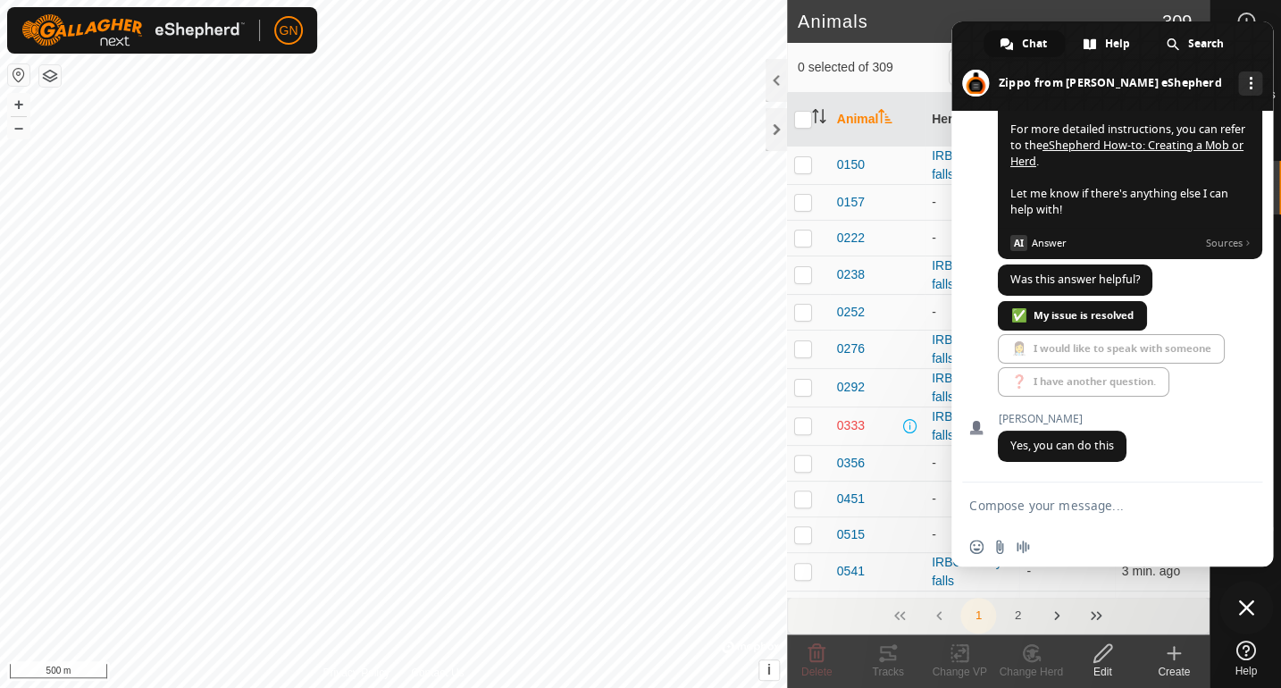
scroll to position [2590, 0]
click at [1011, 501] on textarea "Compose your message..." at bounding box center [1092, 505] width 246 height 16
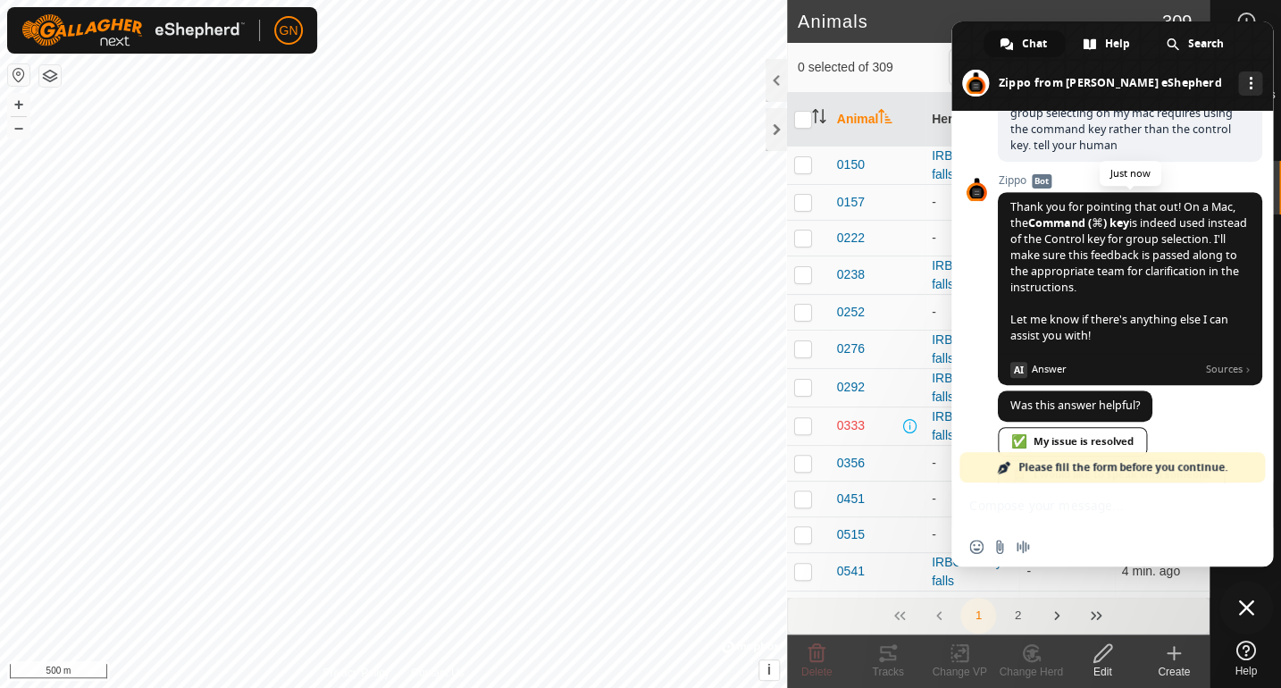
scroll to position [2900, 0]
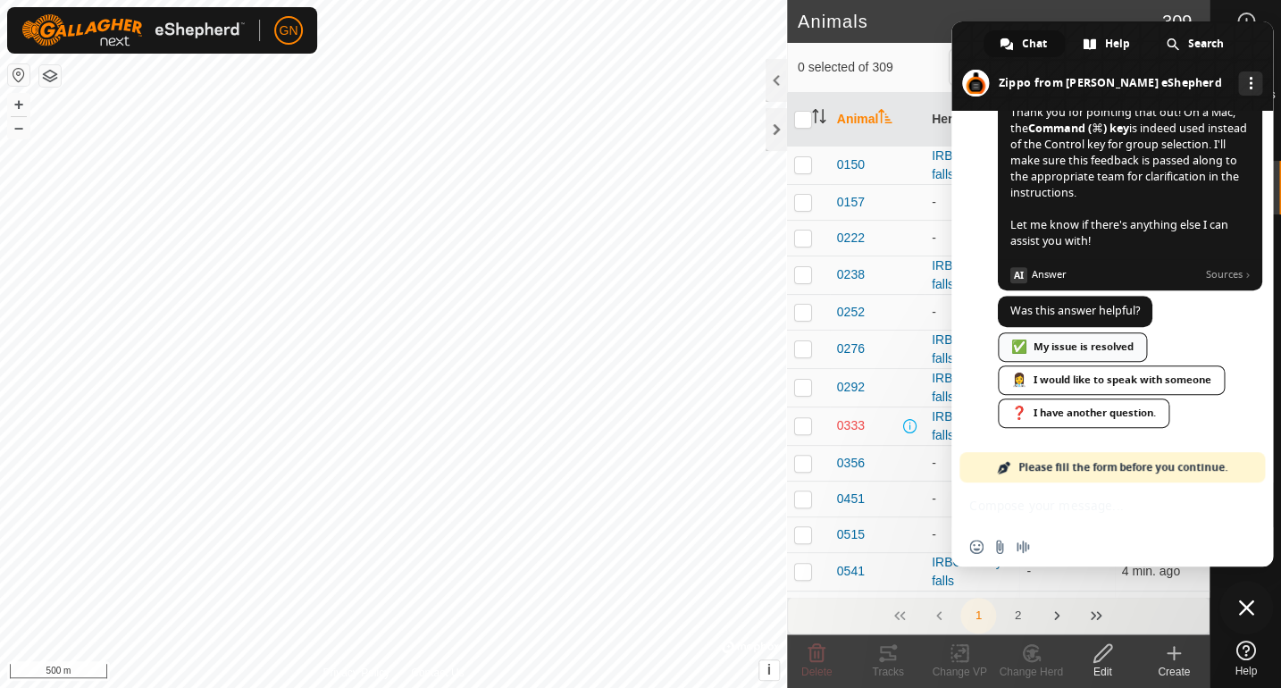
click at [1087, 346] on div "✅ My issue is resolved" at bounding box center [1071, 346] width 149 height 29
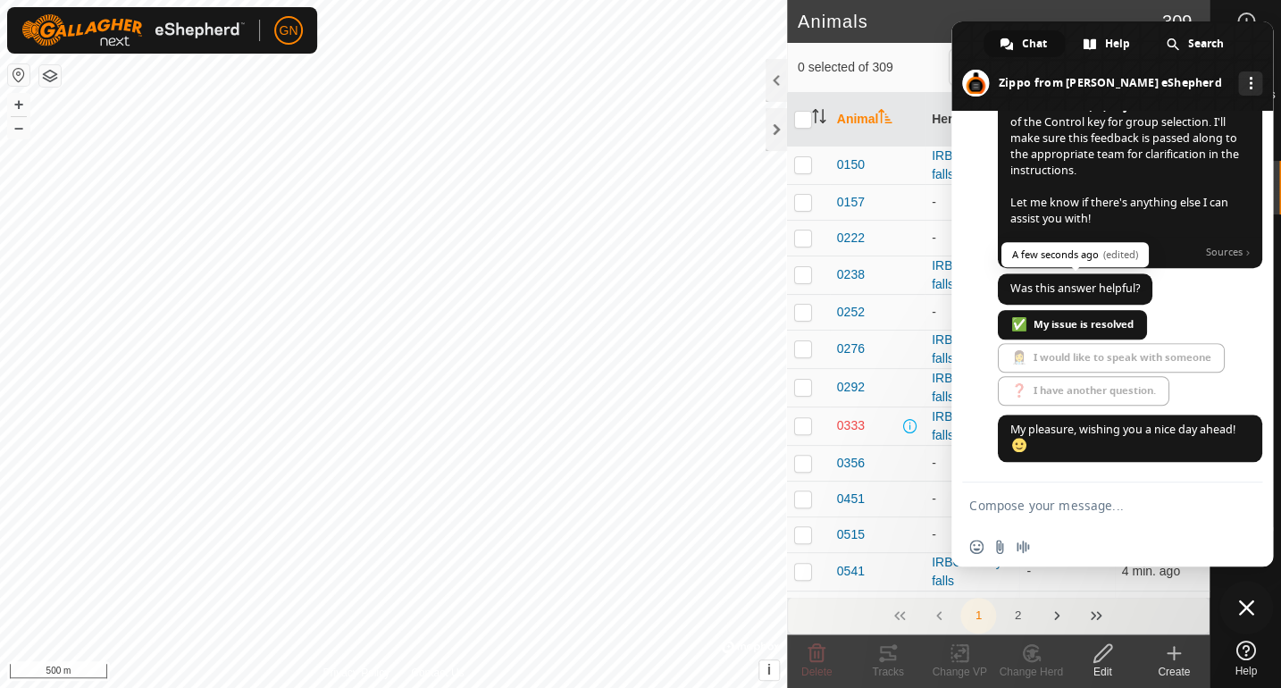
scroll to position [3123, 0]
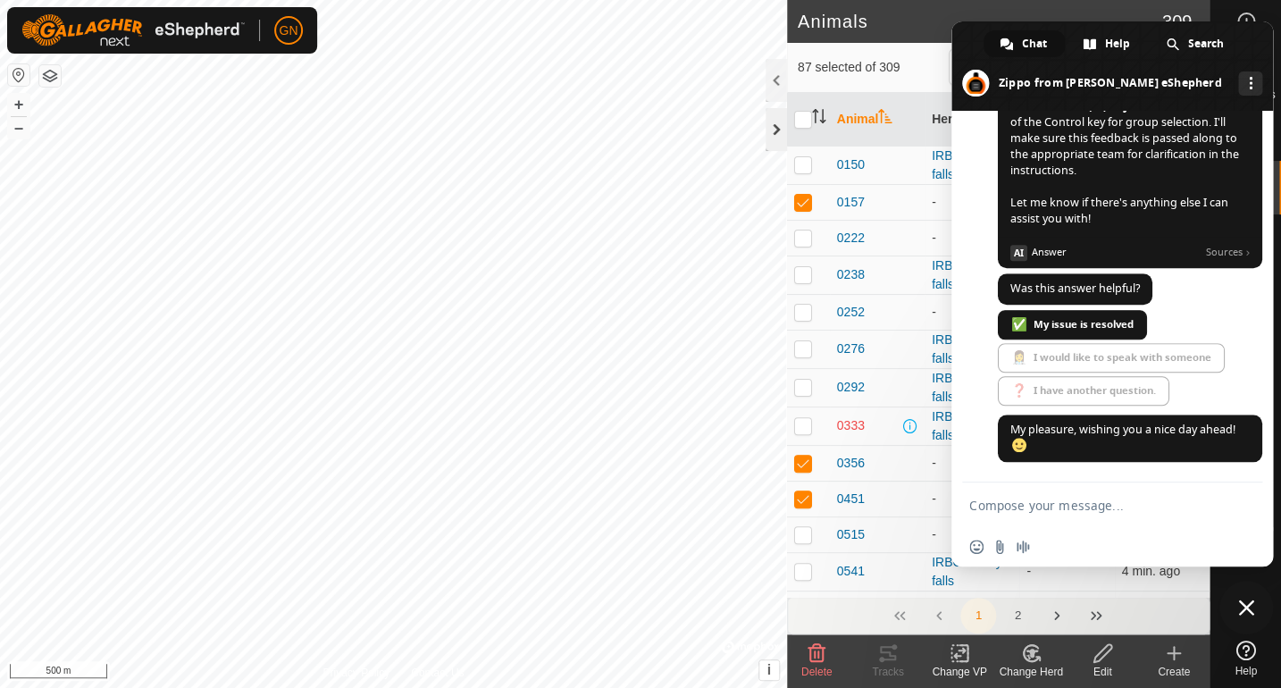
click at [774, 133] on div at bounding box center [775, 129] width 21 height 43
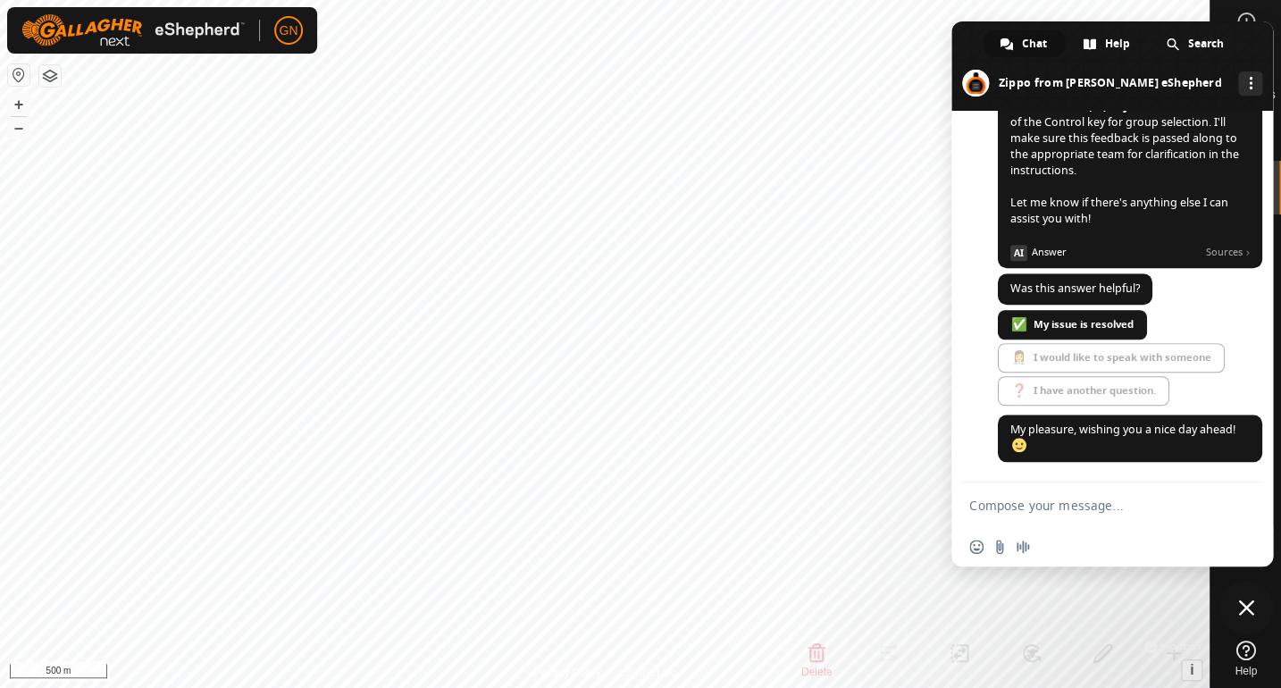
click at [1248, 607] on span "Close chat" at bounding box center [1246, 607] width 16 height 16
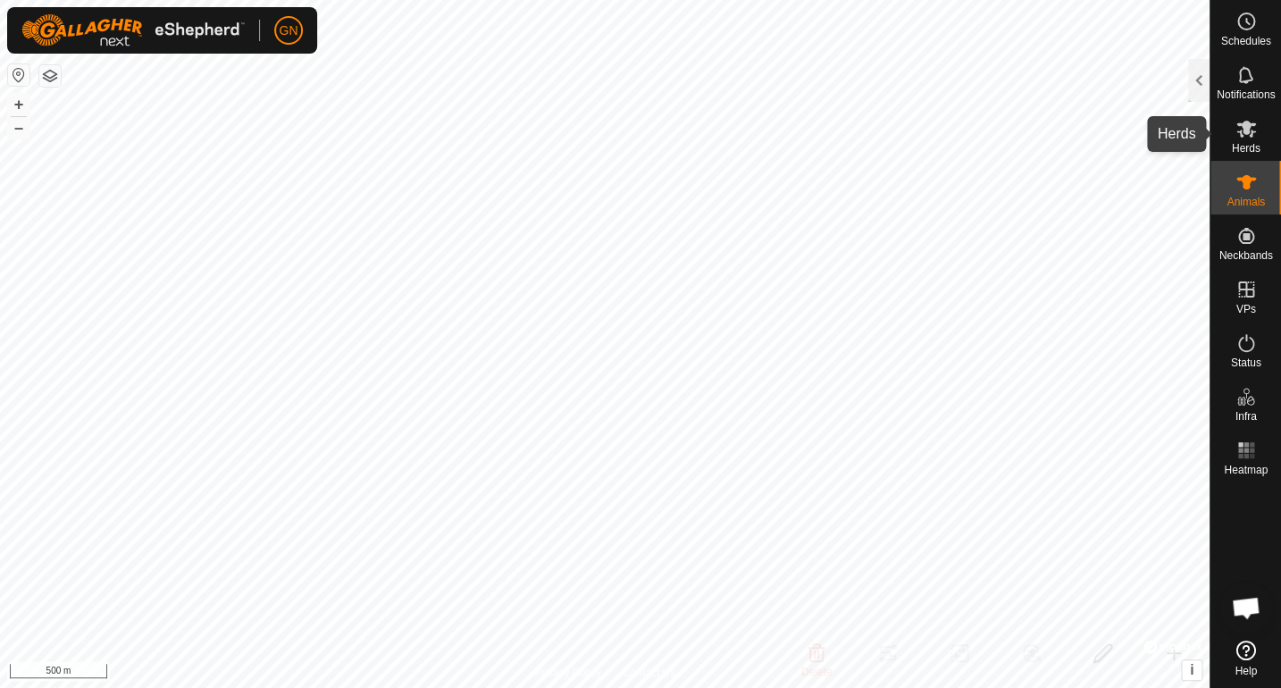
click at [1247, 131] on icon at bounding box center [1246, 129] width 20 height 17
click at [1194, 82] on div at bounding box center [1198, 80] width 21 height 43
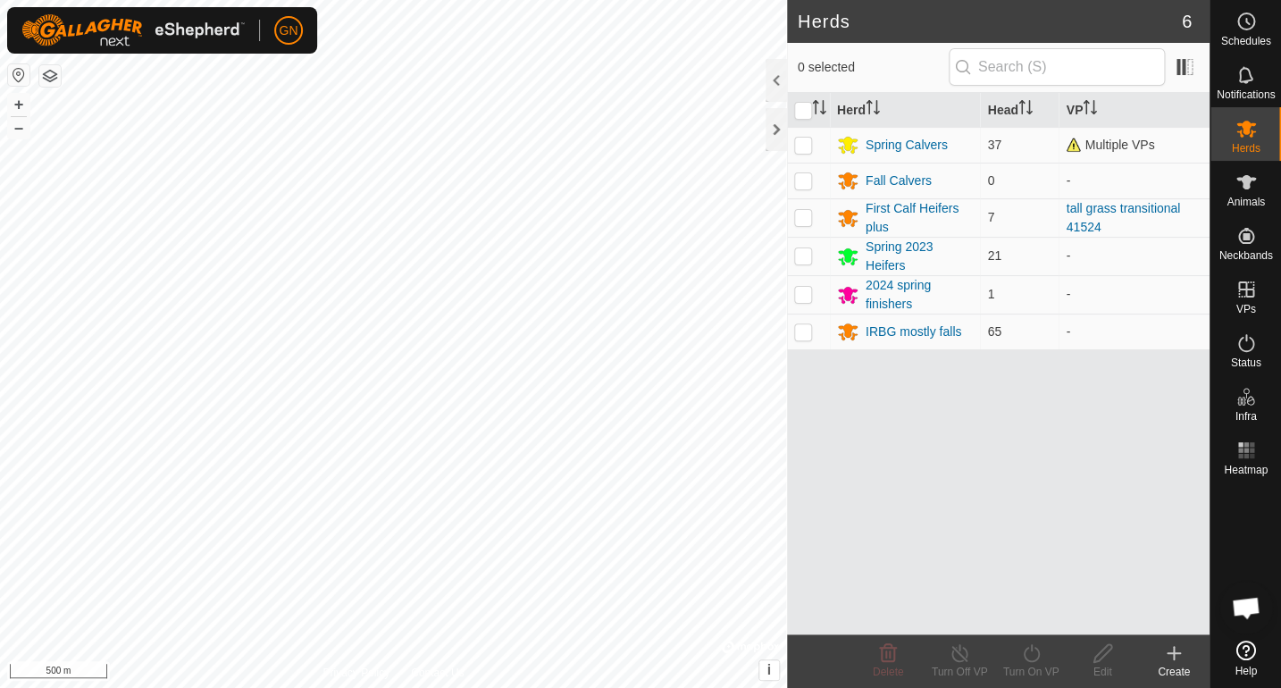
click at [1177, 656] on icon at bounding box center [1173, 652] width 21 height 21
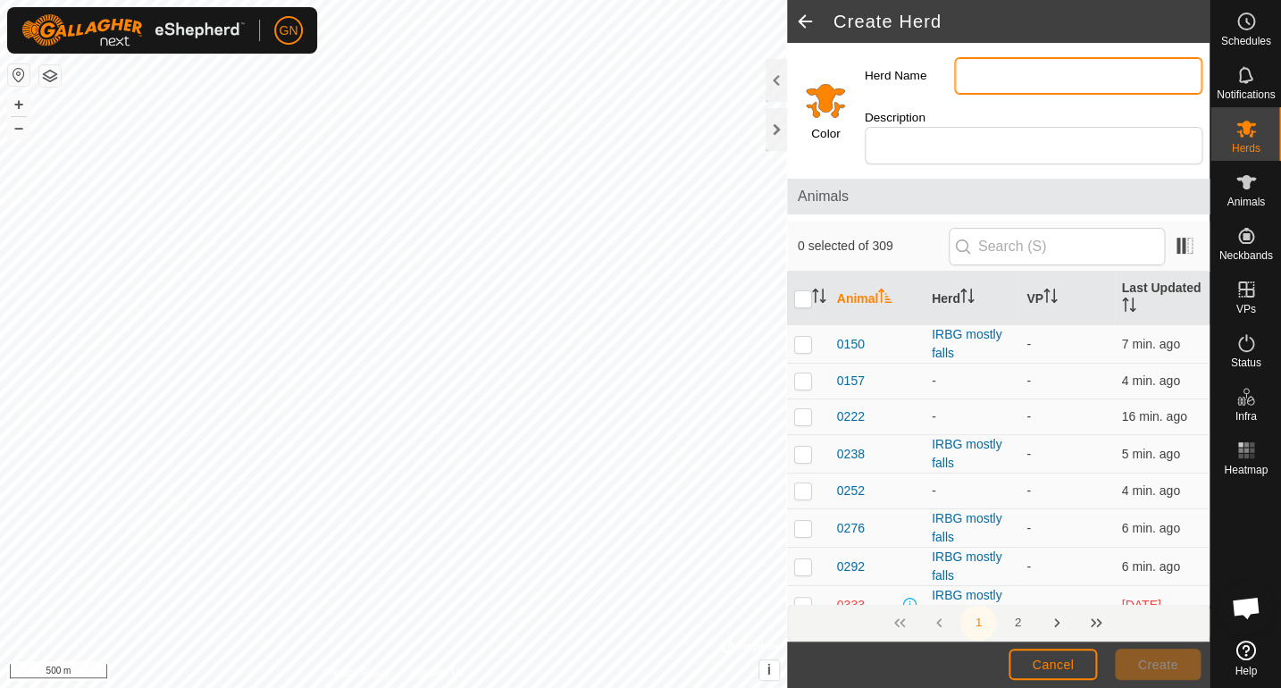
click at [981, 79] on input "Herd Name" at bounding box center [1078, 76] width 248 height 38
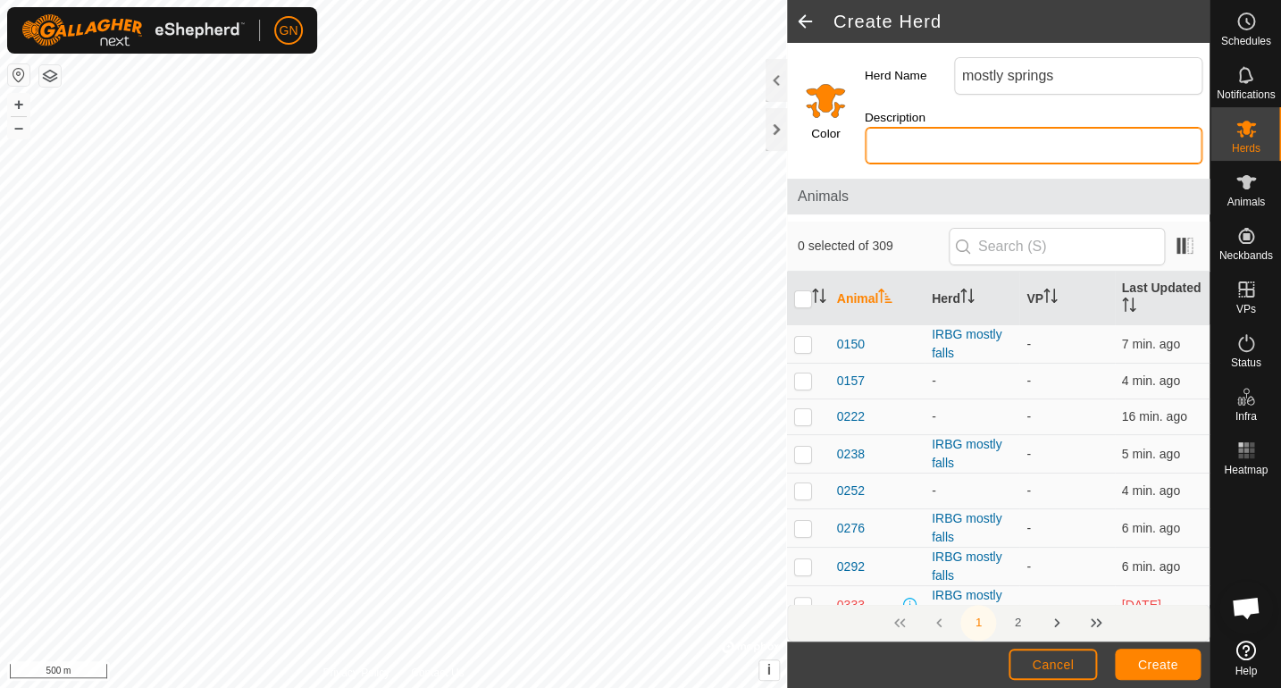
click at [887, 152] on input "Description" at bounding box center [1033, 146] width 338 height 38
click at [815, 101] on input "Select a color" at bounding box center [825, 100] width 43 height 43
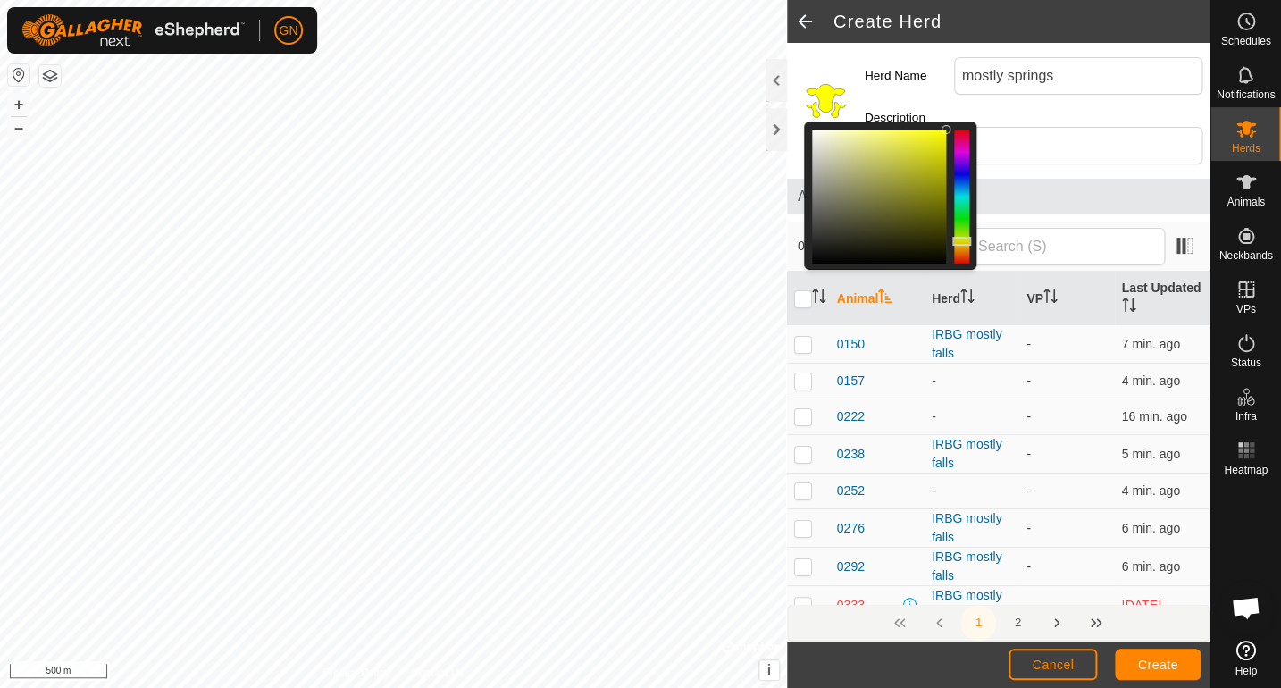
click at [962, 241] on div at bounding box center [961, 196] width 15 height 134
click at [959, 212] on div at bounding box center [961, 196] width 15 height 134
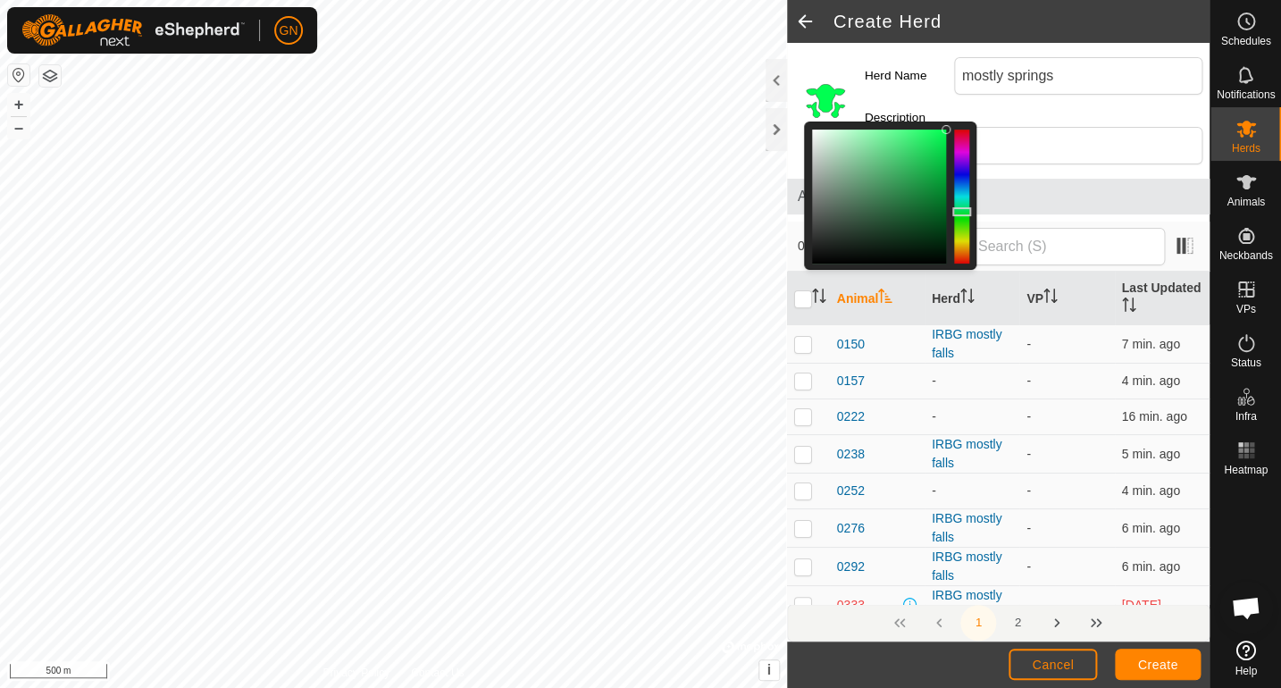
click at [1020, 190] on span "Animals" at bounding box center [997, 196] width 401 height 21
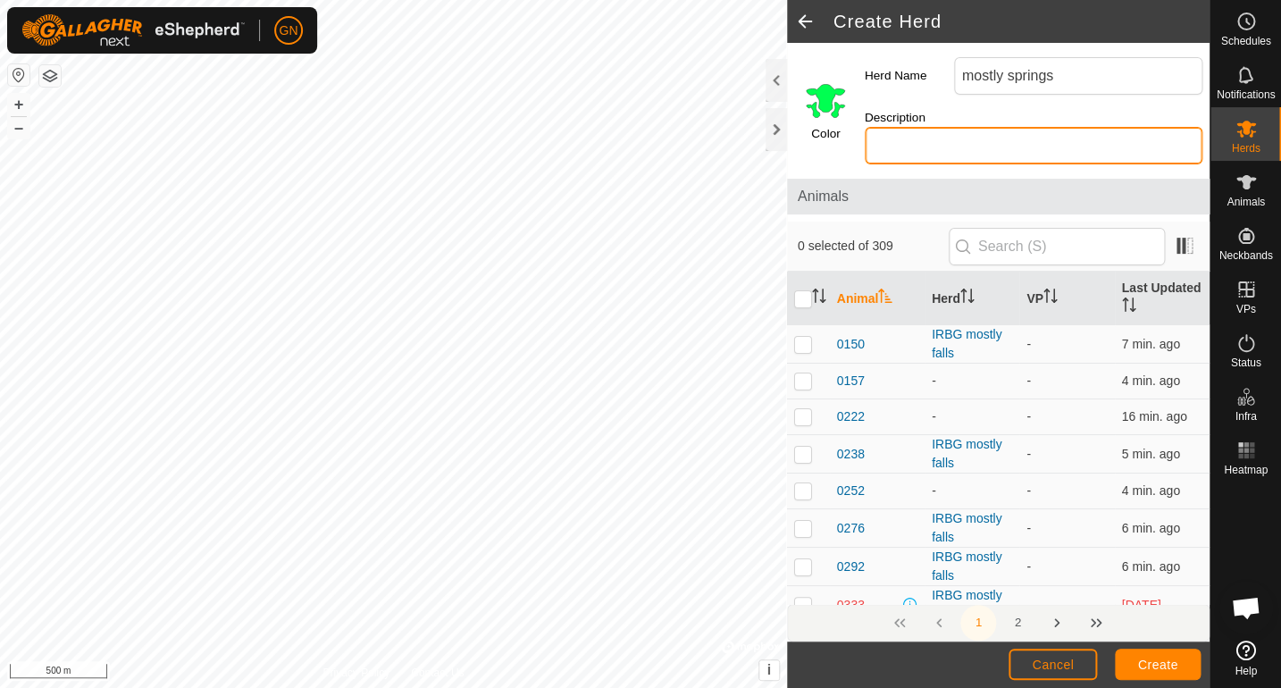
click at [899, 143] on input "Description" at bounding box center [1033, 146] width 338 height 38
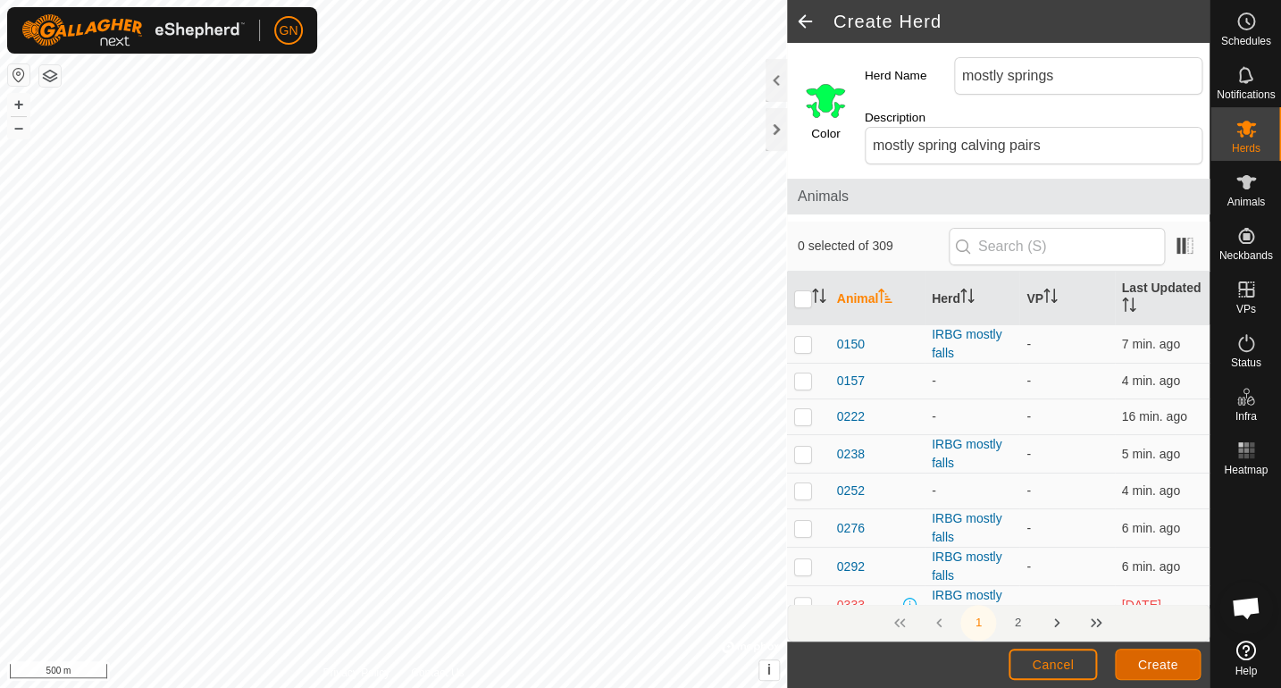
click at [1148, 662] on span "Create" at bounding box center [1158, 664] width 40 height 14
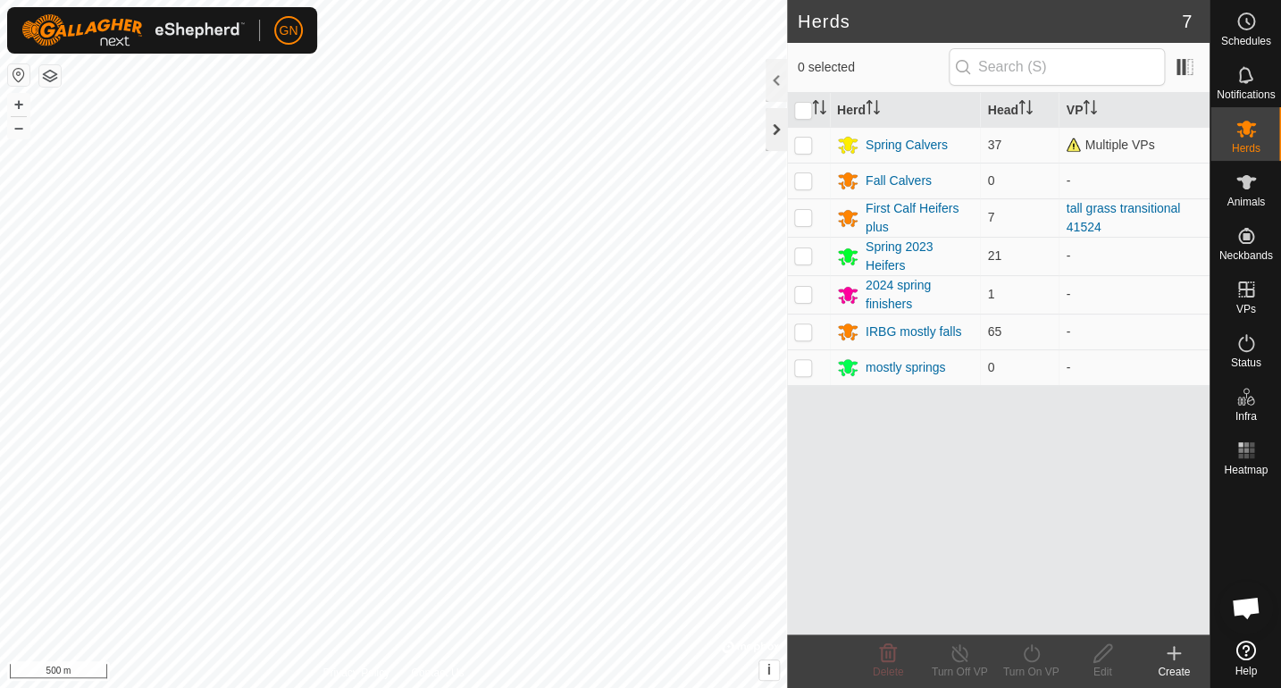
click at [773, 129] on div at bounding box center [775, 129] width 21 height 43
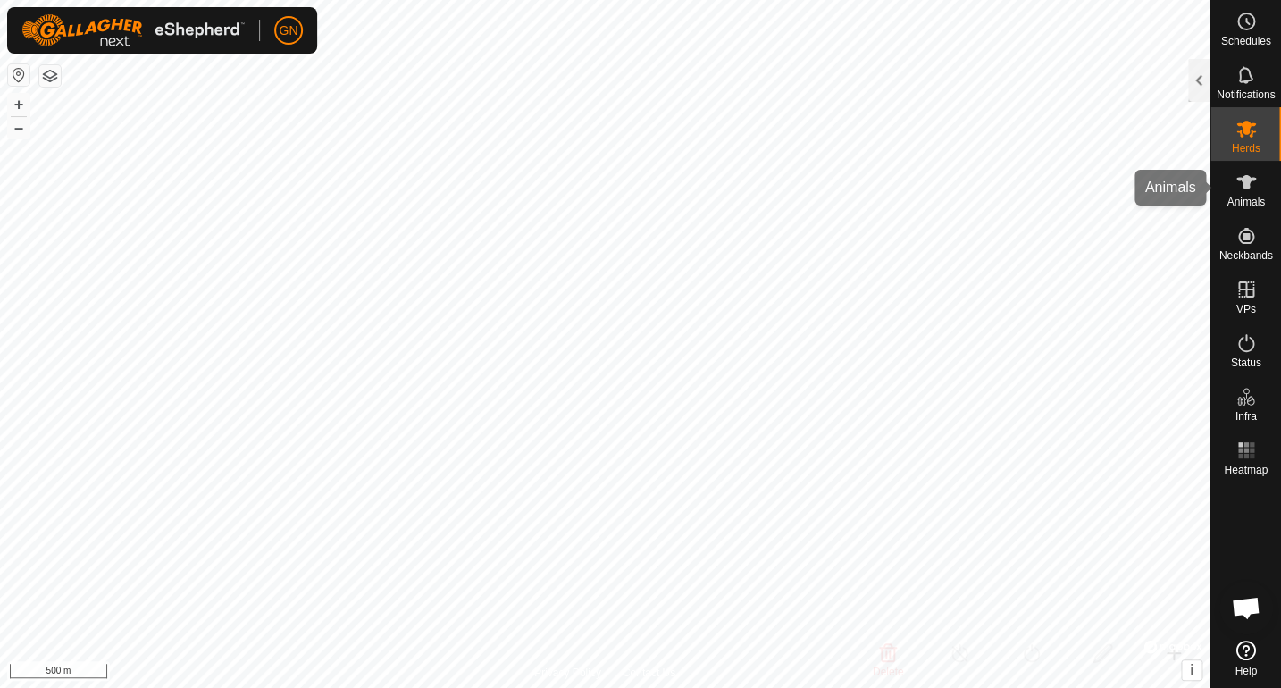
click at [1249, 188] on icon at bounding box center [1245, 181] width 21 height 21
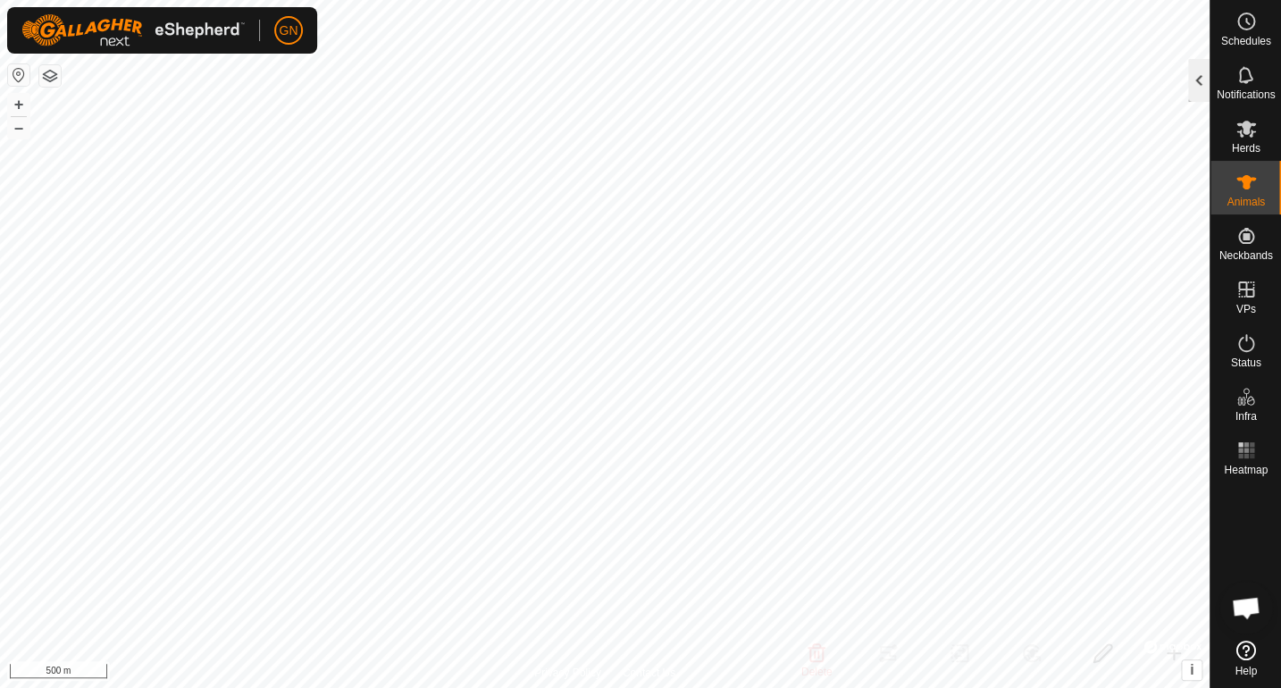
click at [1193, 79] on div at bounding box center [1198, 80] width 21 height 43
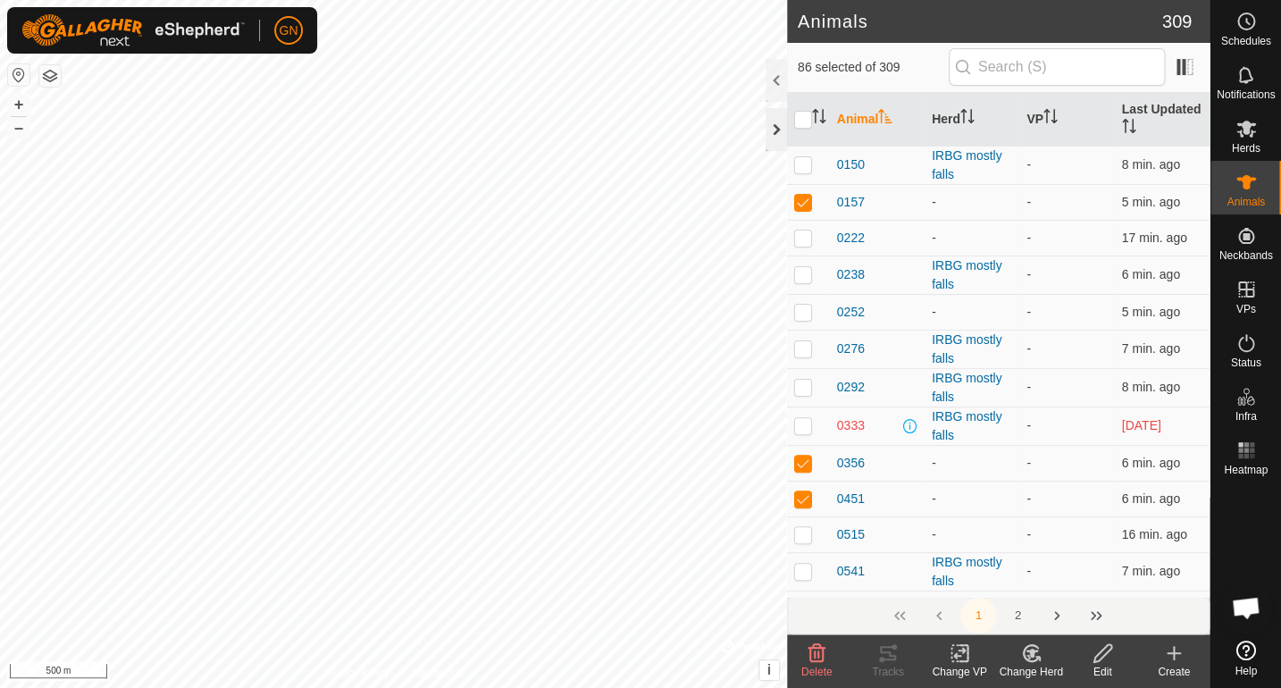
click at [771, 133] on div at bounding box center [775, 129] width 21 height 43
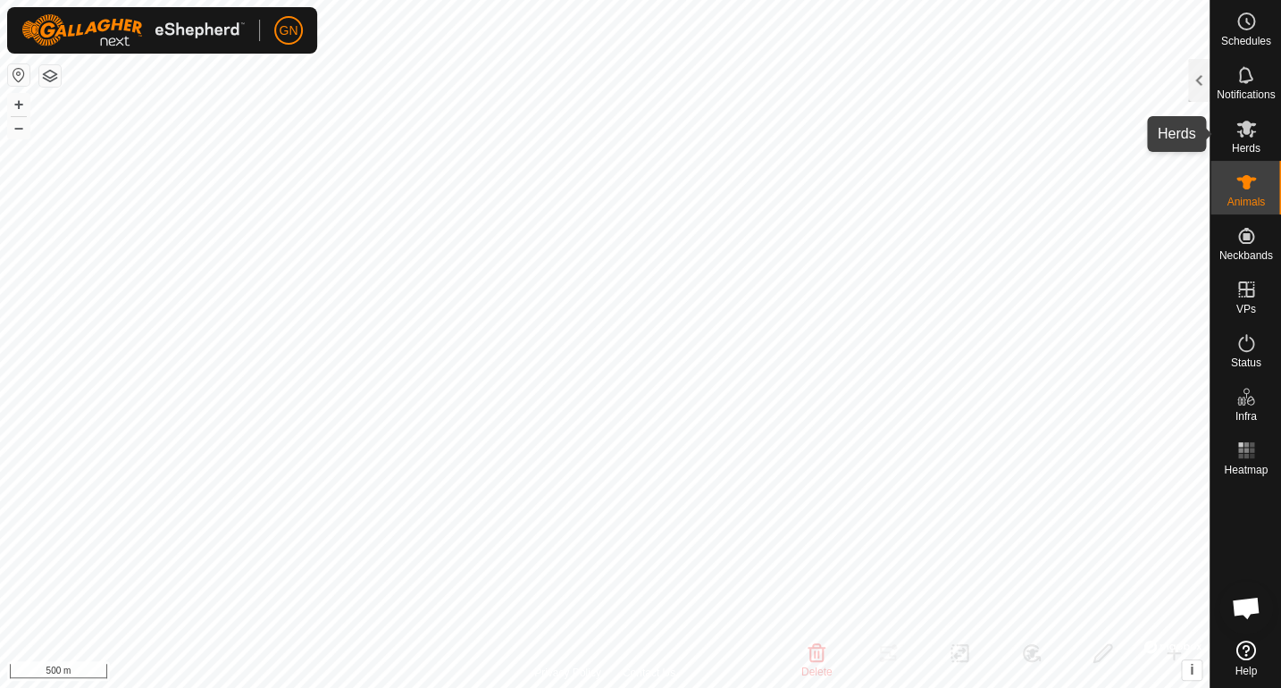
click at [1239, 139] on es-mob-svg-icon at bounding box center [1246, 128] width 32 height 29
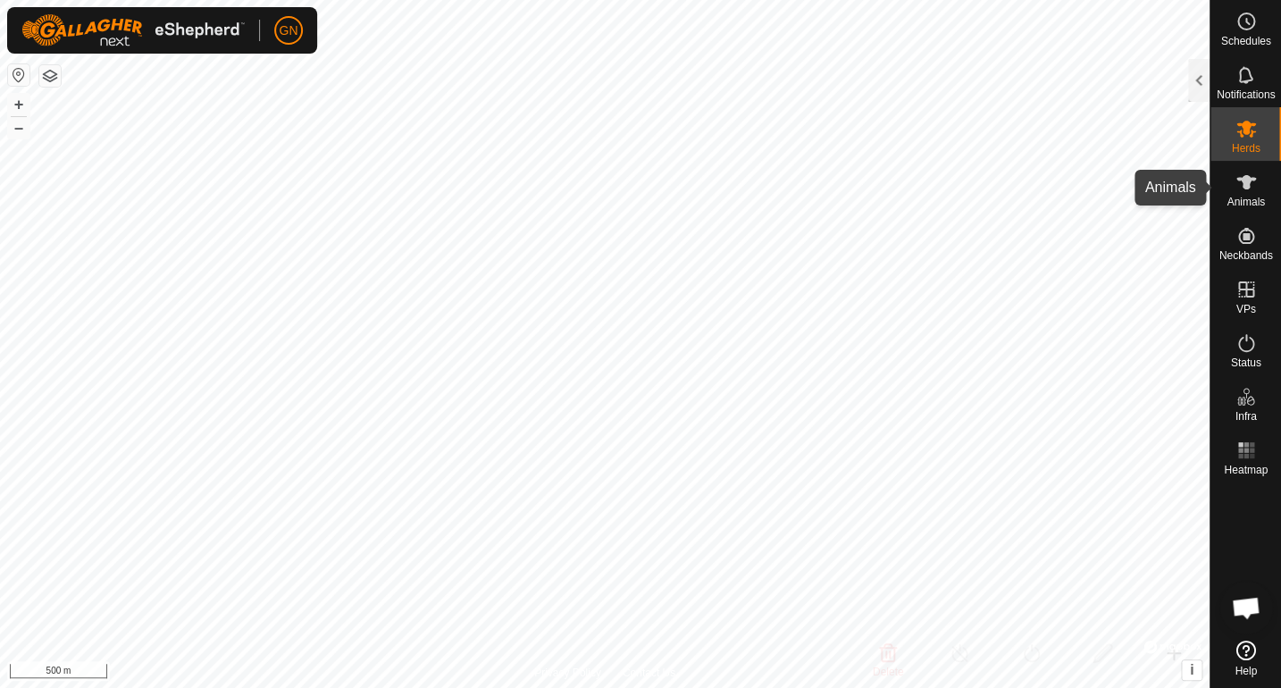
click at [1249, 185] on icon at bounding box center [1245, 181] width 21 height 21
click at [1249, 188] on icon at bounding box center [1245, 181] width 21 height 21
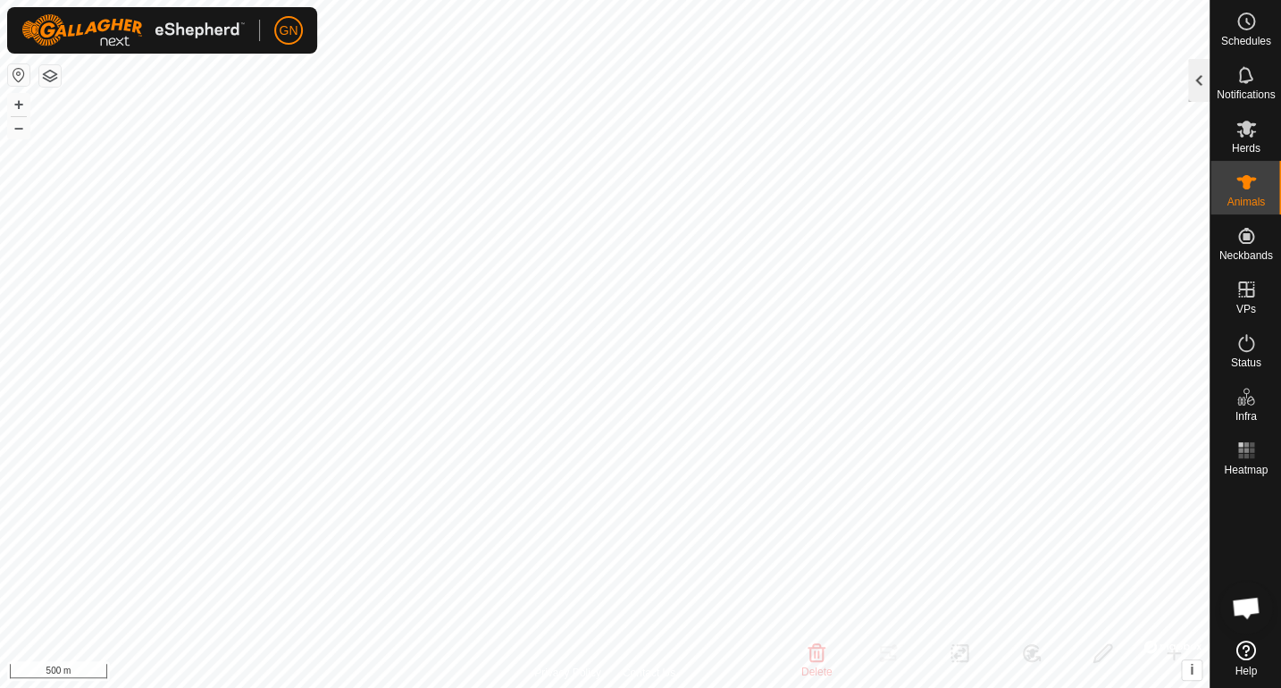
click at [1198, 80] on div at bounding box center [1198, 80] width 21 height 43
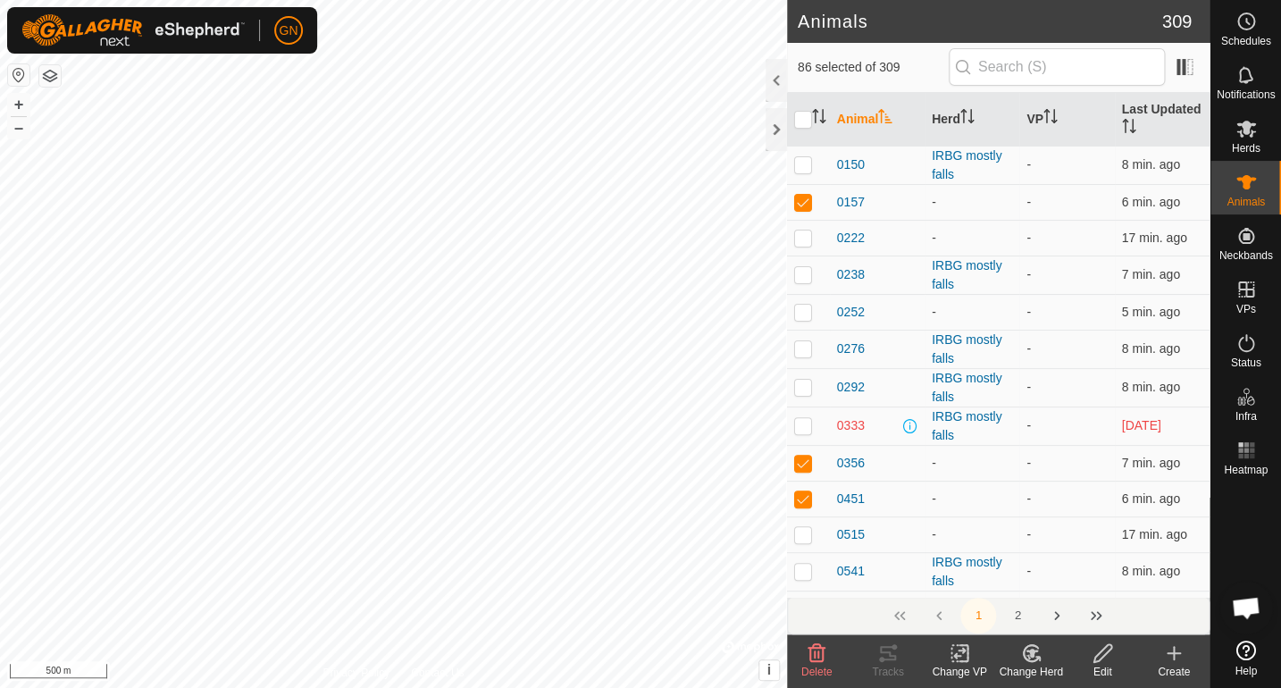
click at [1023, 647] on icon at bounding box center [1031, 652] width 22 height 21
click at [1046, 577] on link "Choose Herd..." at bounding box center [1084, 576] width 177 height 36
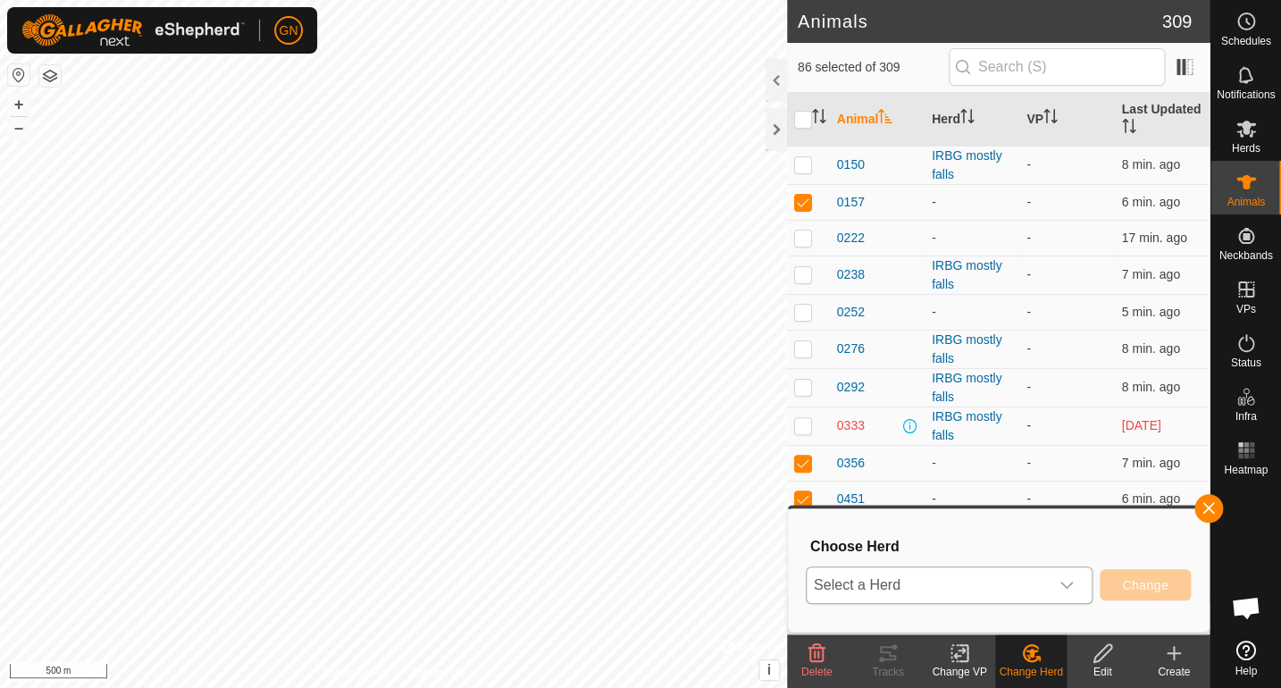
click at [1065, 584] on icon "dropdown trigger" at bounding box center [1066, 585] width 14 height 14
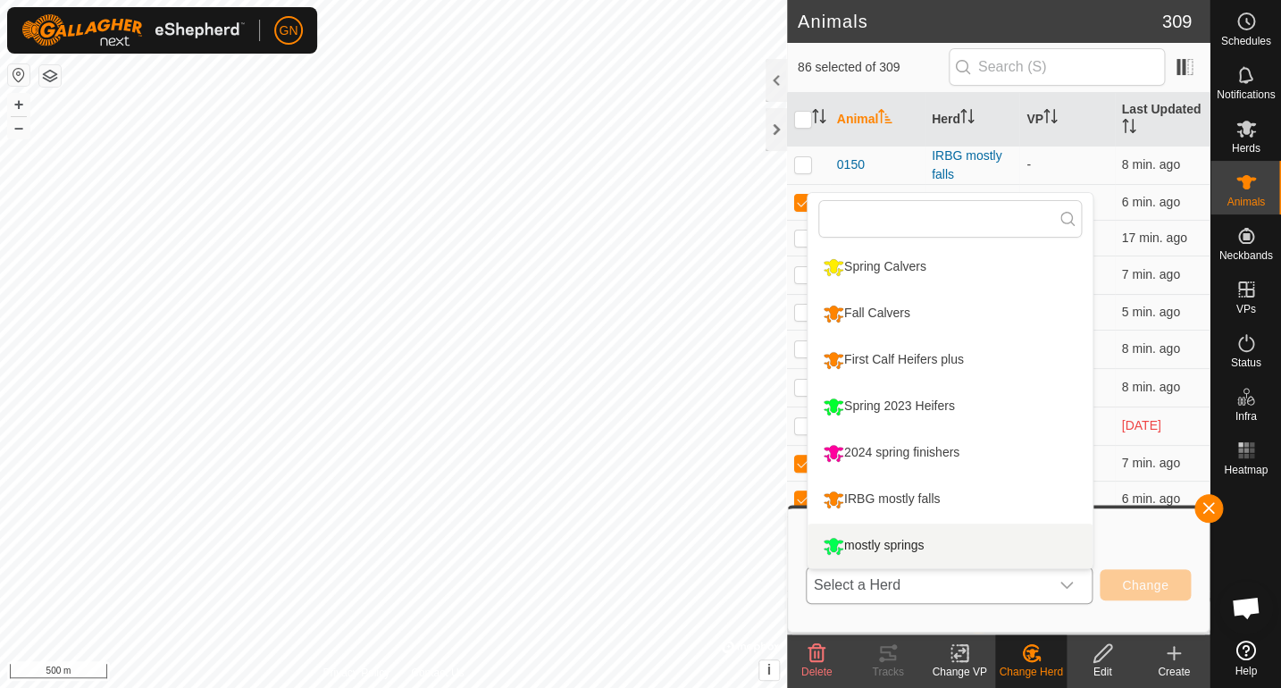
click at [893, 544] on li "mostly springs" at bounding box center [949, 545] width 285 height 45
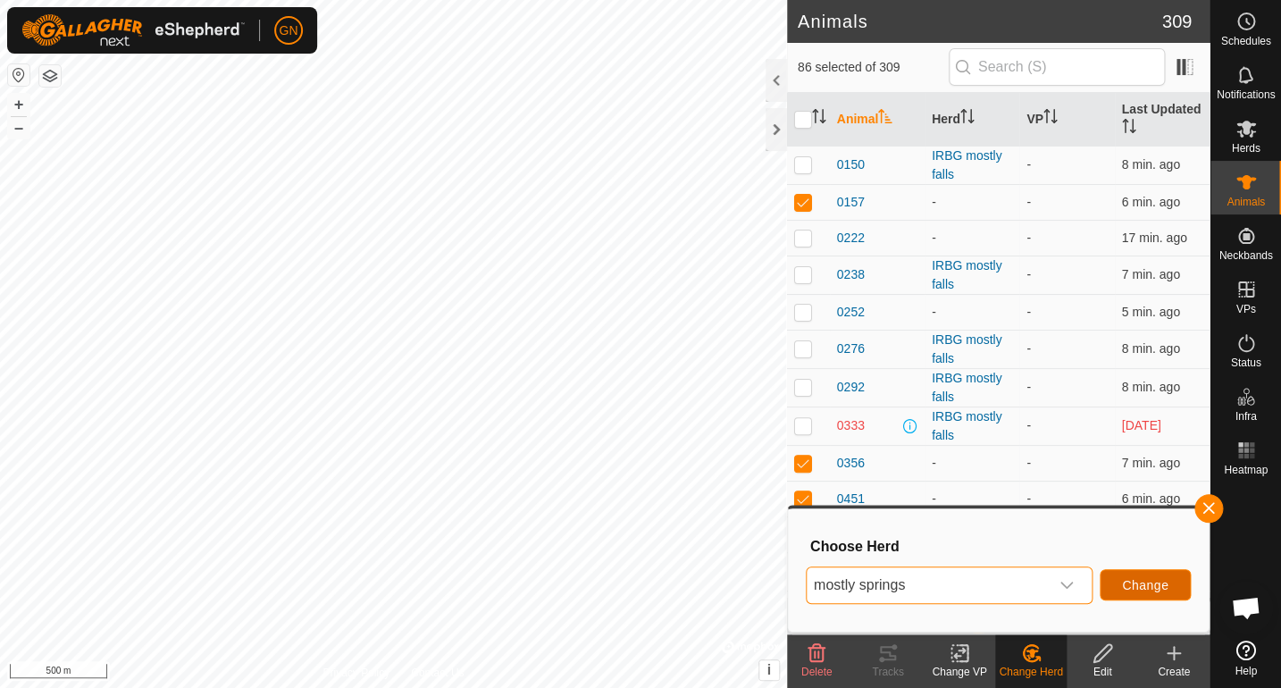
click at [1160, 584] on span "Change" at bounding box center [1145, 585] width 46 height 14
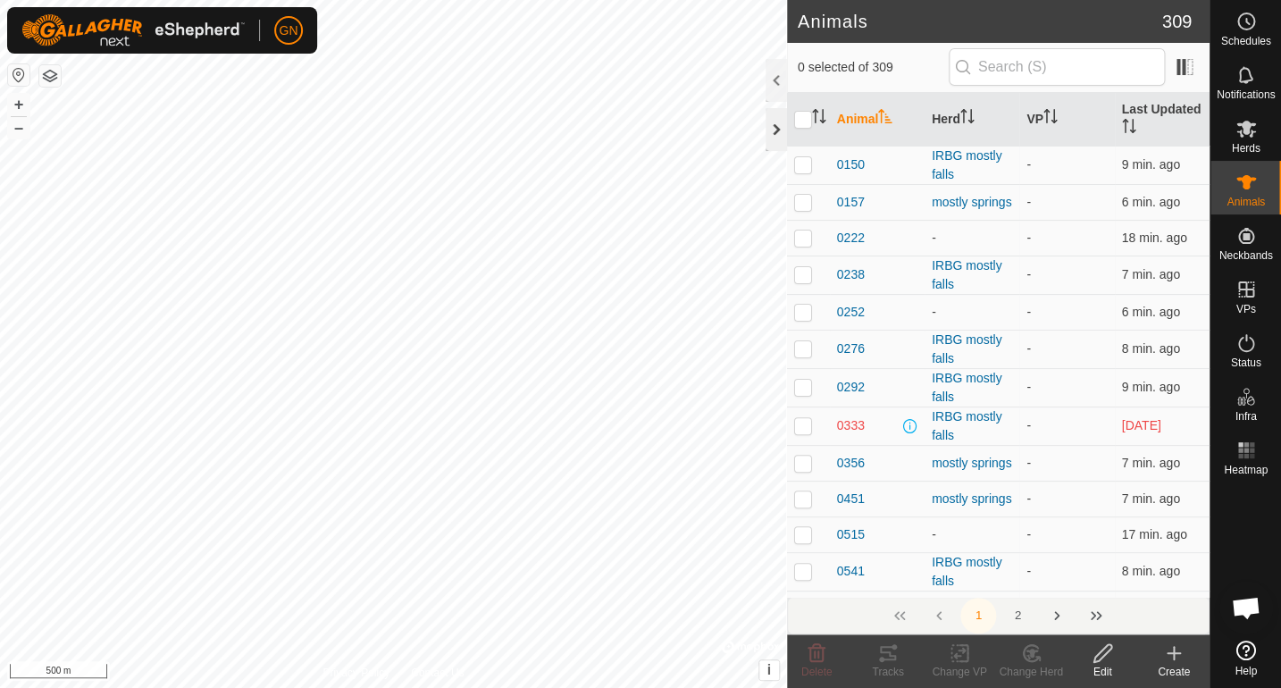
click at [776, 129] on div at bounding box center [775, 129] width 21 height 43
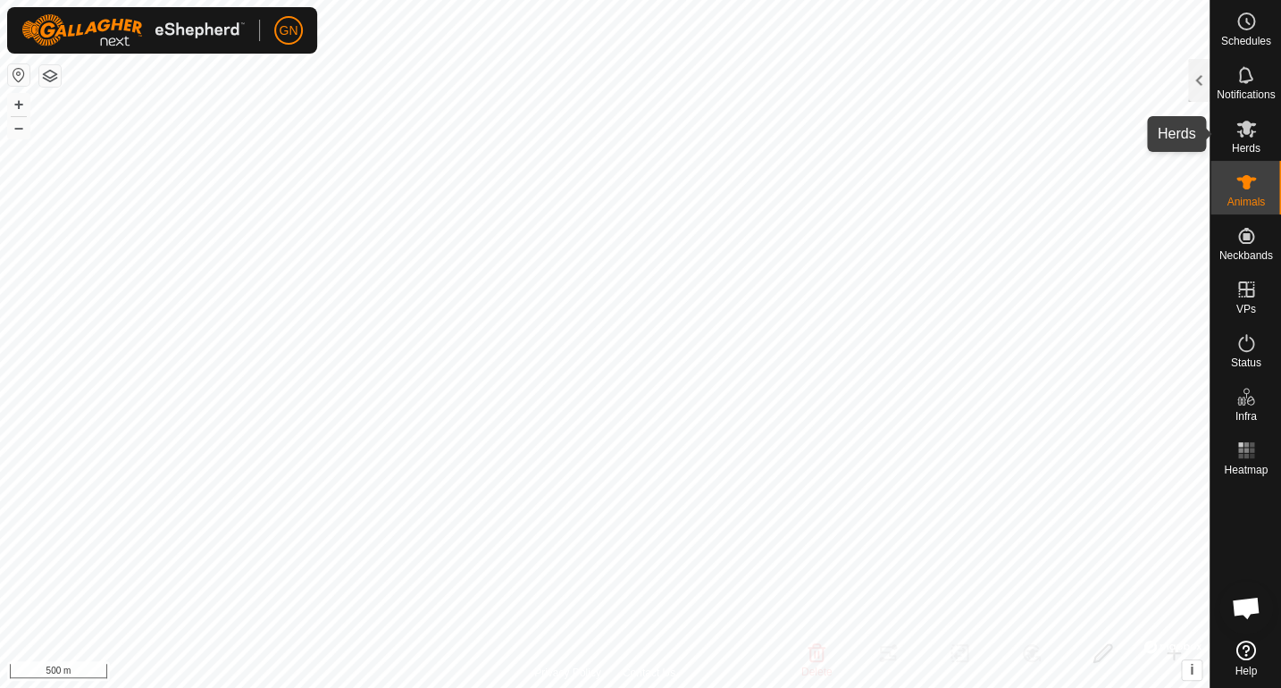
click at [1239, 138] on icon at bounding box center [1245, 128] width 21 height 21
click at [1240, 139] on es-mob-svg-icon at bounding box center [1246, 128] width 32 height 29
click at [1198, 97] on div at bounding box center [1198, 80] width 21 height 43
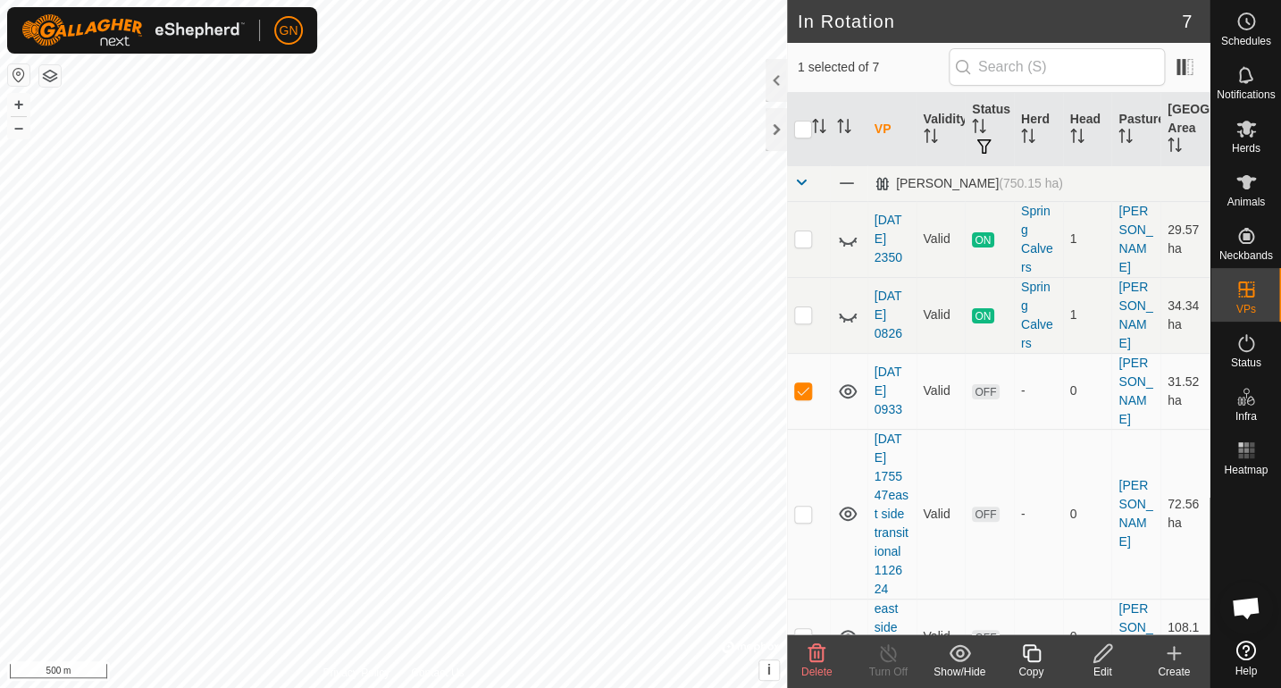
click at [817, 660] on icon at bounding box center [816, 653] width 17 height 18
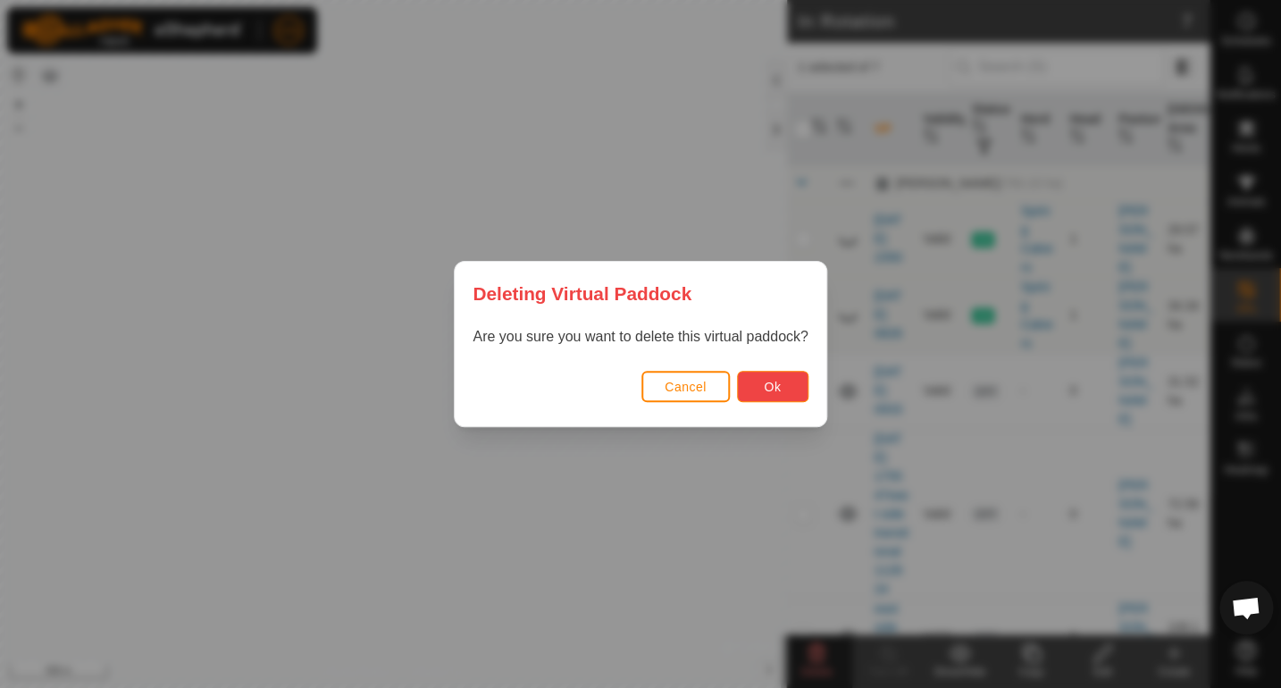
click at [766, 391] on span "Ok" at bounding box center [772, 387] width 17 height 14
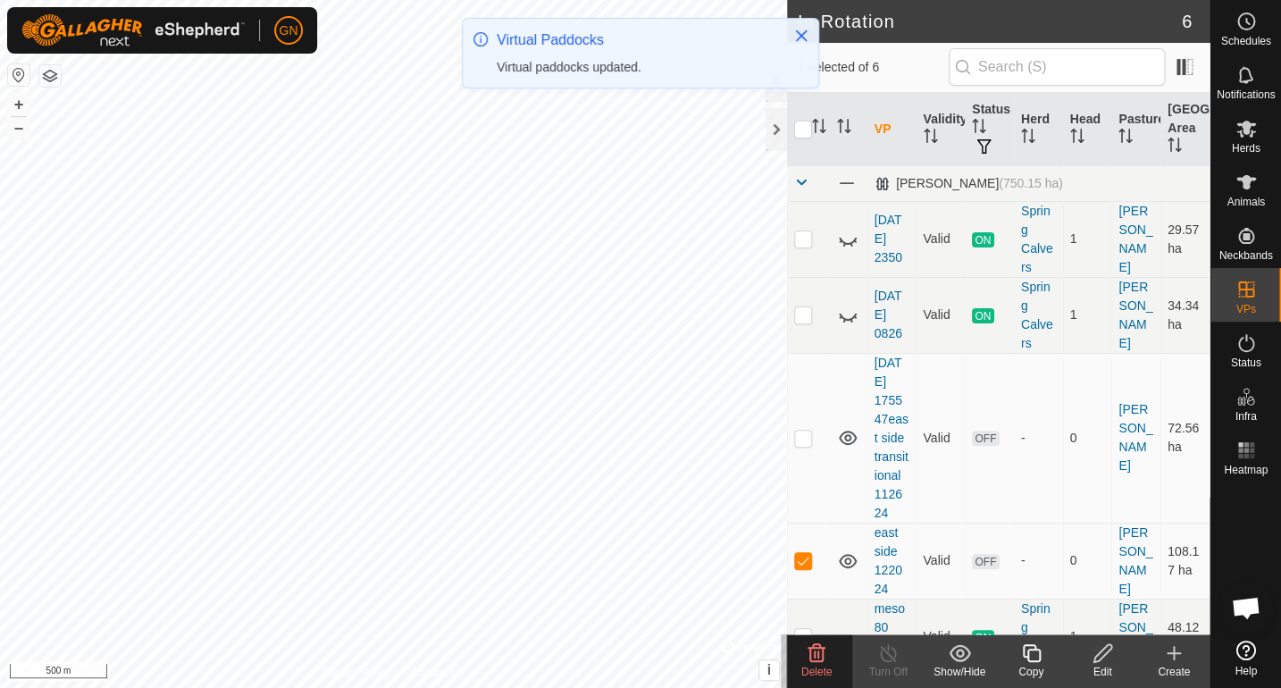
click at [818, 656] on icon at bounding box center [816, 653] width 17 height 18
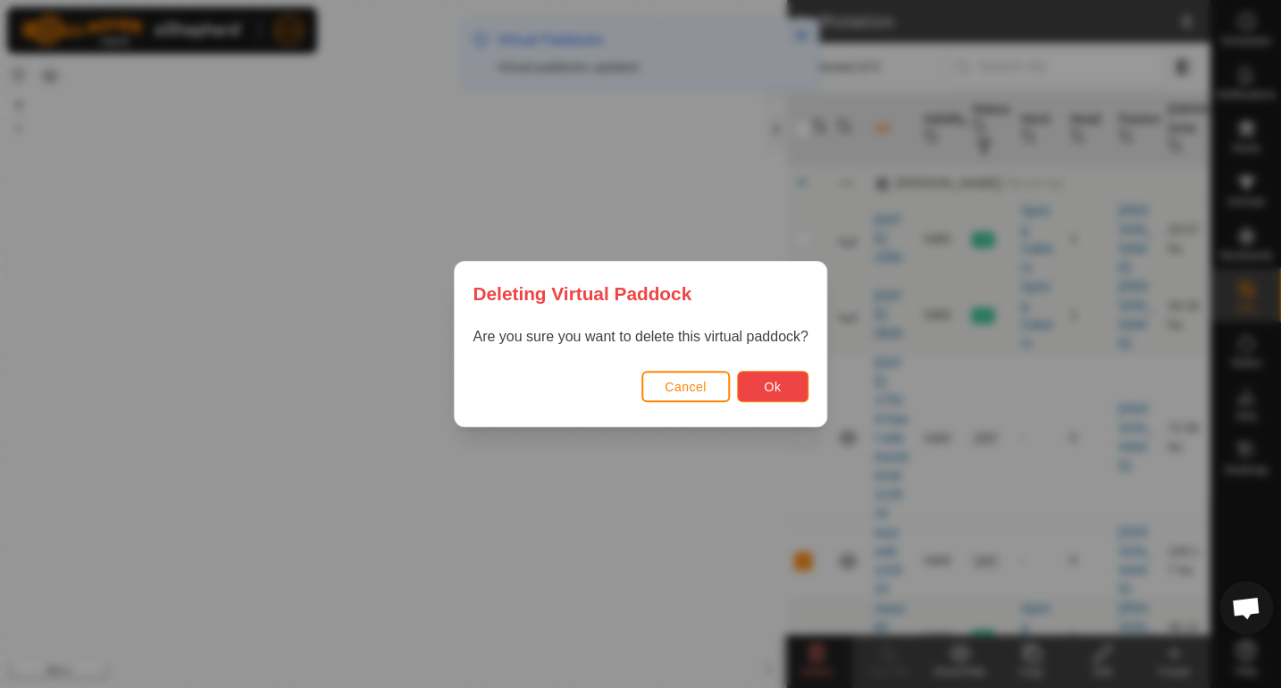
click at [760, 388] on button "Ok" at bounding box center [772, 386] width 71 height 31
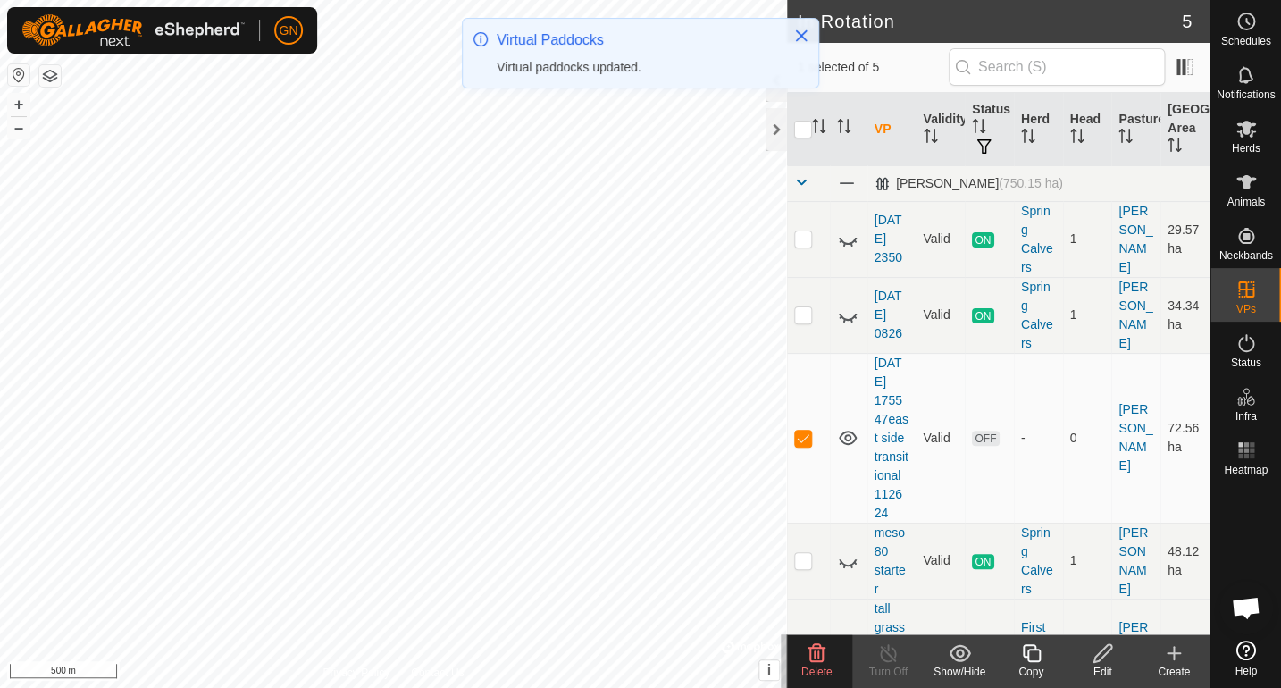
click at [827, 659] on delete-svg-icon at bounding box center [815, 652] width 71 height 21
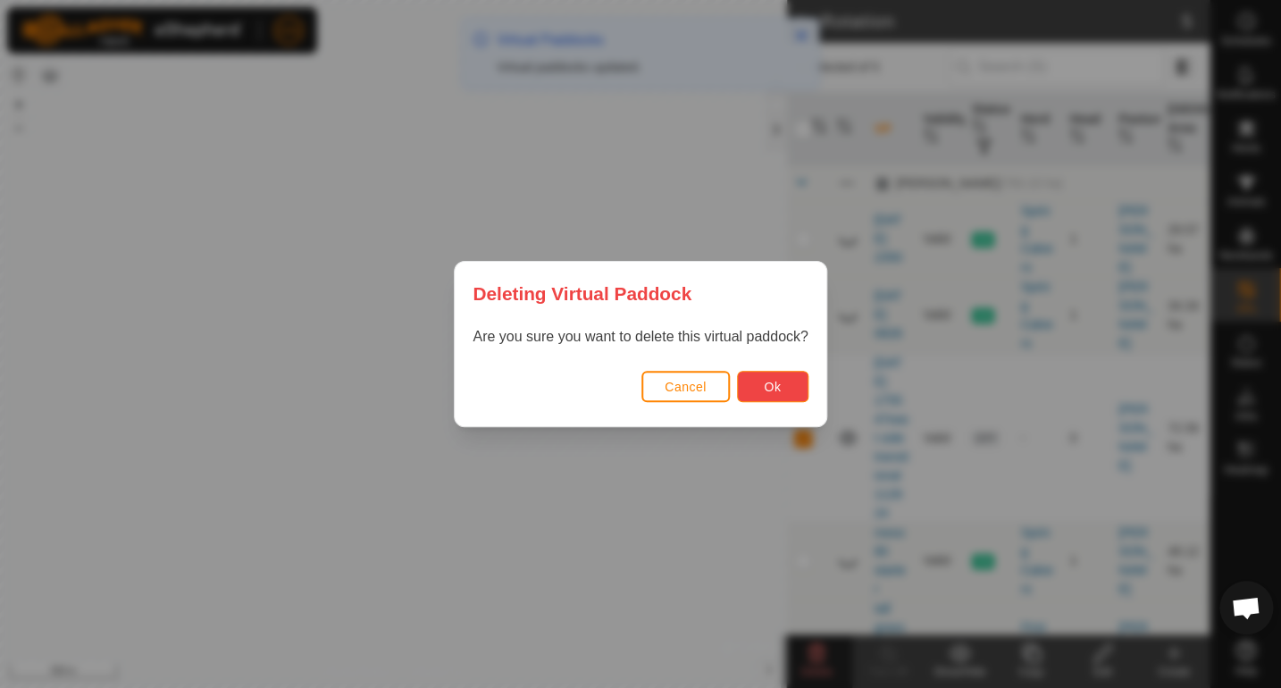
click at [766, 388] on span "Ok" at bounding box center [772, 387] width 17 height 14
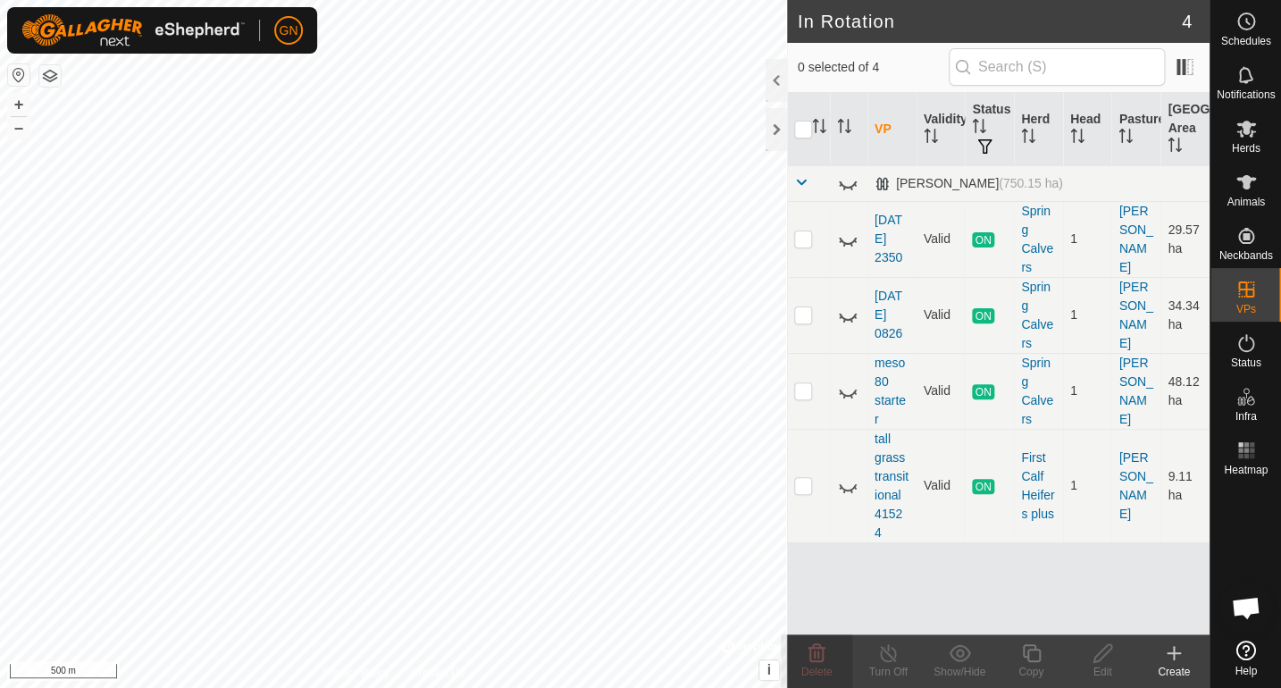
click at [1174, 659] on icon at bounding box center [1173, 652] width 21 height 21
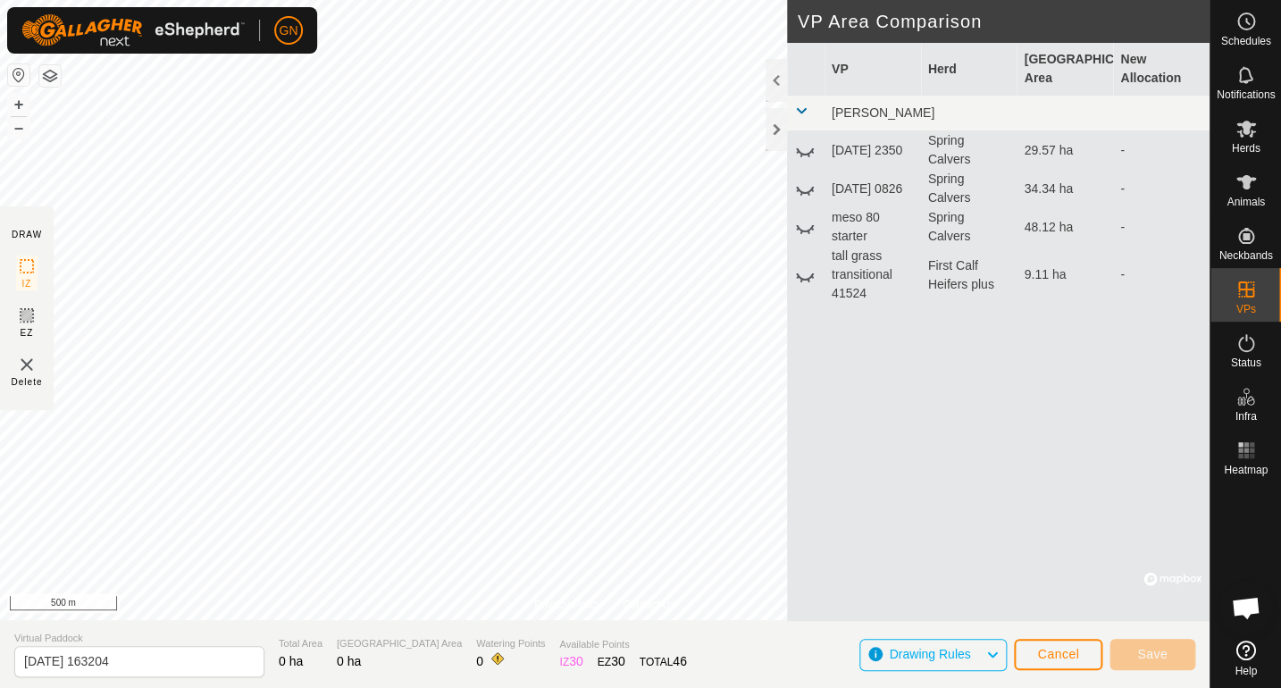
click at [25, 234] on div "DRAW" at bounding box center [27, 234] width 30 height 13
click at [23, 263] on icon at bounding box center [26, 265] width 21 height 21
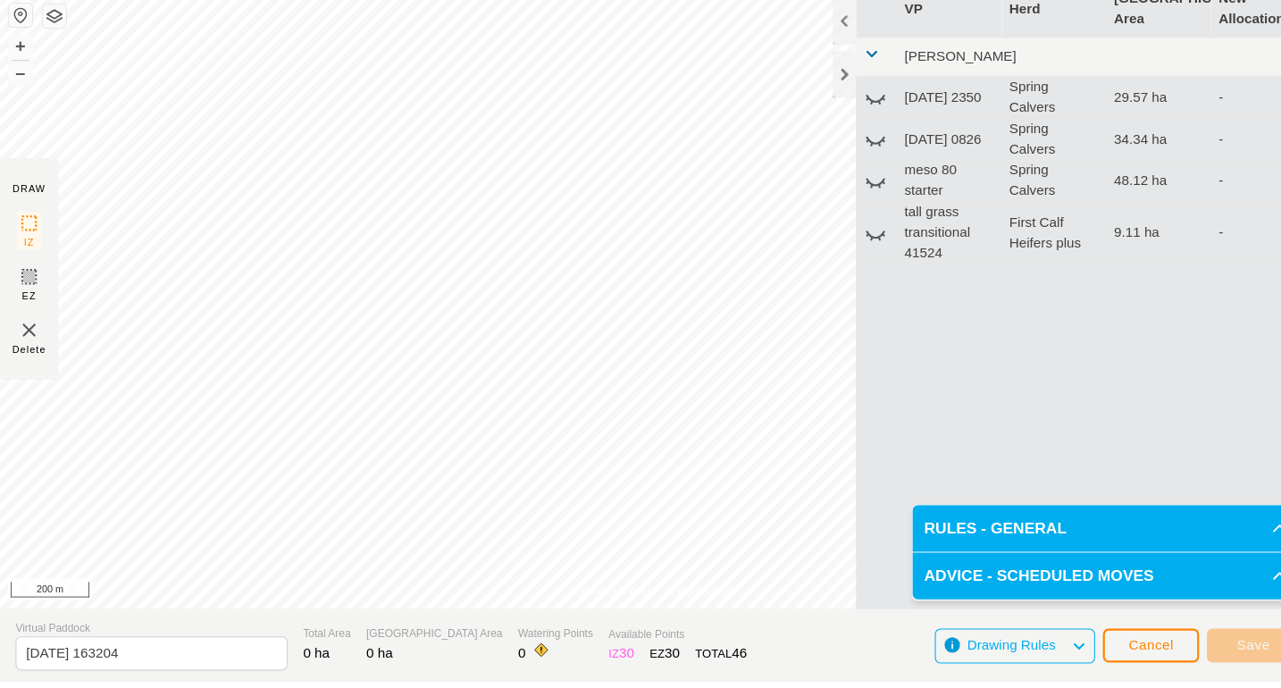
click at [36, 233] on div "DRAW" at bounding box center [27, 234] width 30 height 13
click at [1137, 652] on span "Save" at bounding box center [1152, 654] width 30 height 14
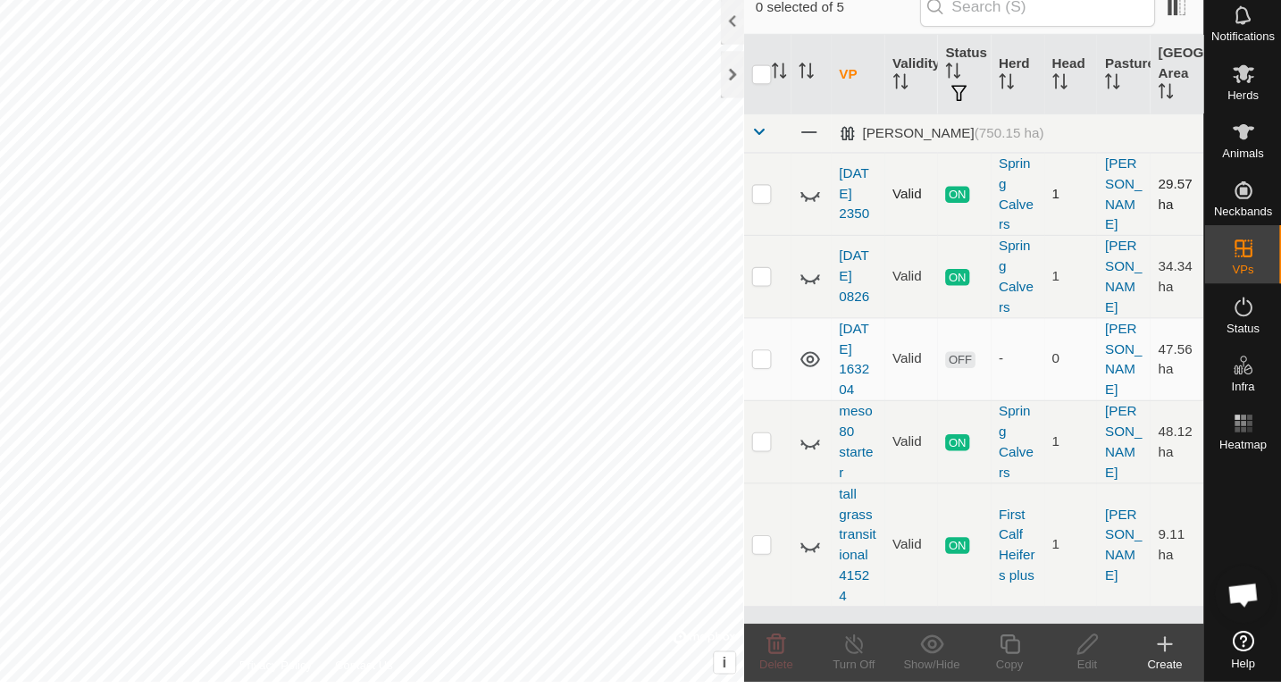
click at [807, 238] on p-checkbox at bounding box center [803, 238] width 18 height 14
click at [805, 240] on p-checkbox at bounding box center [803, 238] width 18 height 14
click at [886, 366] on link "[DATE] 163204" at bounding box center [888, 390] width 28 height 71
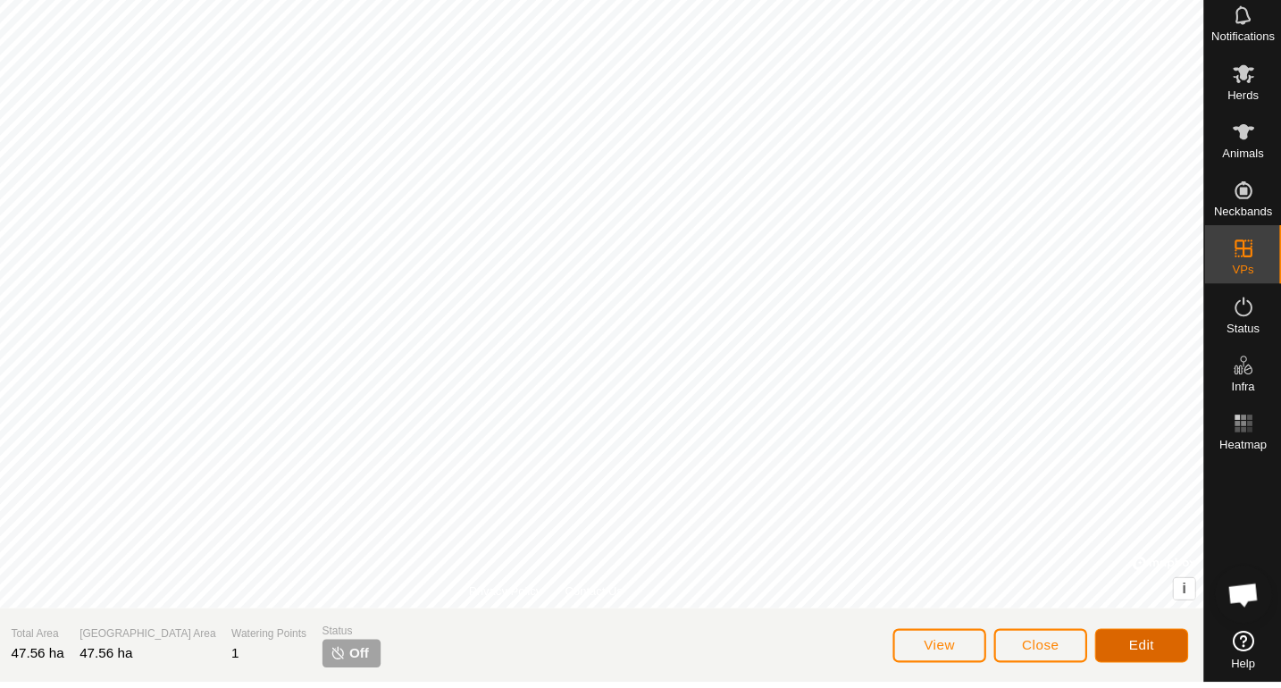
click at [1156, 651] on span "Edit" at bounding box center [1151, 654] width 23 height 14
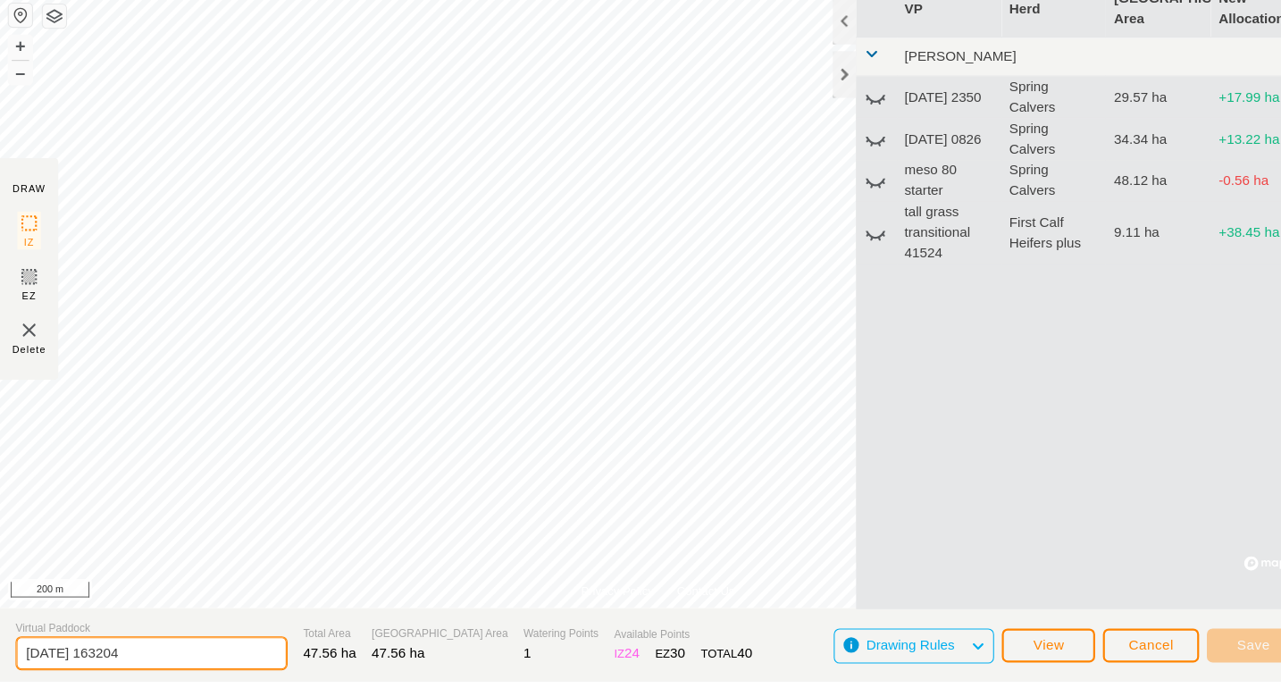
drag, startPoint x: 19, startPoint y: 660, endPoint x: 176, endPoint y: 663, distance: 157.2
click at [176, 663] on input "[DATE] 163204" at bounding box center [139, 661] width 250 height 31
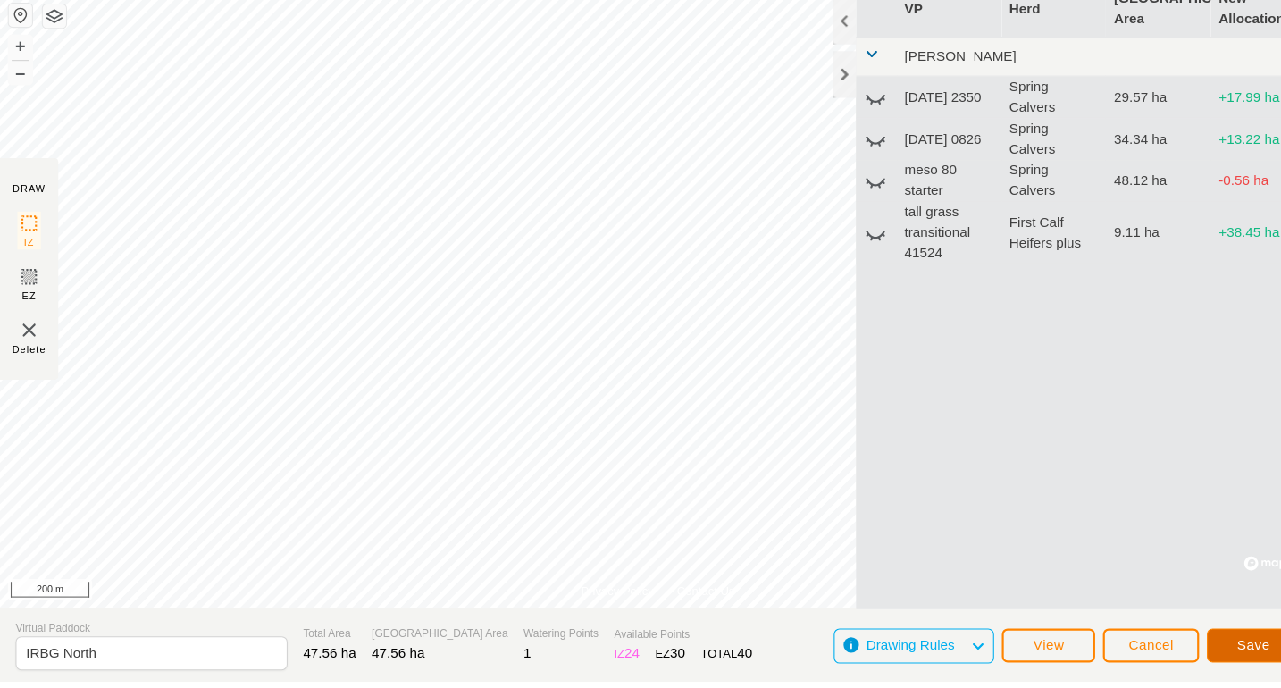
click at [1156, 651] on span "Save" at bounding box center [1152, 654] width 30 height 14
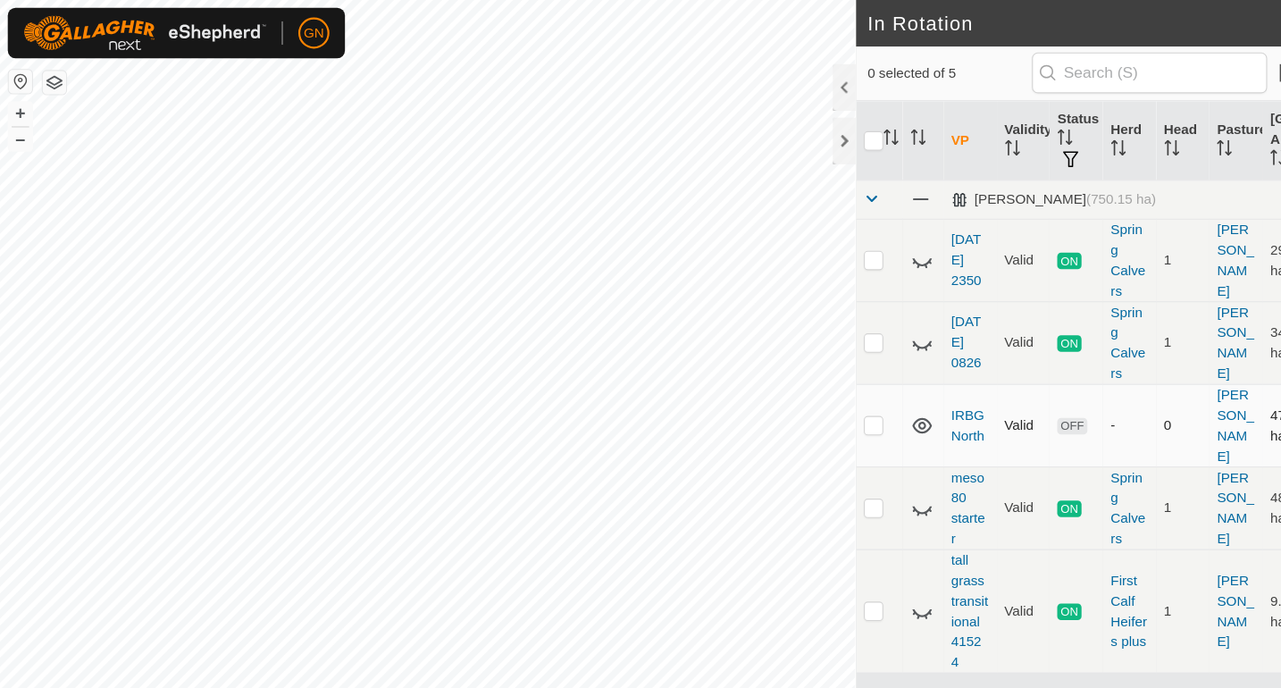
click at [800, 393] on p-checkbox at bounding box center [803, 390] width 18 height 14
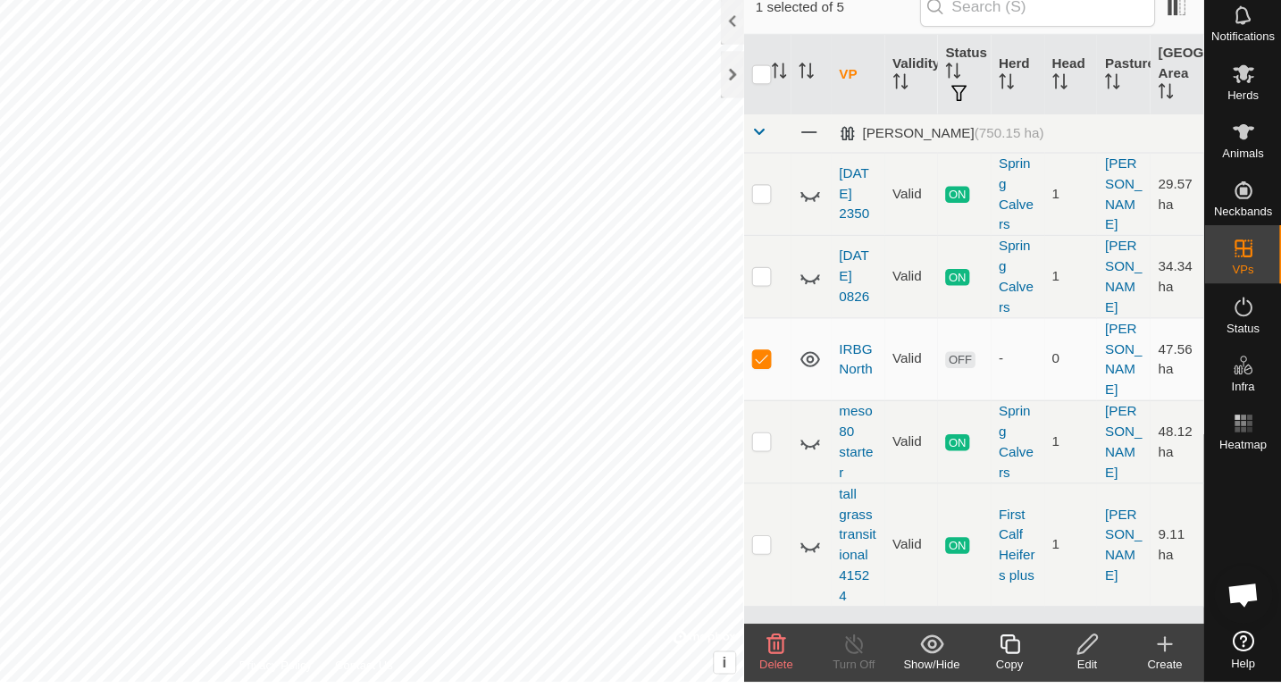
click at [1170, 655] on icon at bounding box center [1173, 652] width 21 height 21
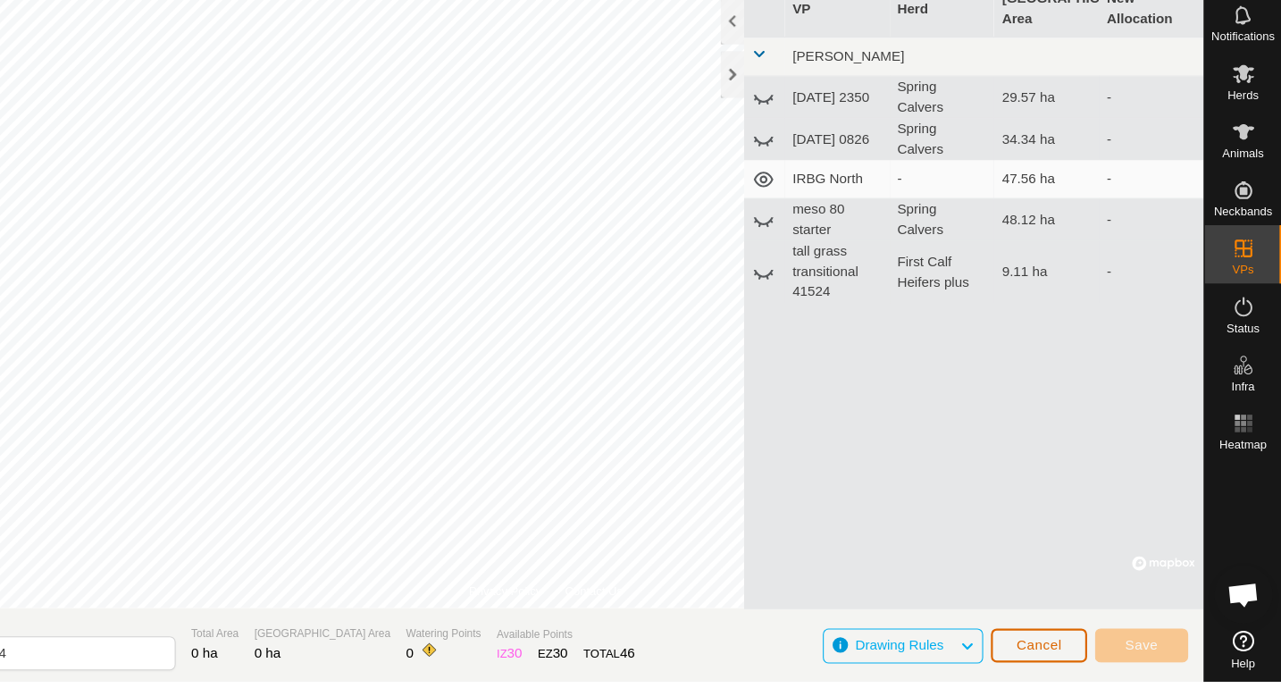
click at [1054, 656] on span "Cancel" at bounding box center [1058, 654] width 42 height 14
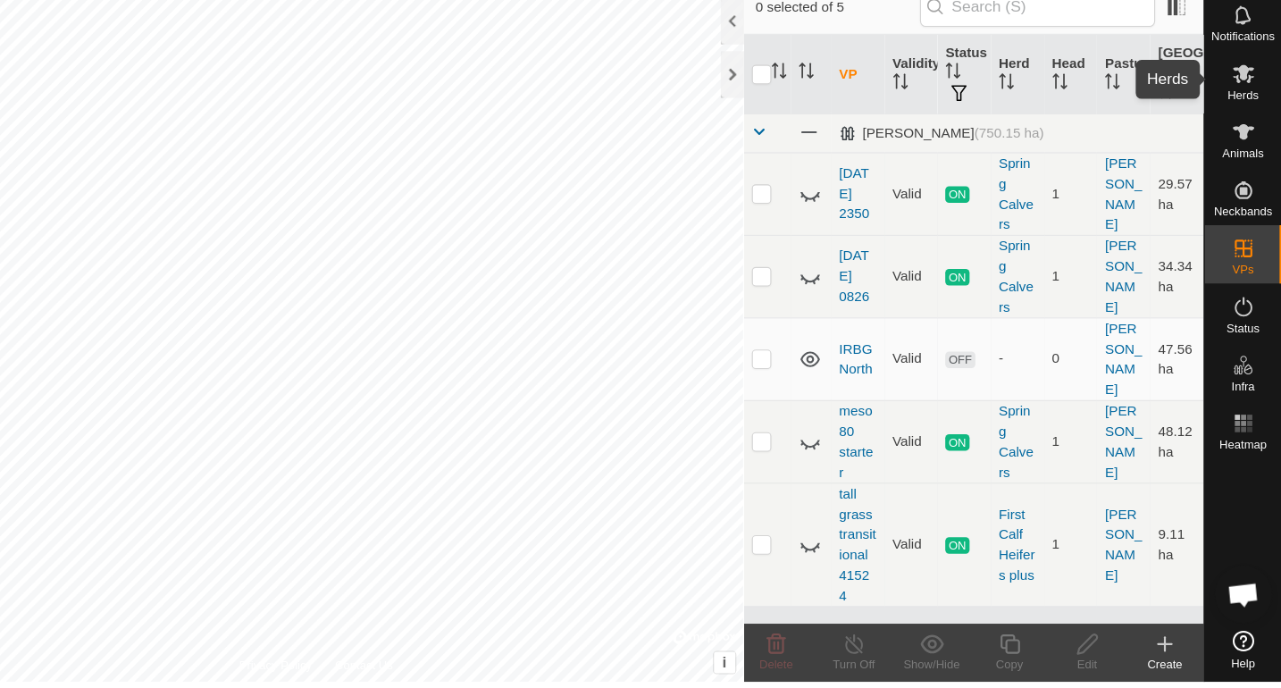
click at [1239, 135] on icon at bounding box center [1246, 129] width 20 height 17
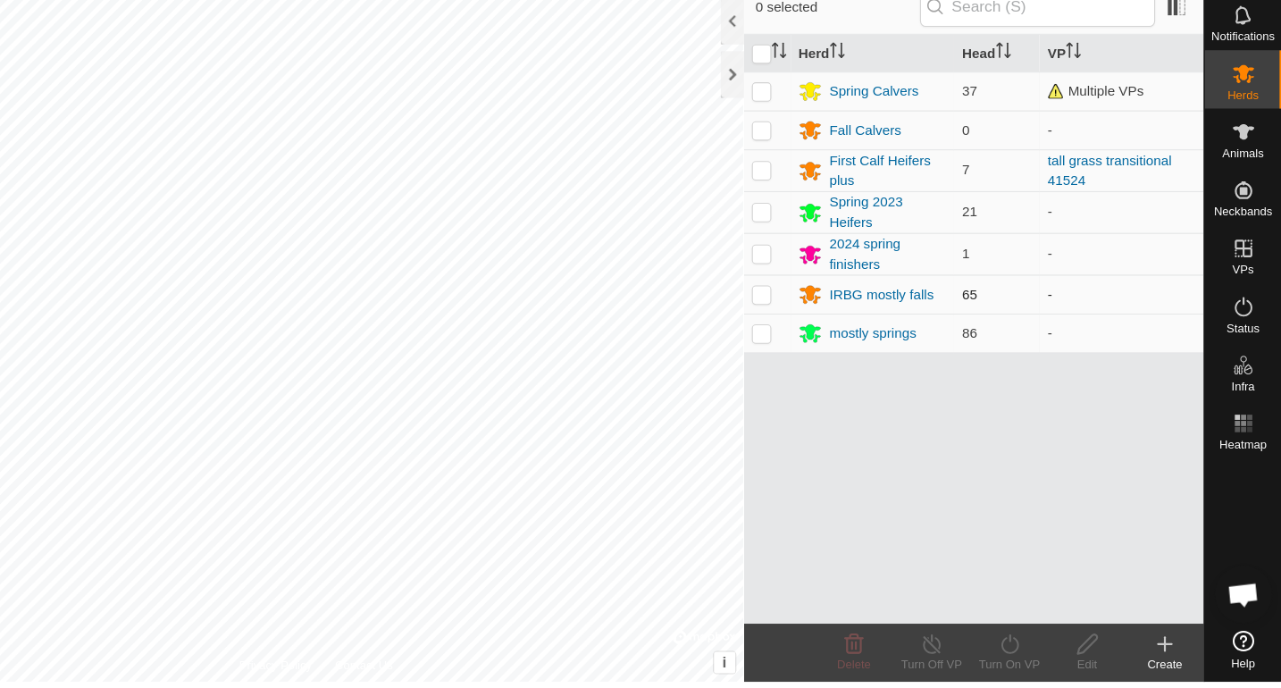
click at [802, 334] on p-checkbox at bounding box center [803, 331] width 18 height 14
click at [1035, 660] on icon at bounding box center [1031, 652] width 22 height 21
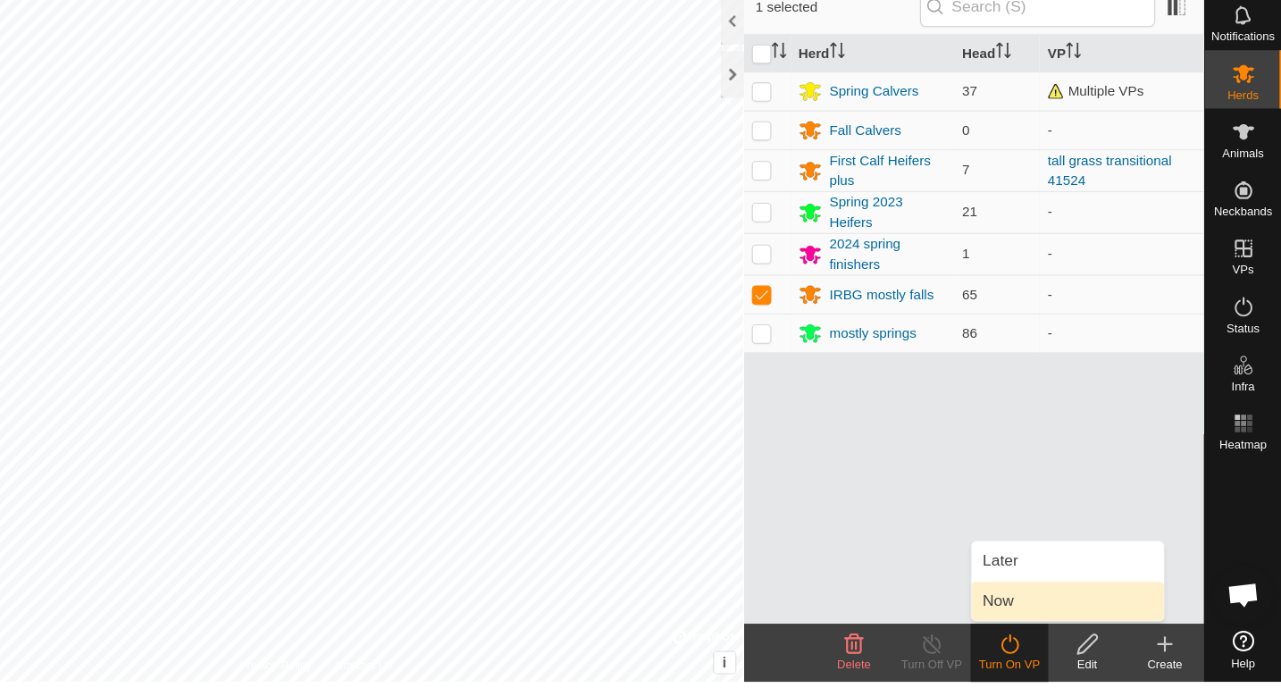
click at [1021, 613] on link "Now" at bounding box center [1084, 614] width 177 height 36
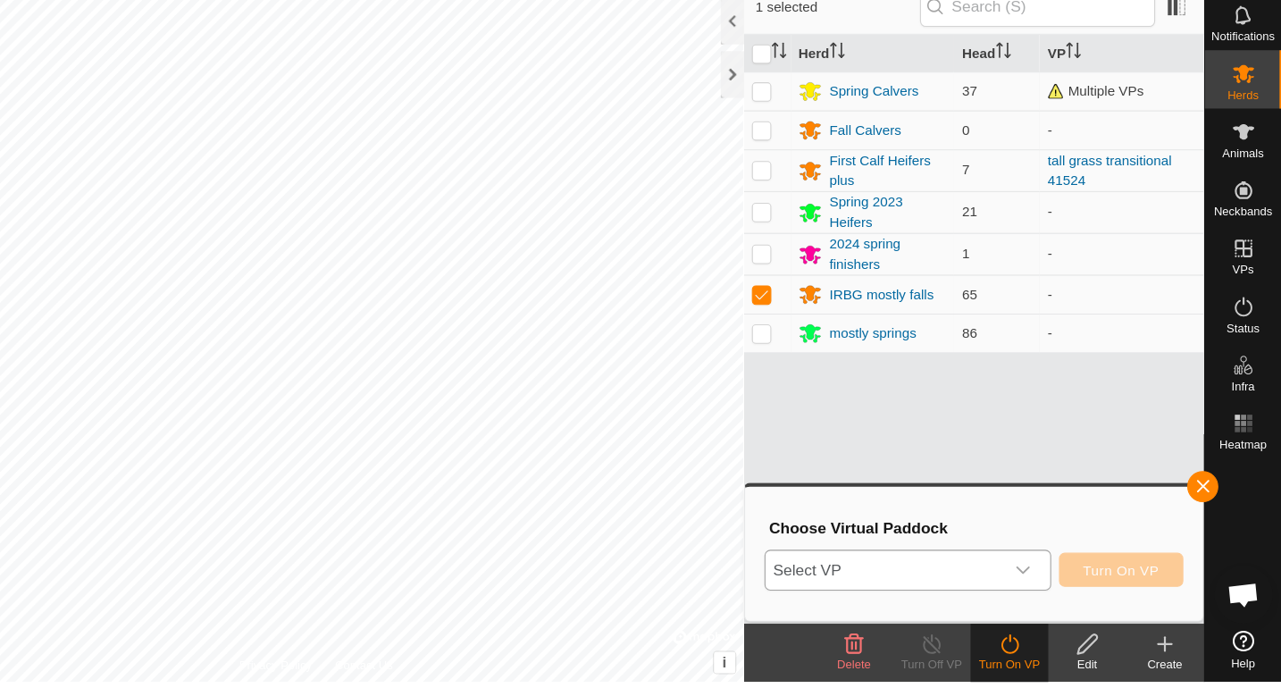
click at [1044, 584] on icon "dropdown trigger" at bounding box center [1043, 585] width 14 height 14
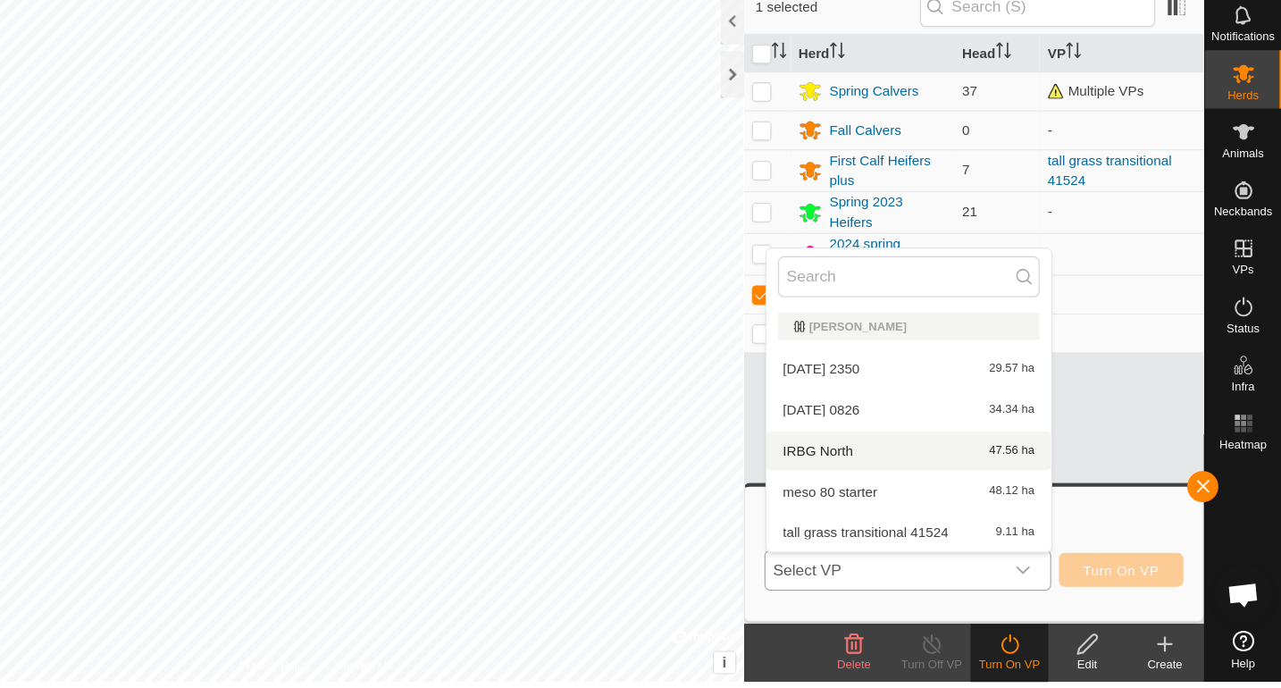
click at [846, 476] on li "IRBG North 47.56 ha" at bounding box center [938, 475] width 262 height 36
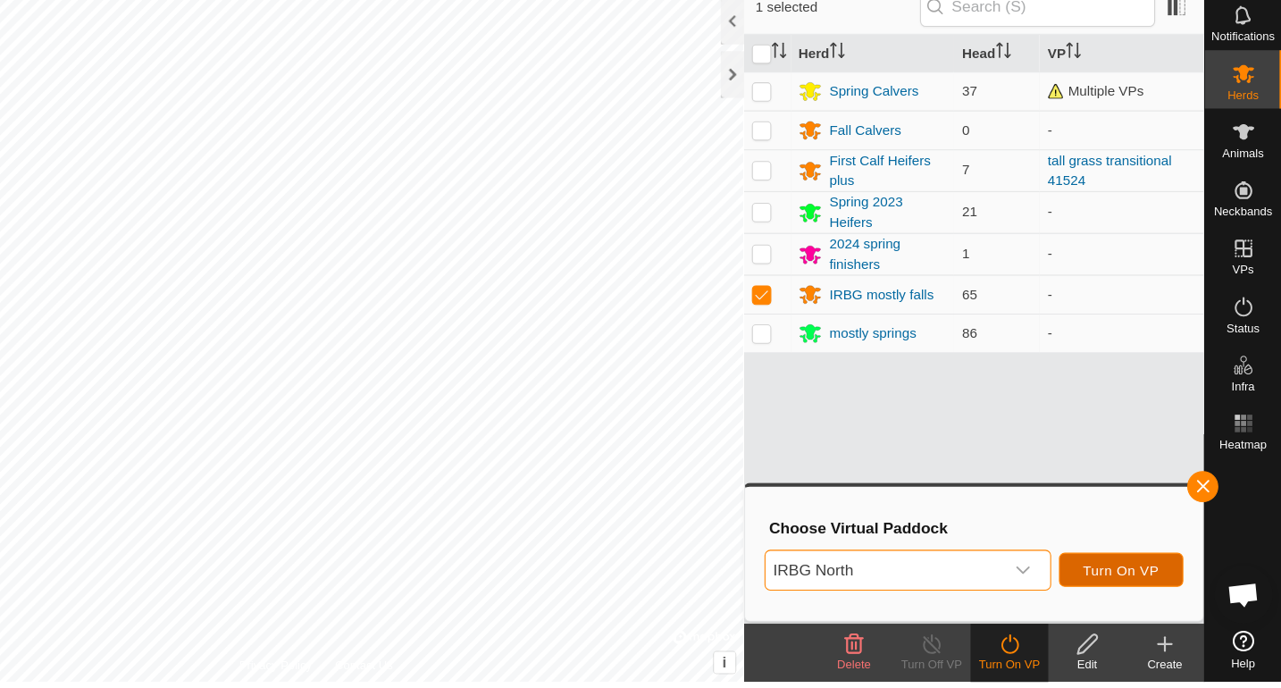
click at [1113, 586] on span "Turn On VP" at bounding box center [1133, 585] width 70 height 14
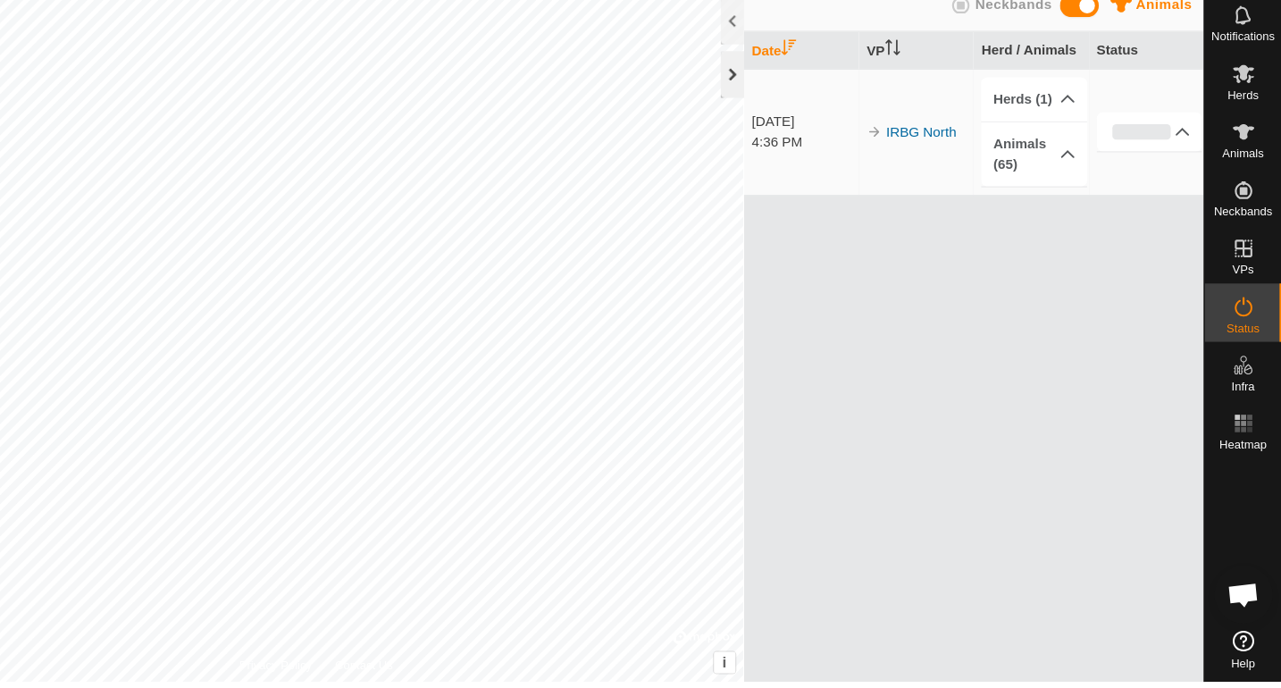
click at [772, 124] on div at bounding box center [775, 129] width 21 height 43
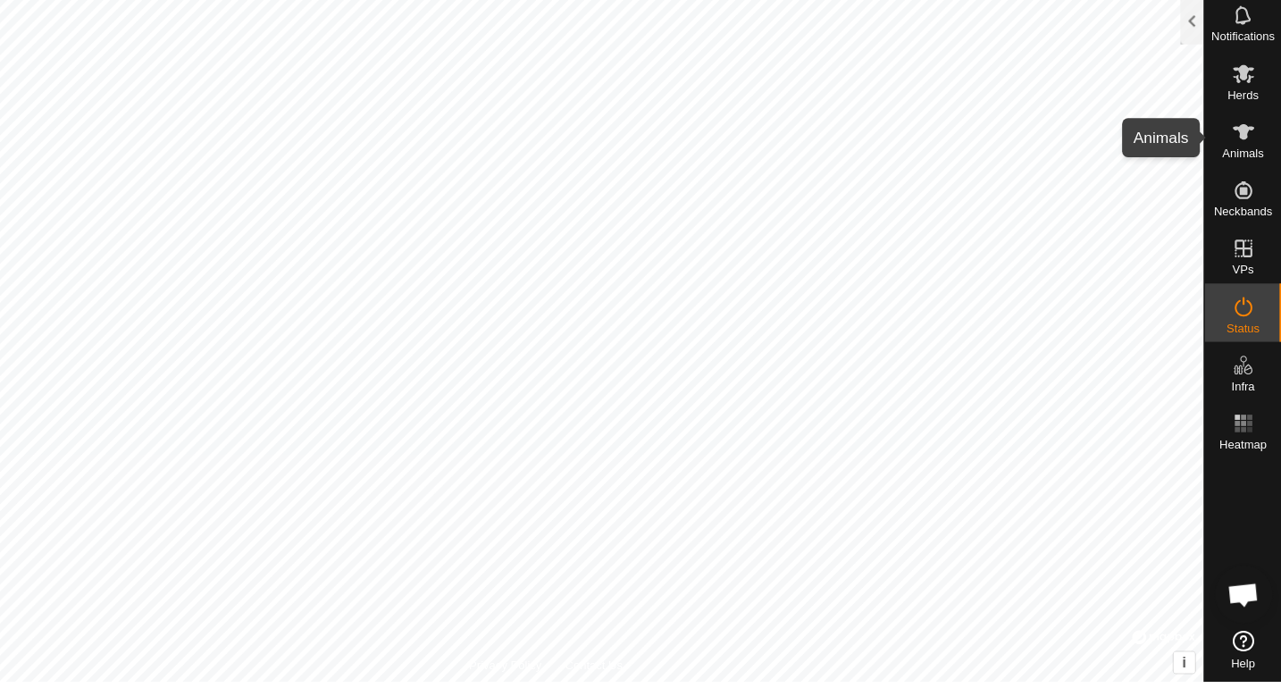
click at [1239, 198] on span "Animals" at bounding box center [1245, 201] width 38 height 11
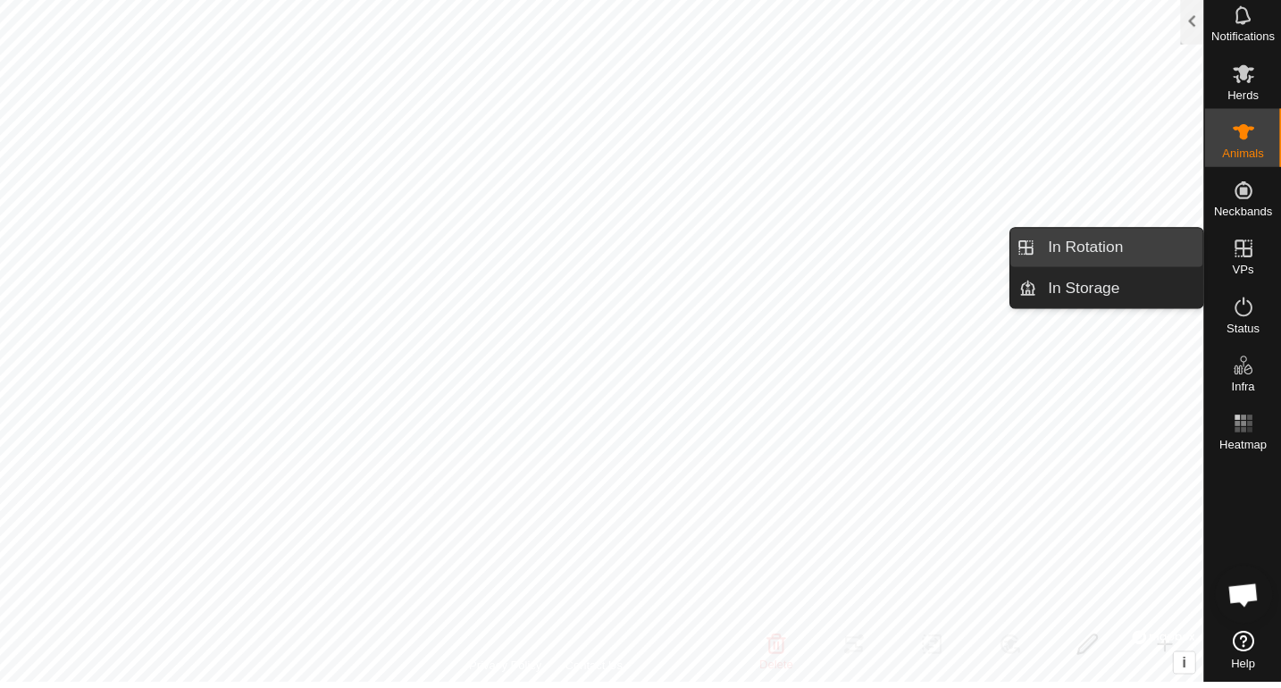
click at [1177, 290] on link "In Rotation" at bounding box center [1132, 289] width 153 height 36
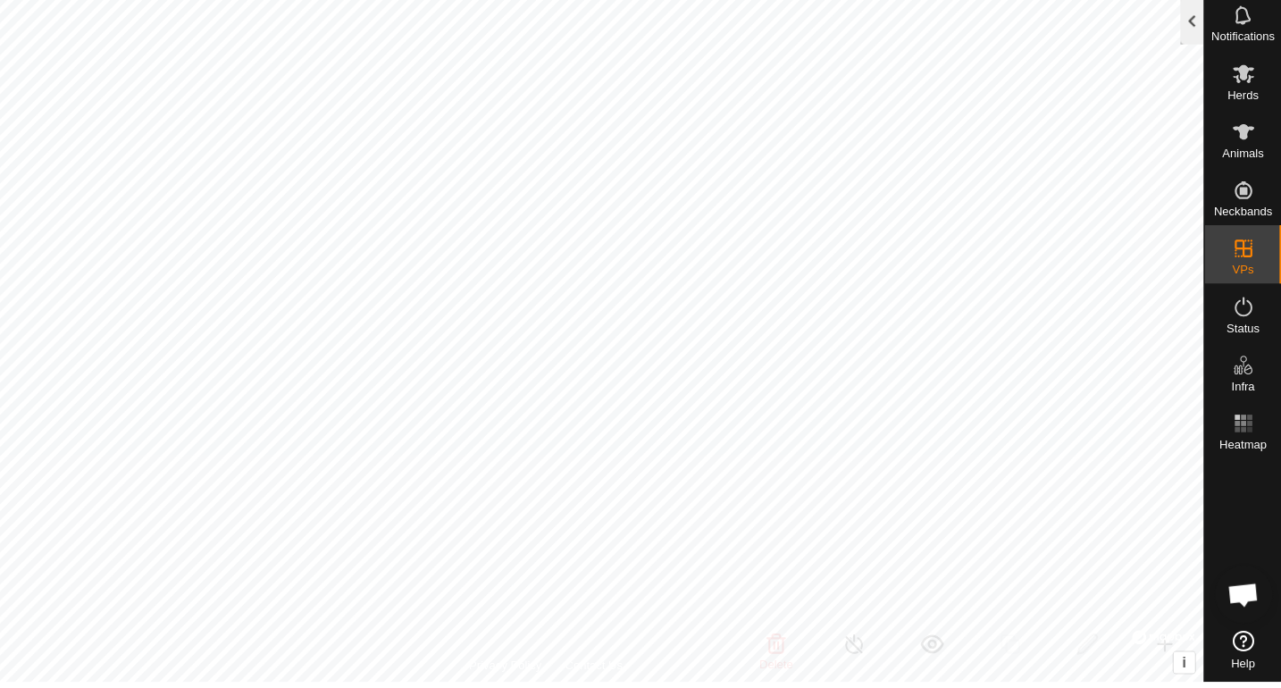
click at [1198, 78] on div at bounding box center [1198, 80] width 21 height 43
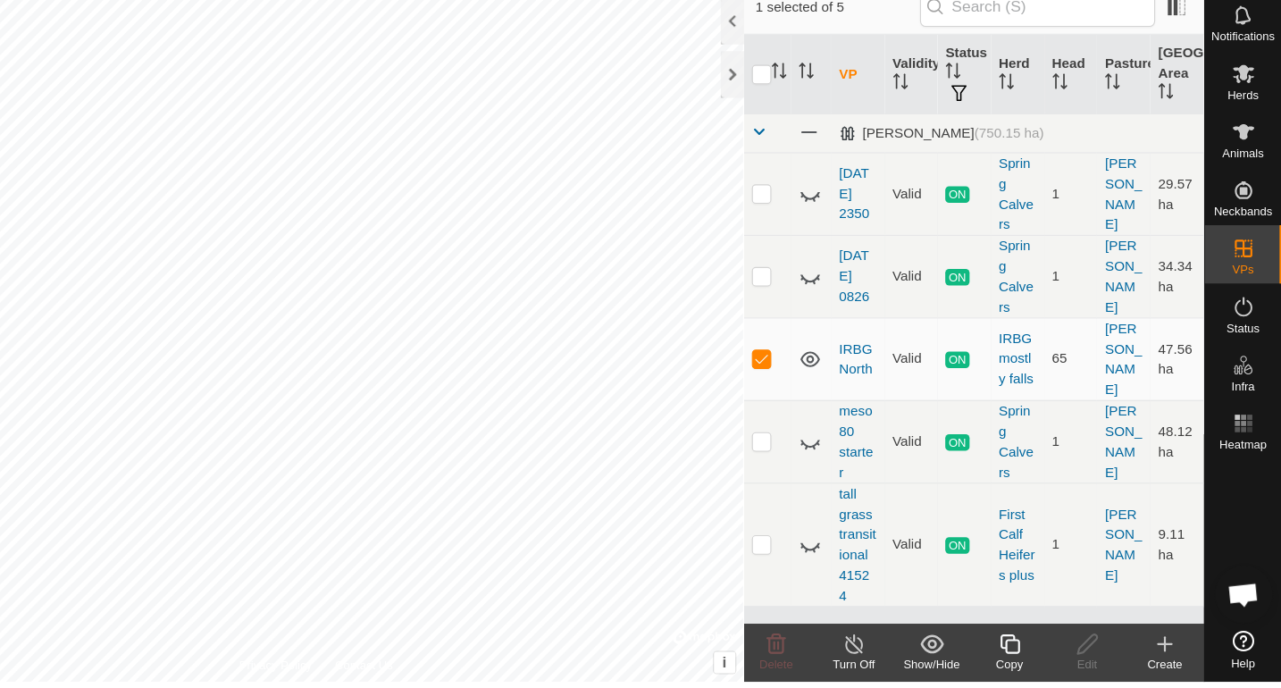
click at [1173, 658] on icon at bounding box center [1173, 653] width 0 height 13
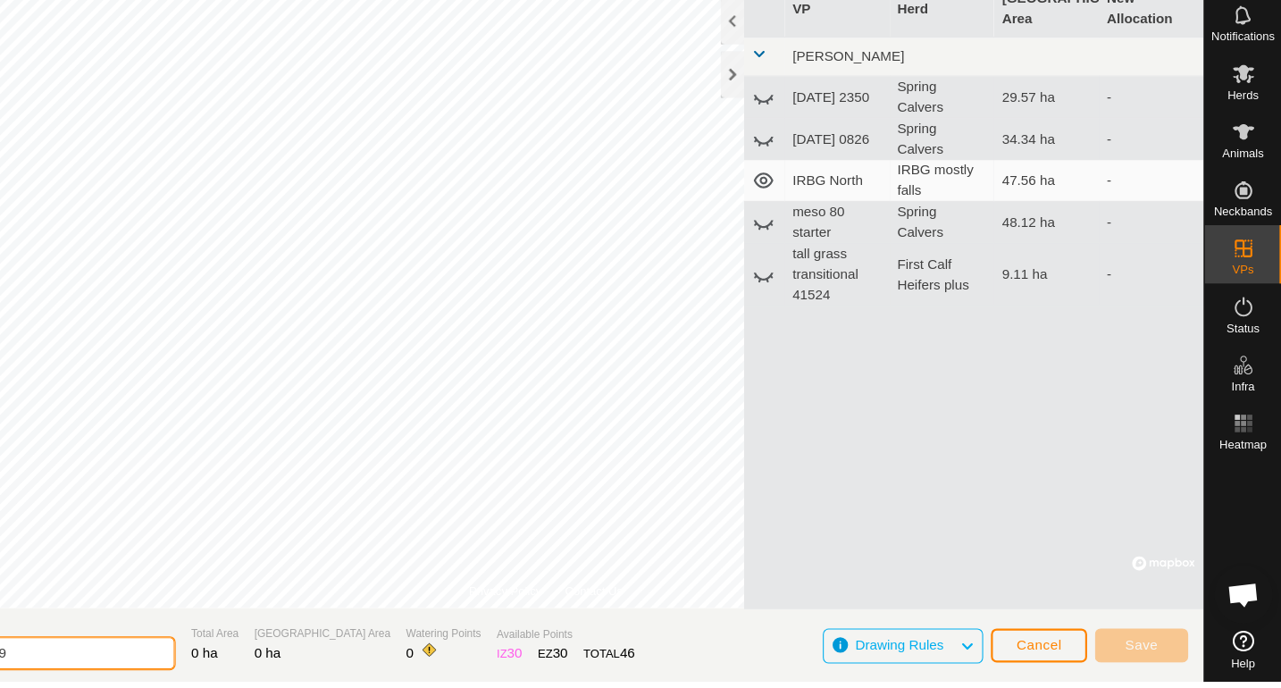
drag, startPoint x: 175, startPoint y: 663, endPoint x: 28, endPoint y: 640, distance: 149.2
click at [28, 646] on input "[DATE] 163739" at bounding box center [139, 661] width 250 height 31
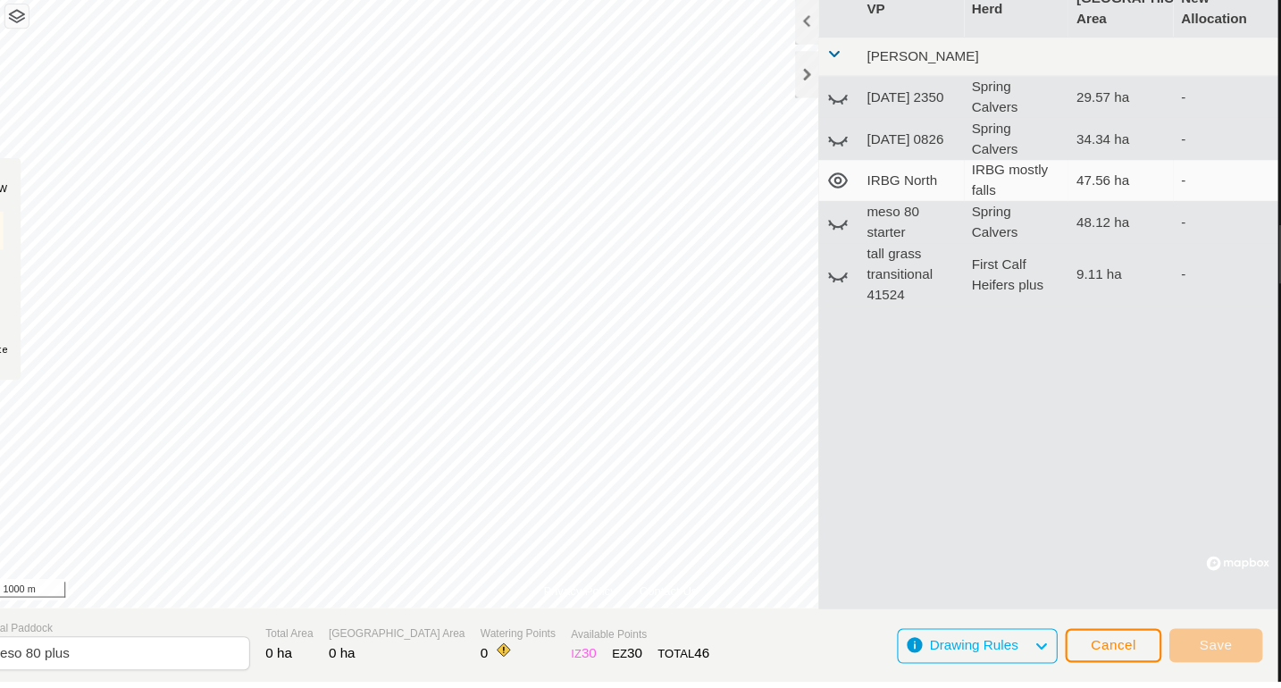
click at [38, 237] on div "DRAW" at bounding box center [27, 234] width 30 height 13
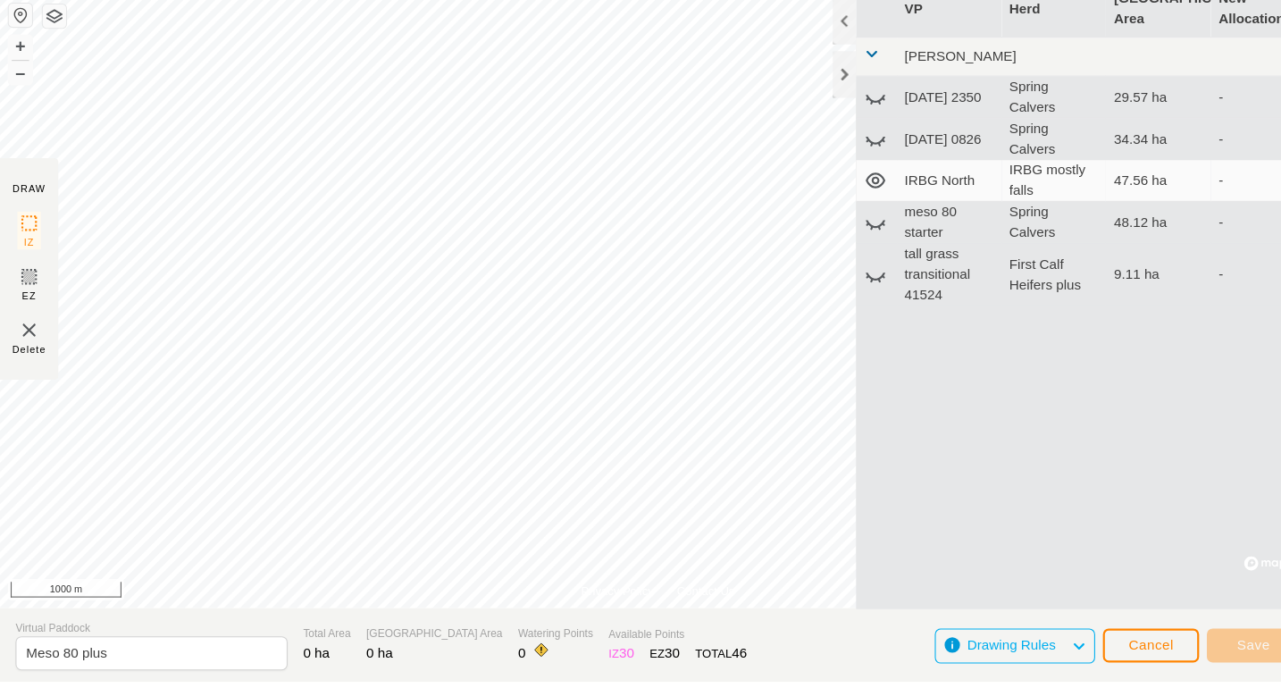
click at [23, 234] on div "DRAW" at bounding box center [27, 234] width 30 height 13
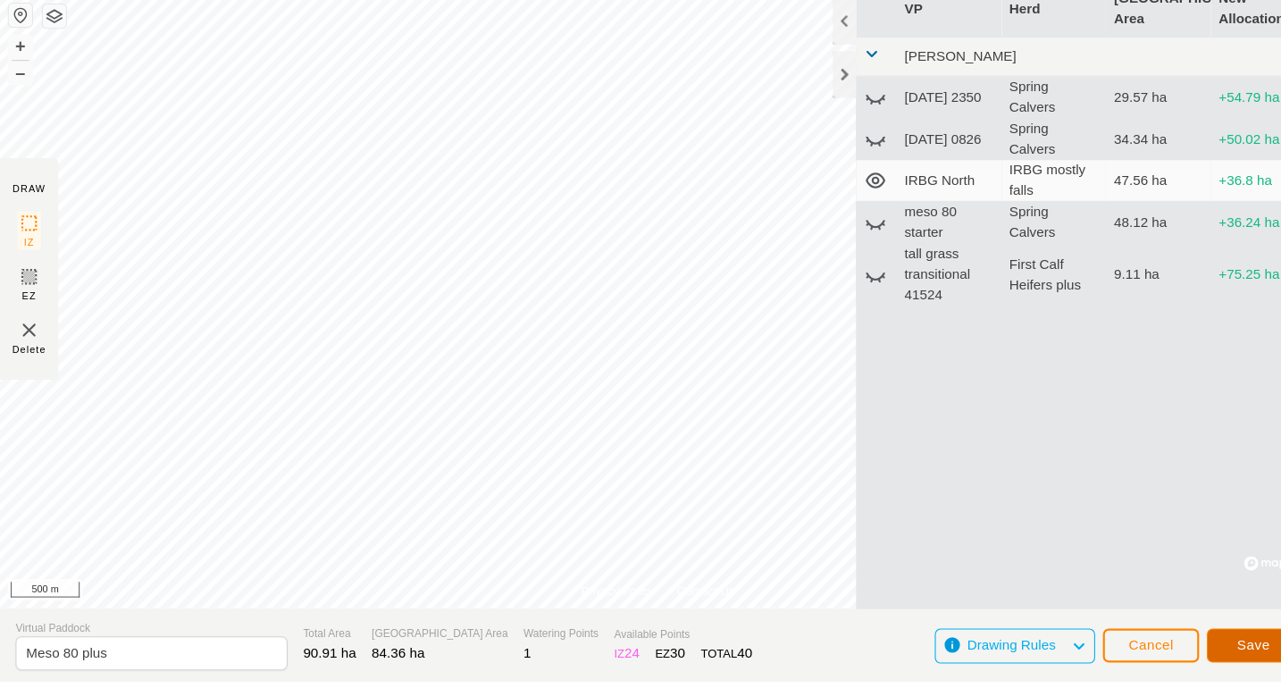
click at [1150, 653] on span "Save" at bounding box center [1152, 654] width 30 height 14
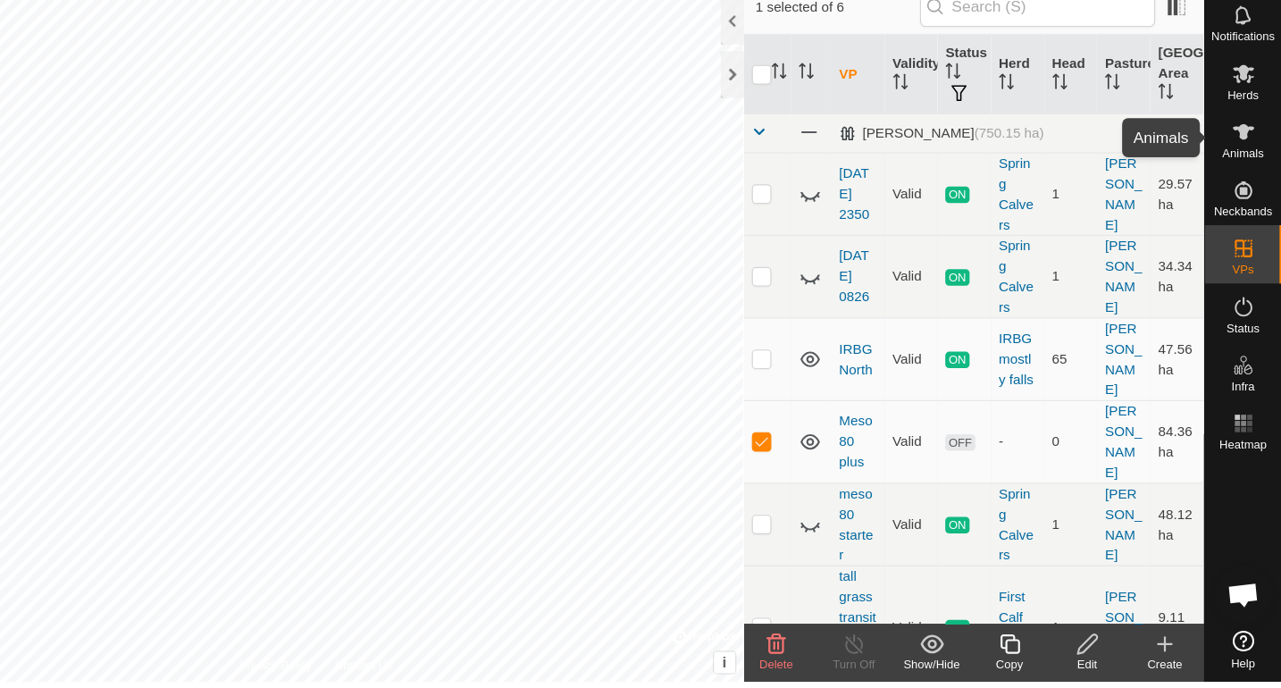
click at [1249, 183] on icon at bounding box center [1245, 181] width 21 height 21
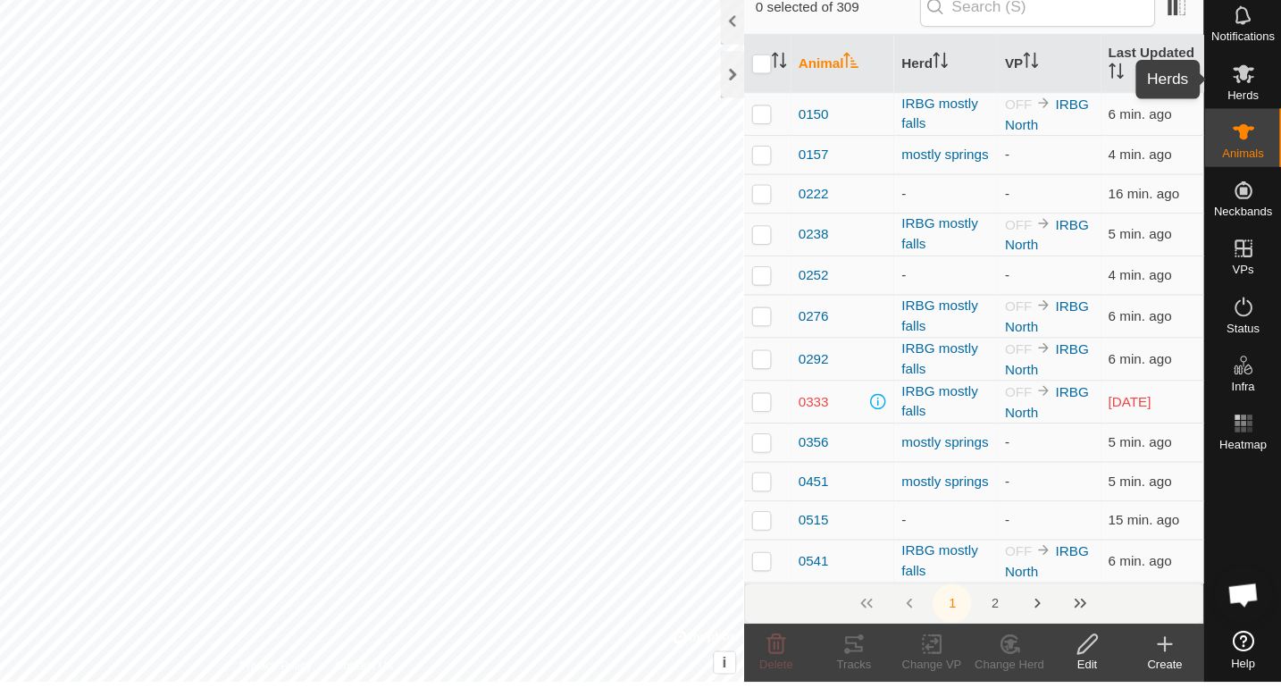
click at [1248, 136] on icon at bounding box center [1246, 129] width 20 height 17
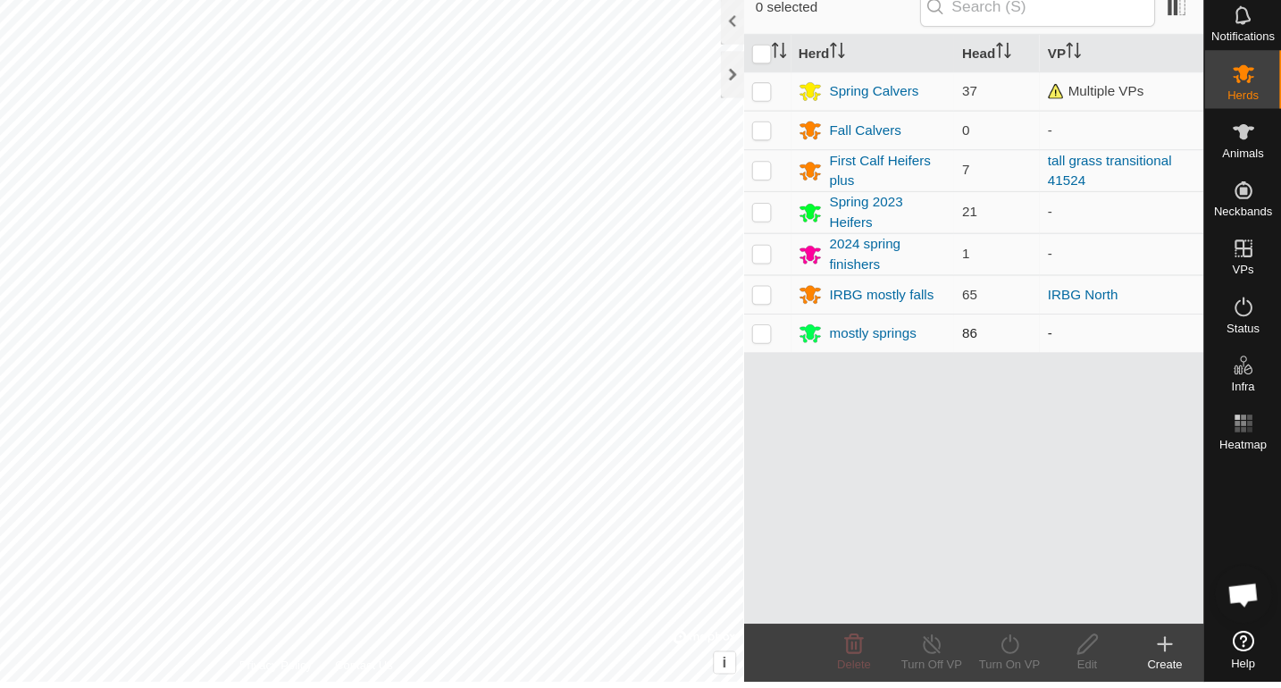
click at [805, 368] on p-checkbox at bounding box center [803, 367] width 18 height 14
click at [1033, 656] on icon at bounding box center [1031, 652] width 22 height 21
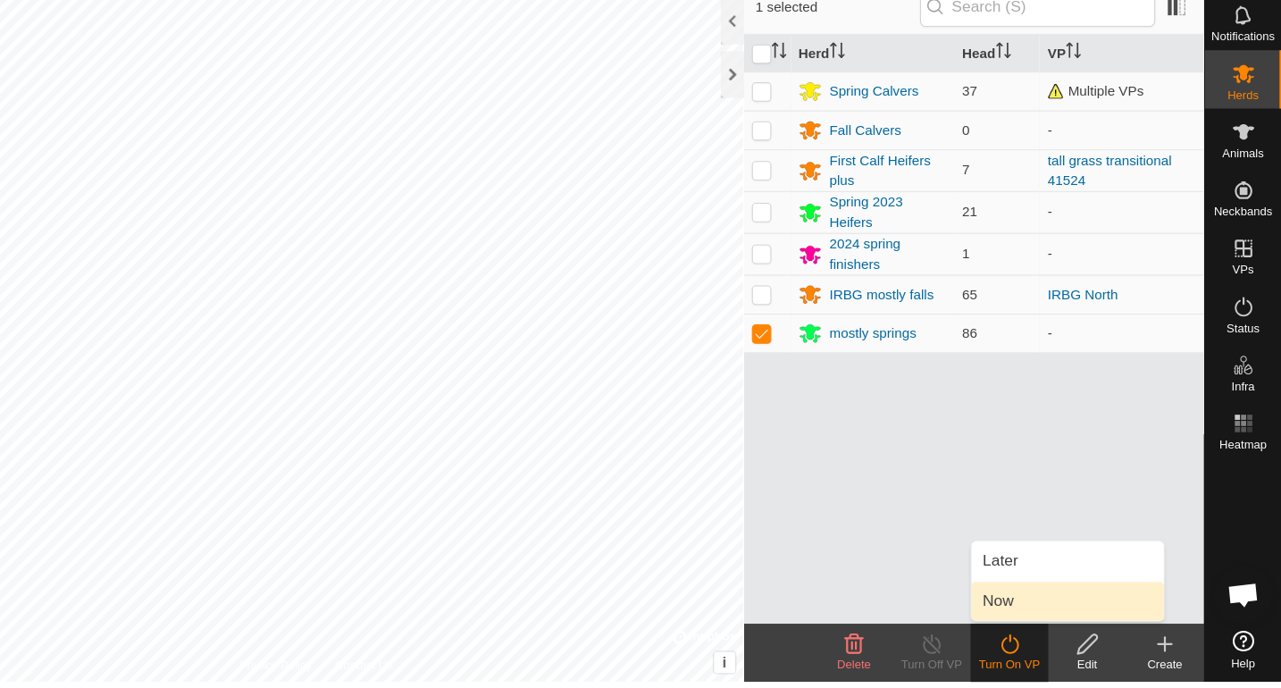
click at [1014, 612] on link "Now" at bounding box center [1084, 614] width 177 height 36
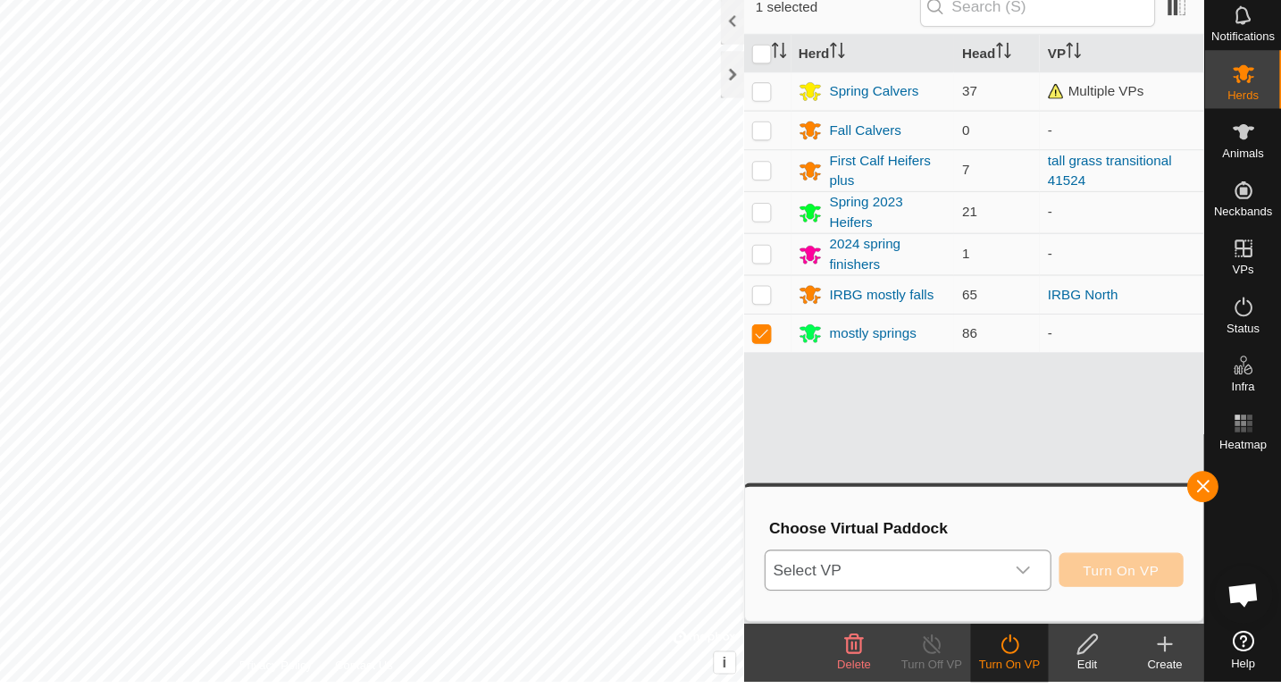
click at [1045, 582] on icon "dropdown trigger" at bounding box center [1043, 585] width 14 height 14
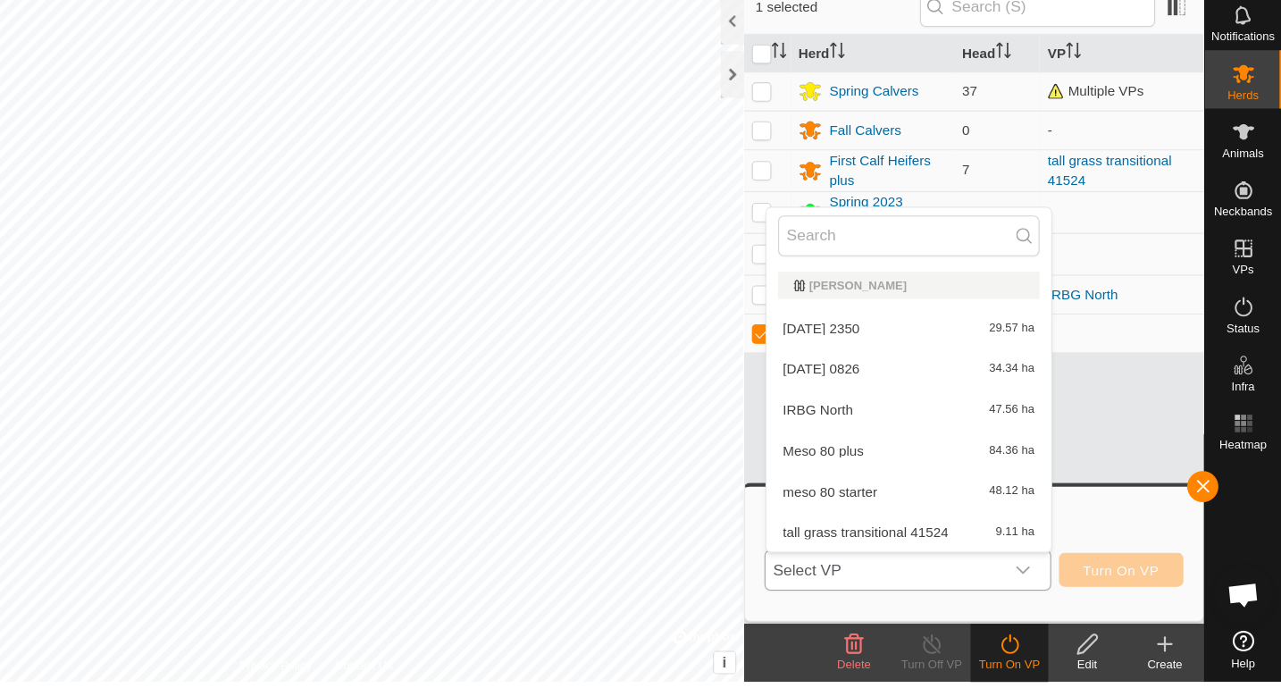
click at [837, 469] on li "Meso 80 plus 84.36 ha" at bounding box center [938, 475] width 262 height 36
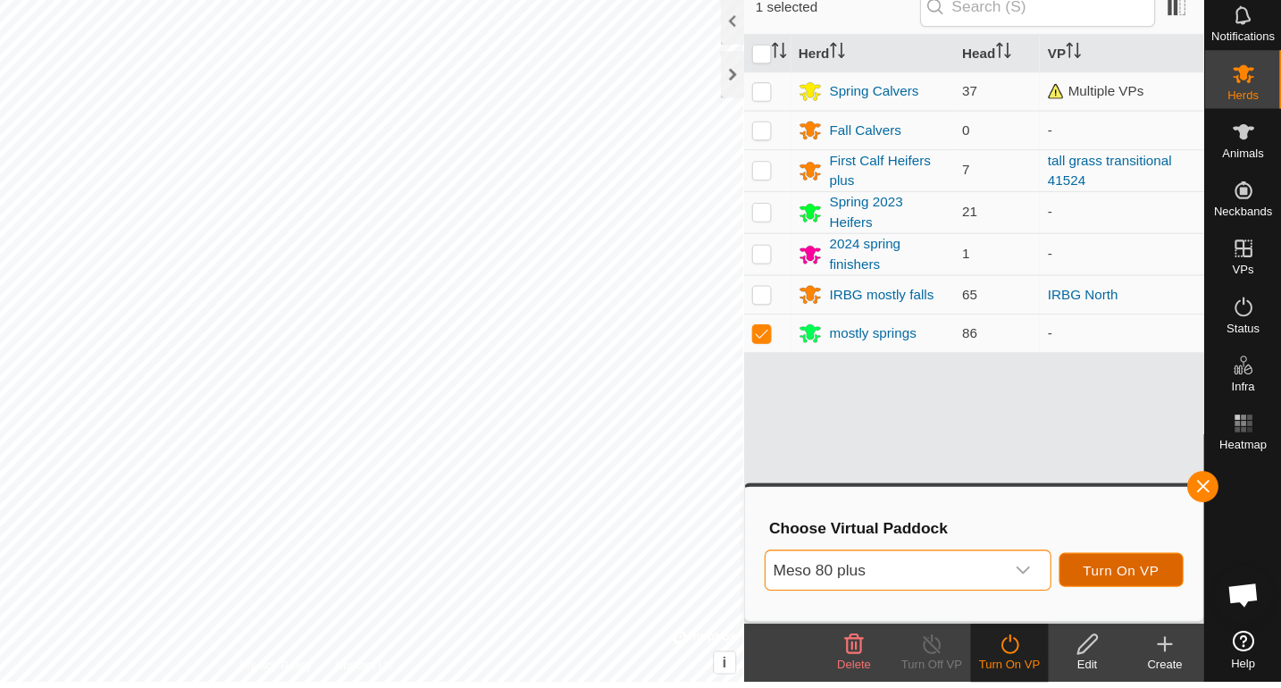
click at [1112, 583] on span "Turn On VP" at bounding box center [1133, 585] width 70 height 14
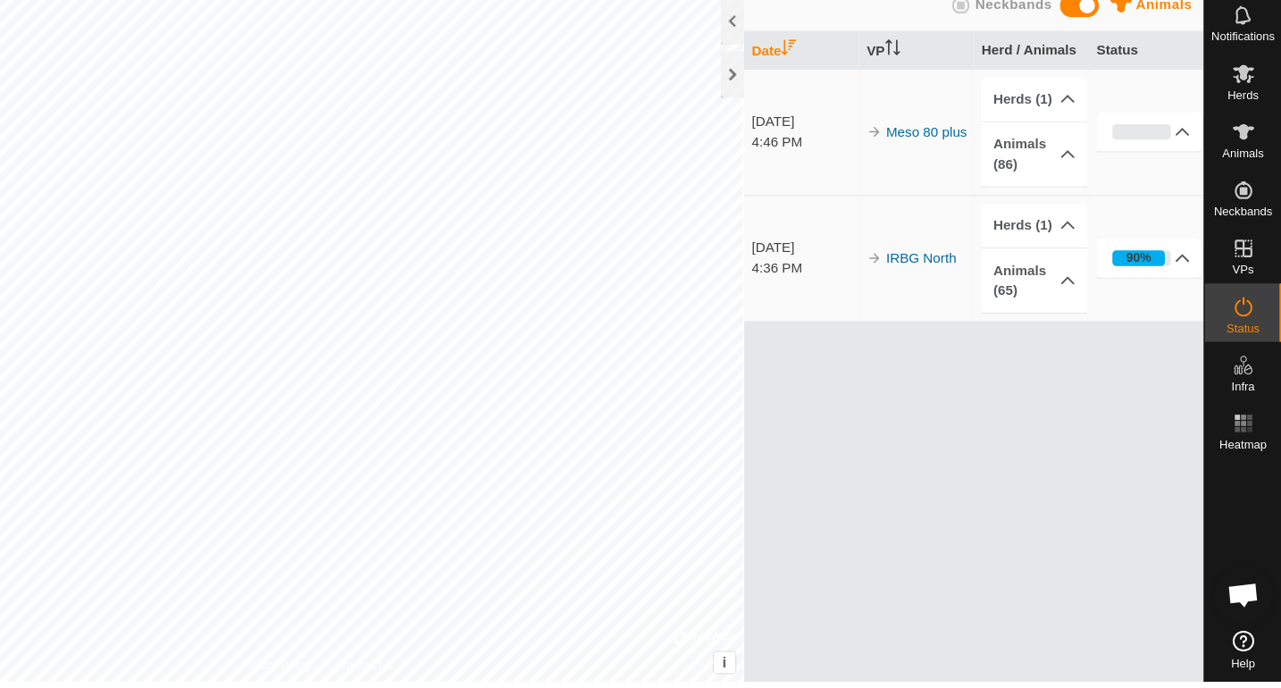
scroll to position [3181, 0]
